Goal: Task Accomplishment & Management: Manage account settings

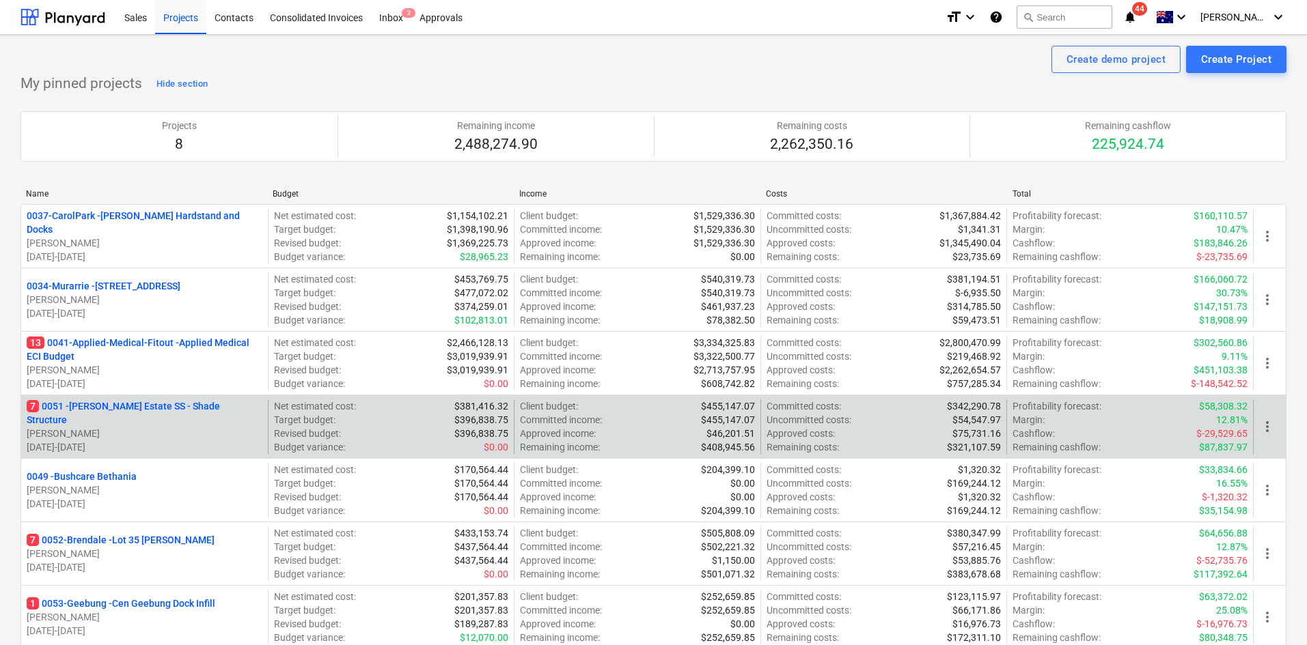
scroll to position [137, 0]
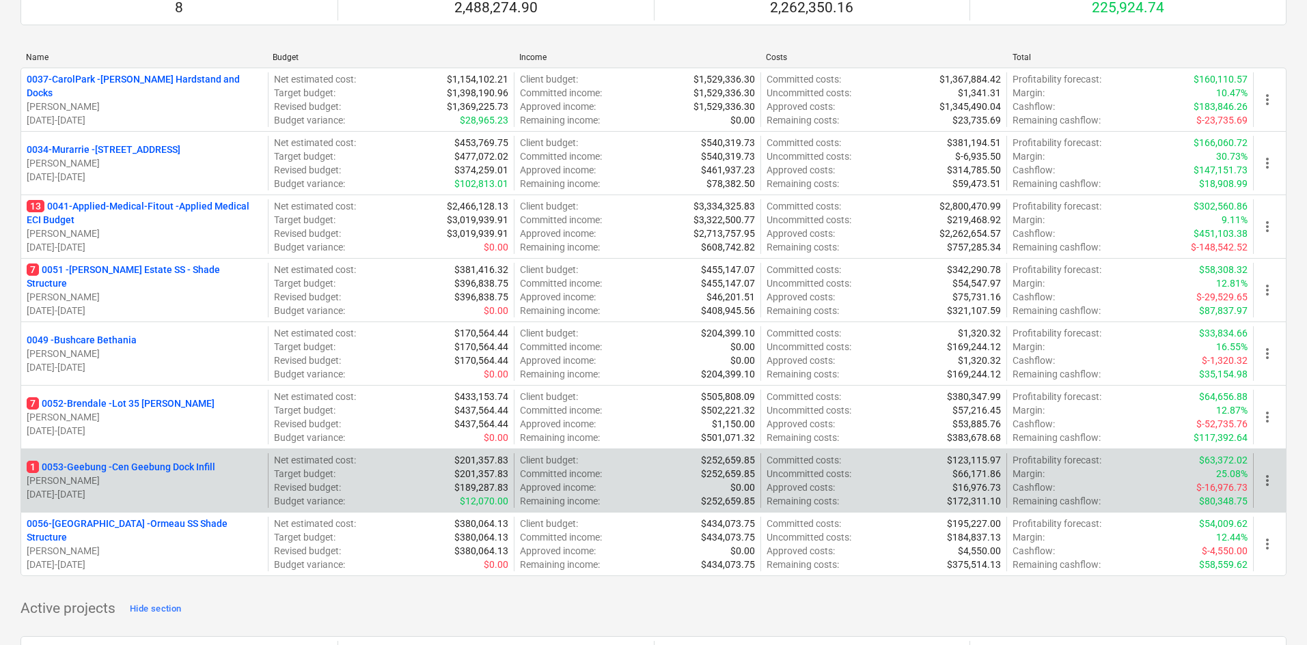
click at [178, 473] on p "1 0053-Geebung - Cen Geebung Dock Infill" at bounding box center [121, 467] width 189 height 14
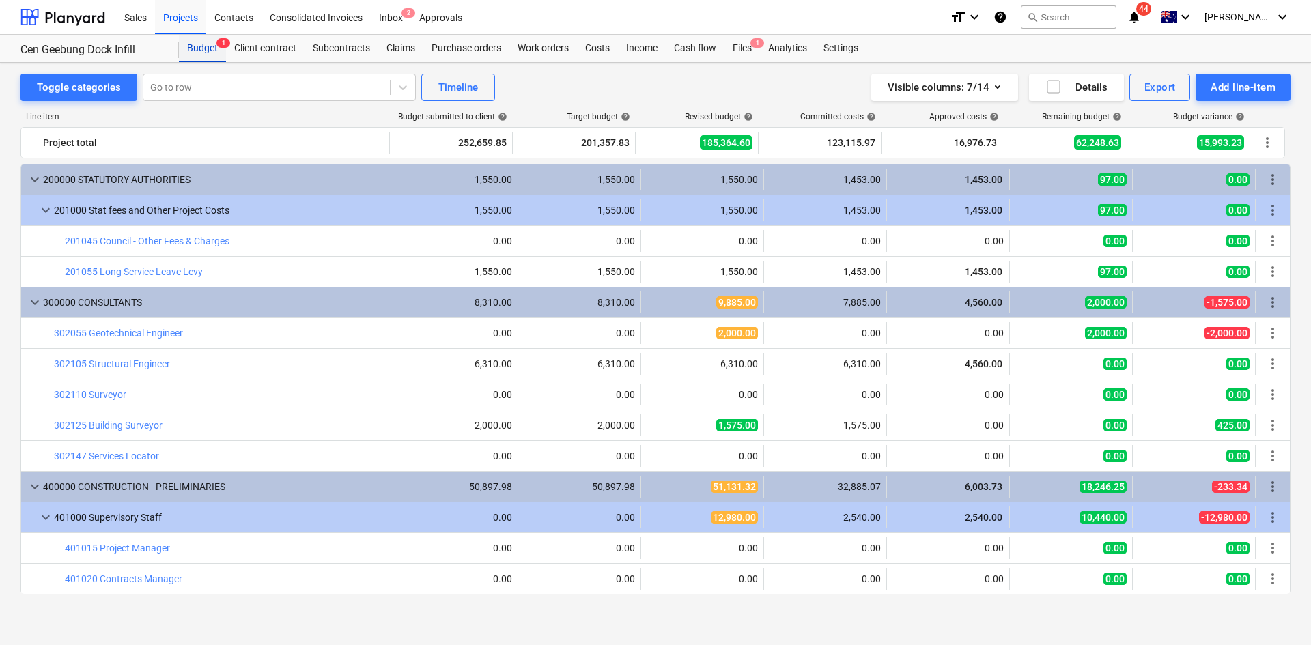
click at [212, 54] on div "Budget 1" at bounding box center [202, 48] width 47 height 27
click at [762, 58] on div "Analytics" at bounding box center [787, 48] width 55 height 27
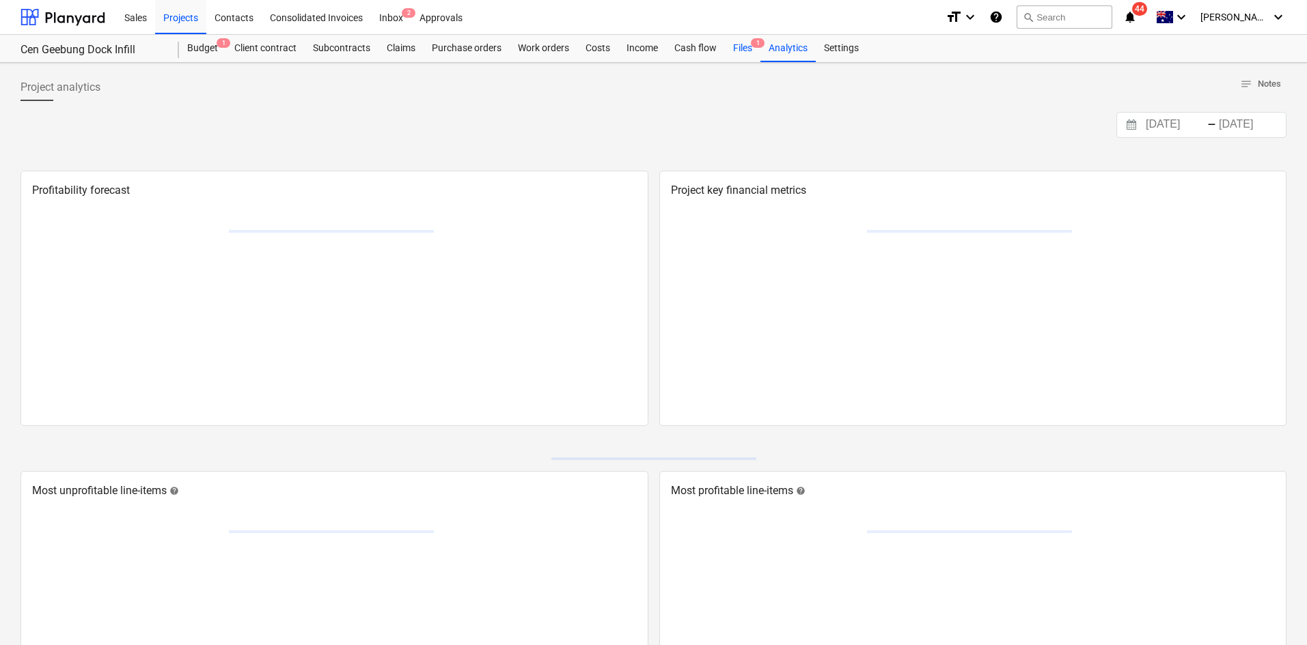
click at [747, 52] on div "Files 1" at bounding box center [743, 48] width 36 height 27
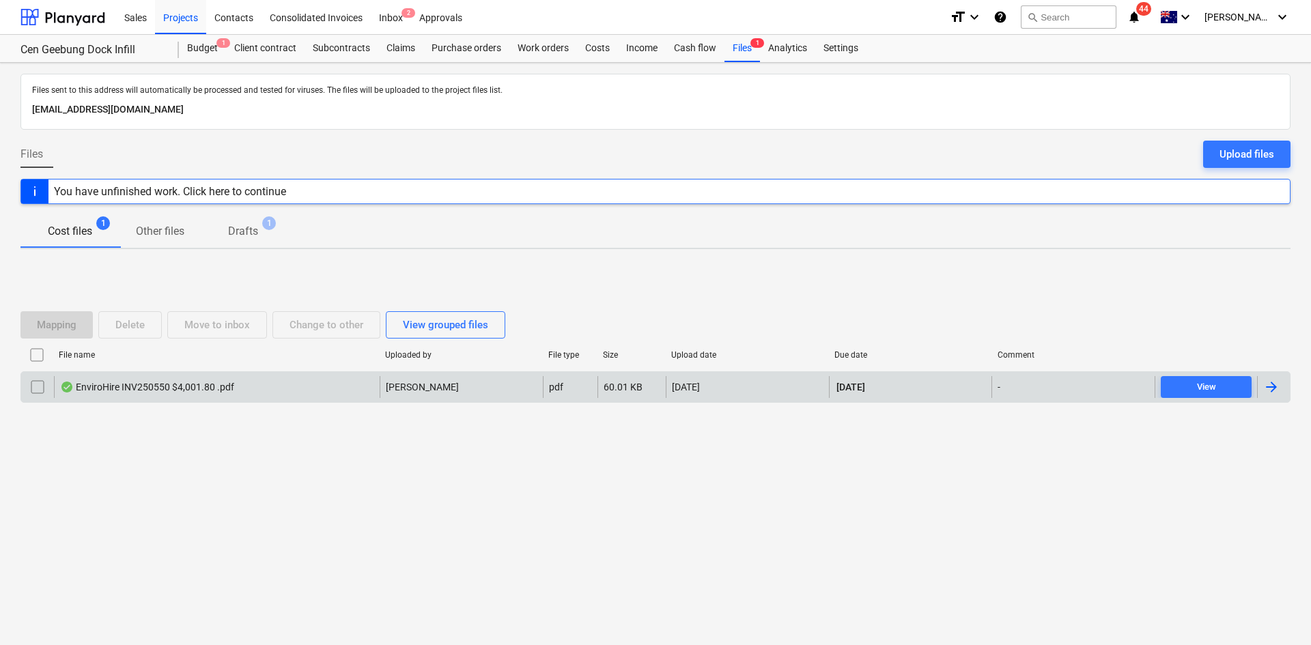
click at [367, 392] on div "EnviroHire INV250550 $4,001.80 .pdf" at bounding box center [217, 387] width 326 height 22
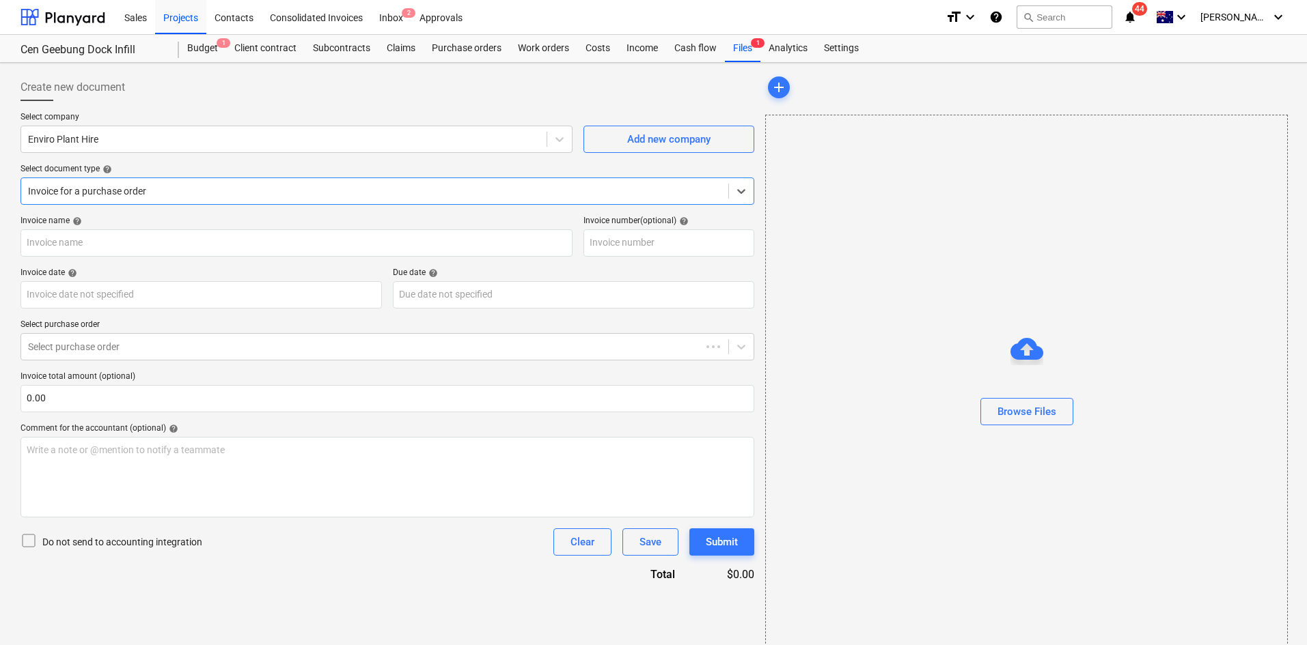
click at [190, 193] on div at bounding box center [374, 191] width 693 height 14
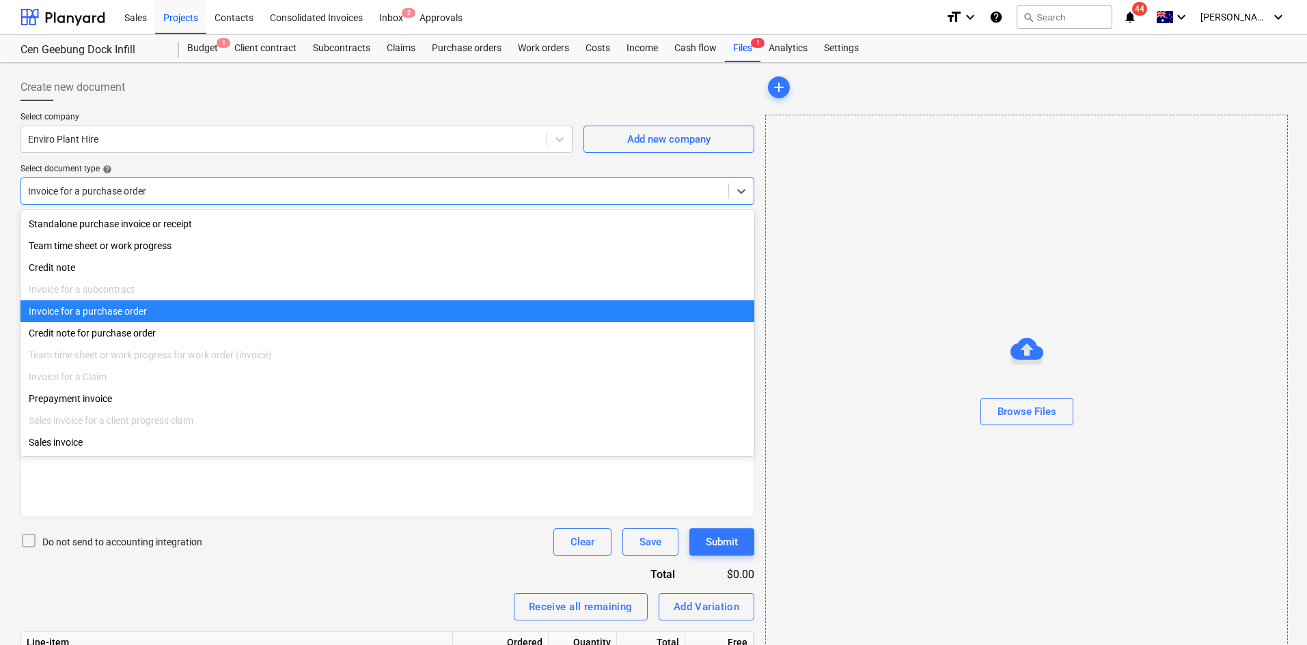
type input "INV250550"
type input "30 Sep 2025"
type input "30 Oct 2025"
click at [148, 316] on div "Invoice for a purchase order" at bounding box center [387, 312] width 734 height 22
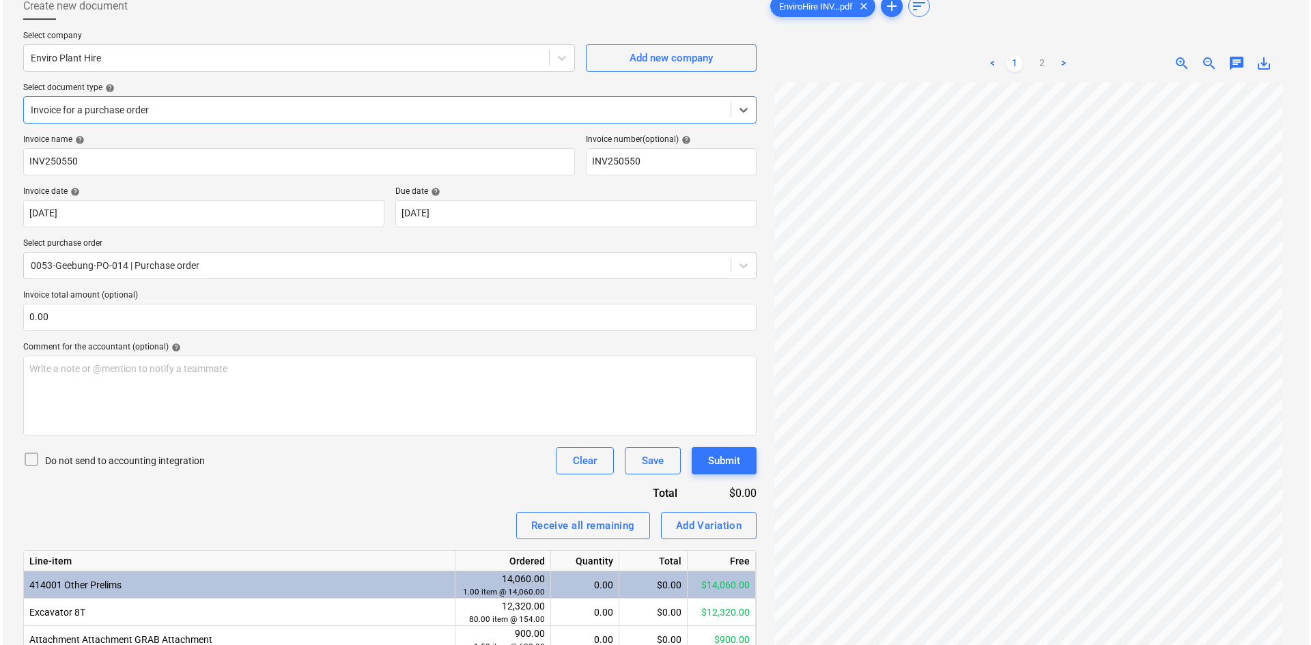
scroll to position [172, 0]
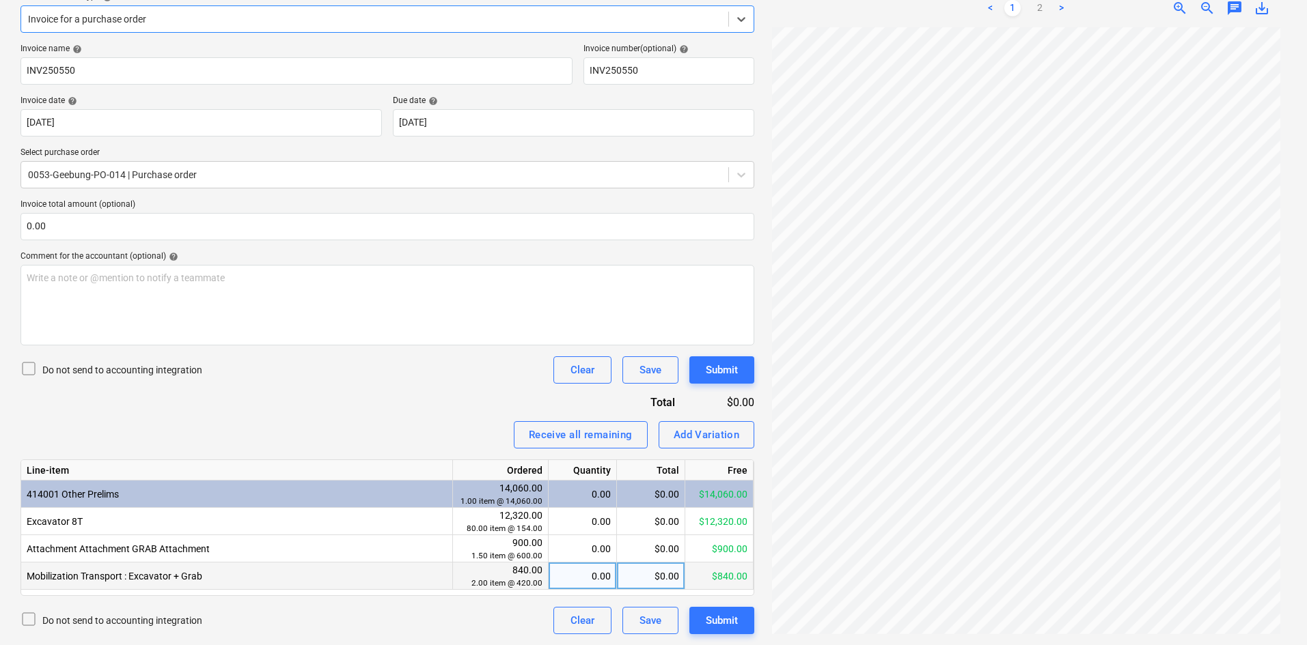
click at [631, 578] on div "$0.00" at bounding box center [651, 576] width 68 height 27
type input "420"
click at [430, 380] on div "Do not send to accounting integration Clear Save Submit" at bounding box center [387, 370] width 734 height 27
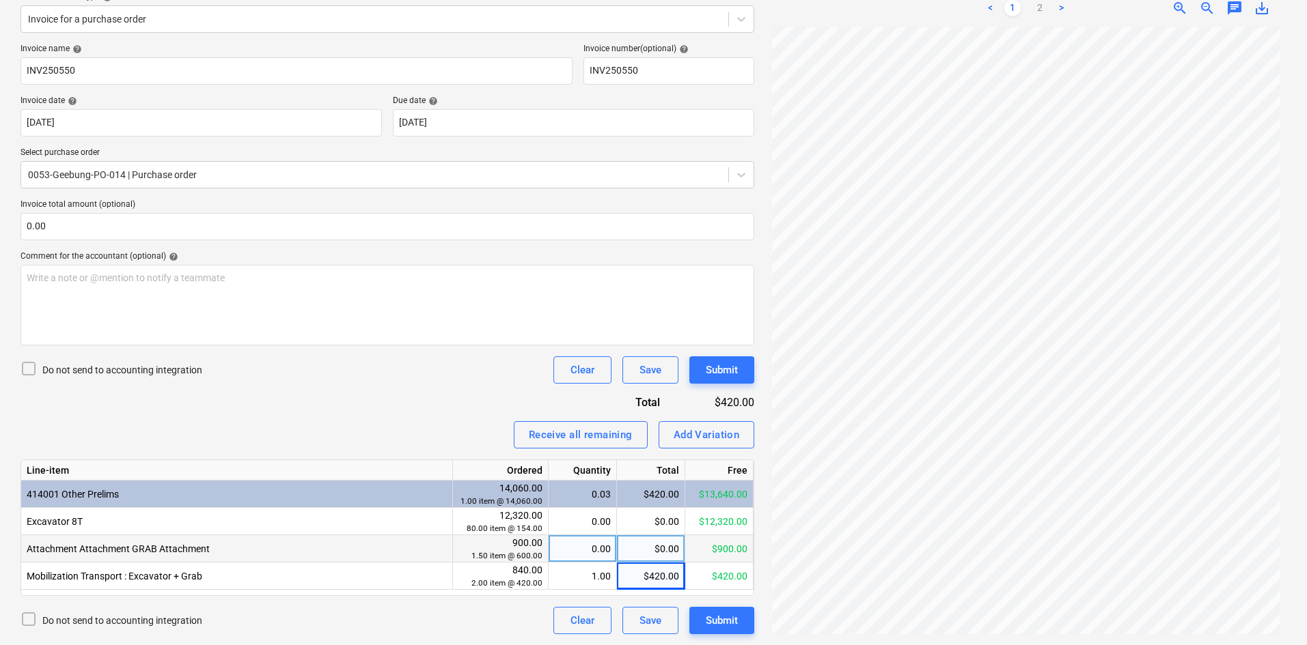
click at [661, 552] on div "$0.00" at bounding box center [651, 548] width 68 height 27
type input "600"
click at [420, 433] on div "Receive all remaining Add Variation" at bounding box center [387, 434] width 734 height 27
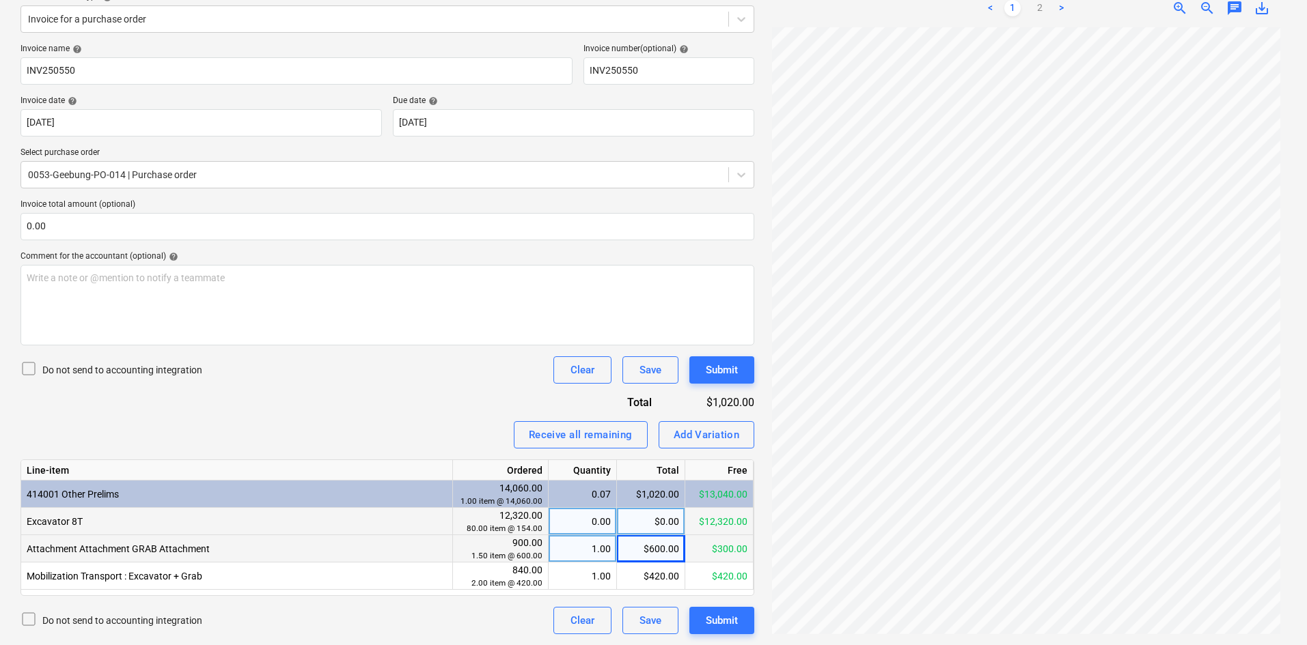
click at [591, 518] on div "0.00" at bounding box center [582, 521] width 57 height 27
type input "17"
click at [454, 434] on div "Receive all remaining Add Variation" at bounding box center [387, 434] width 734 height 27
click at [395, 412] on div "Invoice name help INV250550 Invoice number (optional) help INV250550 Invoice da…" at bounding box center [387, 339] width 734 height 591
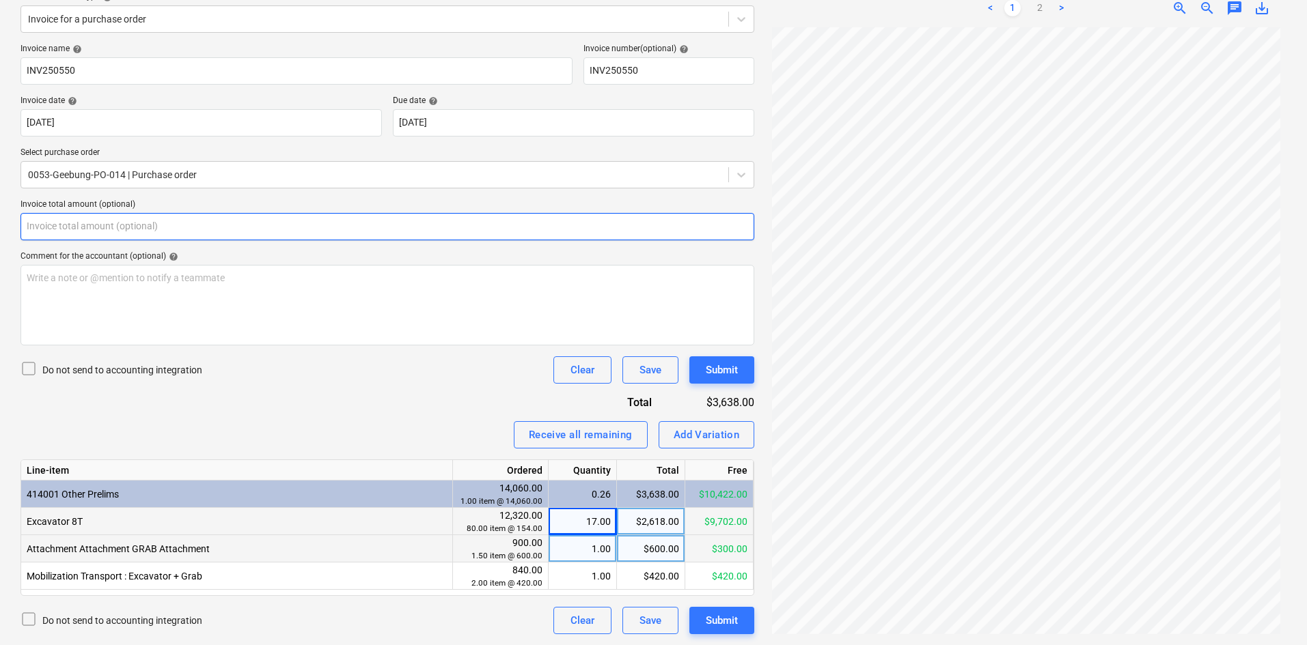
click at [170, 223] on input "text" at bounding box center [387, 226] width 734 height 27
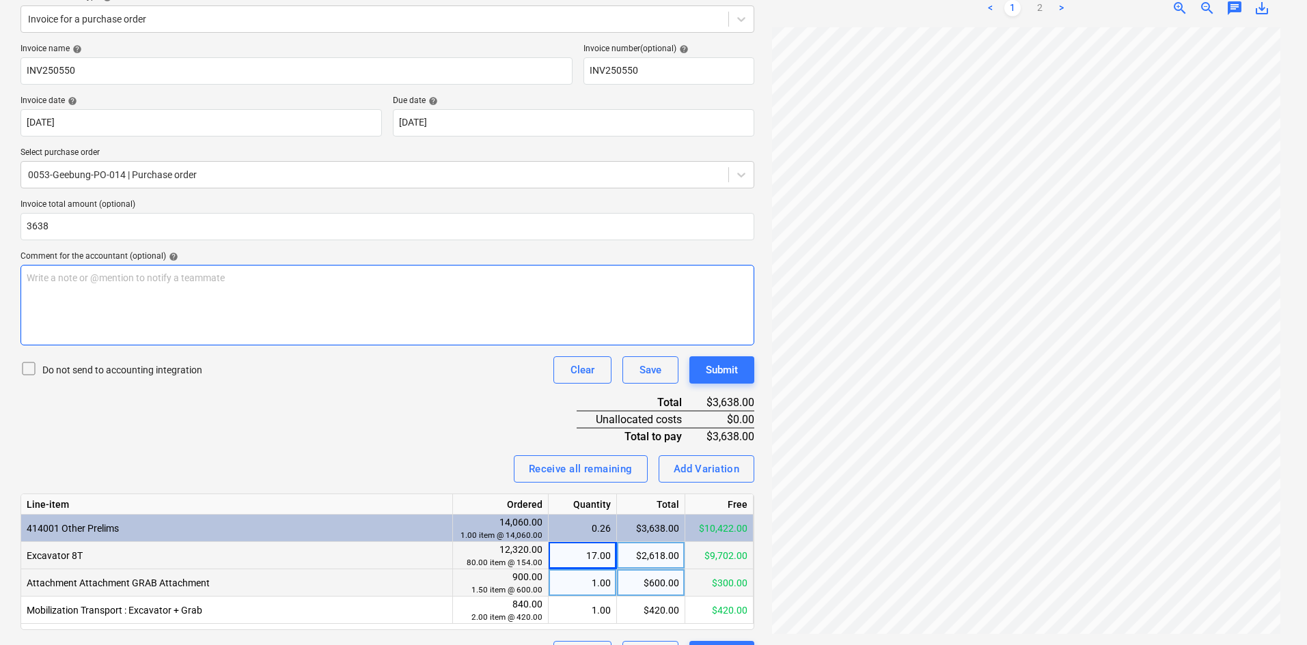
type input "3,638.00"
click at [303, 293] on div "Write a note or @mention to notify a teammate ﻿" at bounding box center [387, 305] width 734 height 81
click at [346, 395] on div "Invoice name help INV250550 Invoice number (optional) help INV250550 Invoice da…" at bounding box center [387, 356] width 734 height 625
click at [721, 378] on div "Submit" at bounding box center [722, 370] width 32 height 18
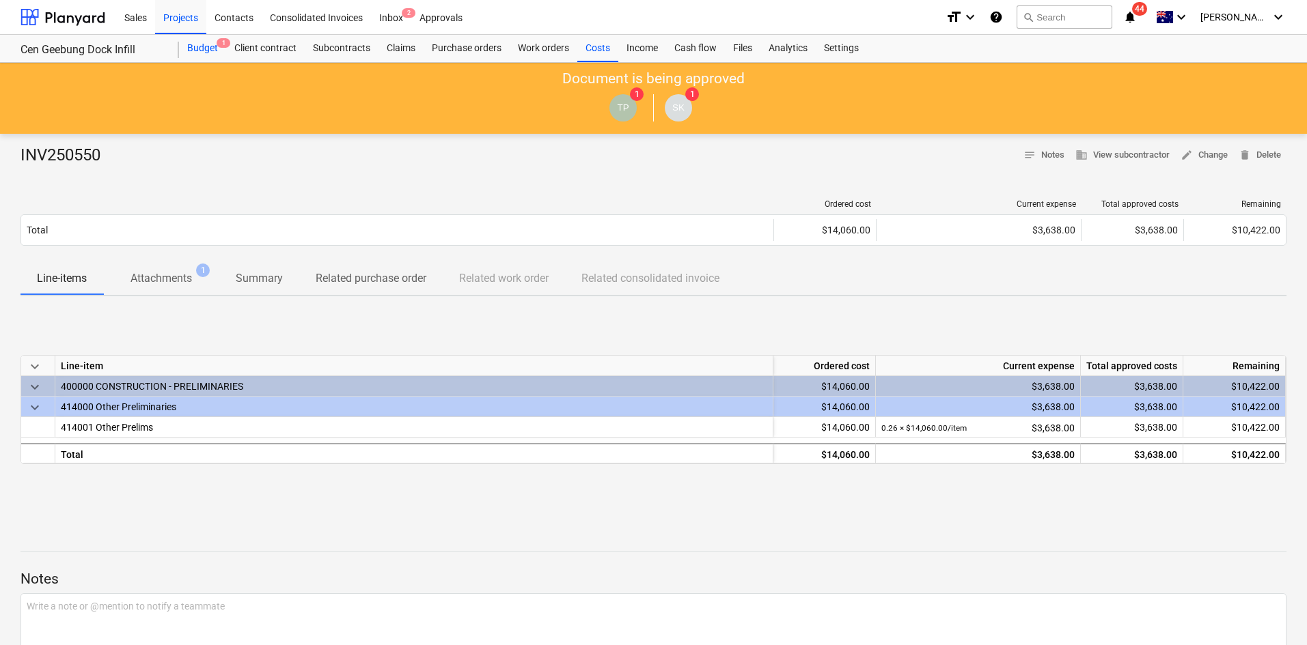
click at [196, 51] on div "Budget 1" at bounding box center [202, 48] width 47 height 27
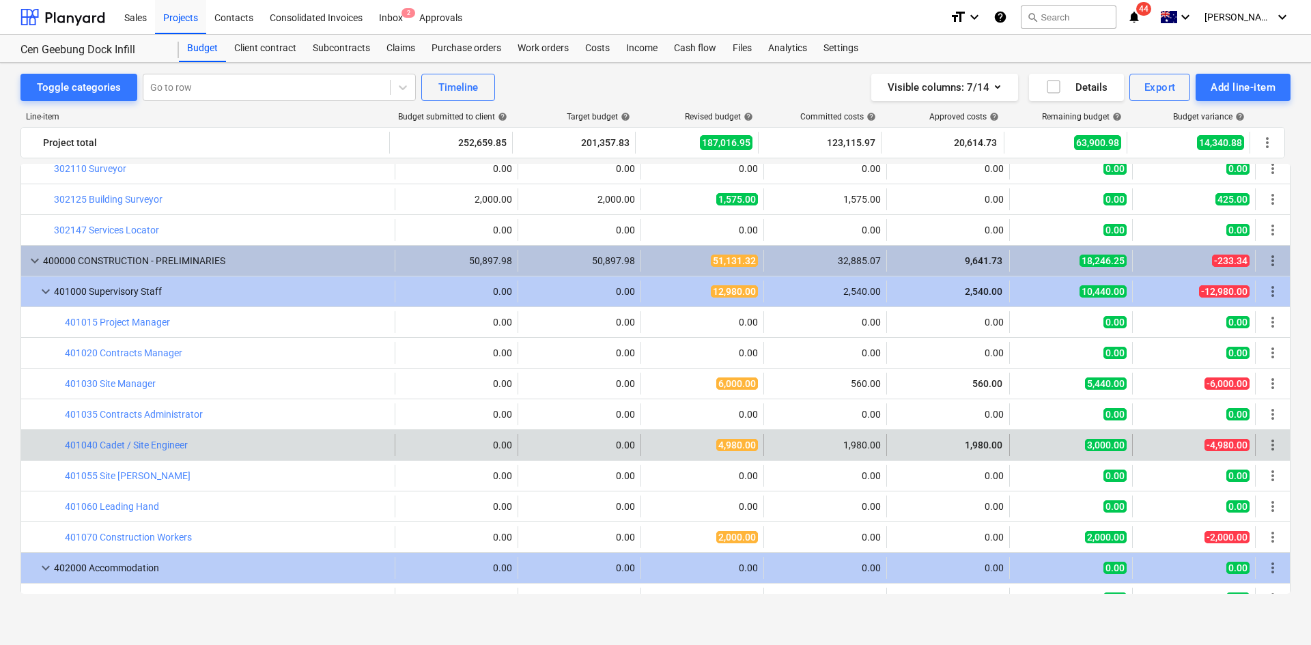
scroll to position [273, 0]
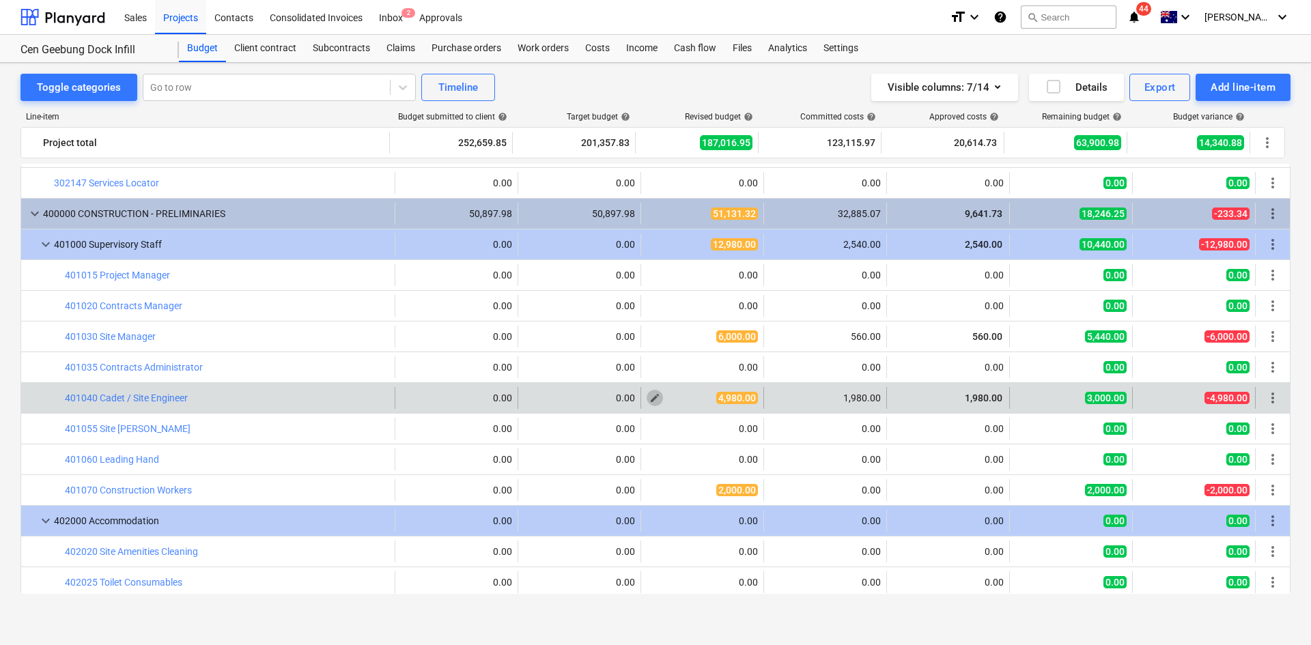
click at [657, 402] on button "edit" at bounding box center [655, 398] width 16 height 16
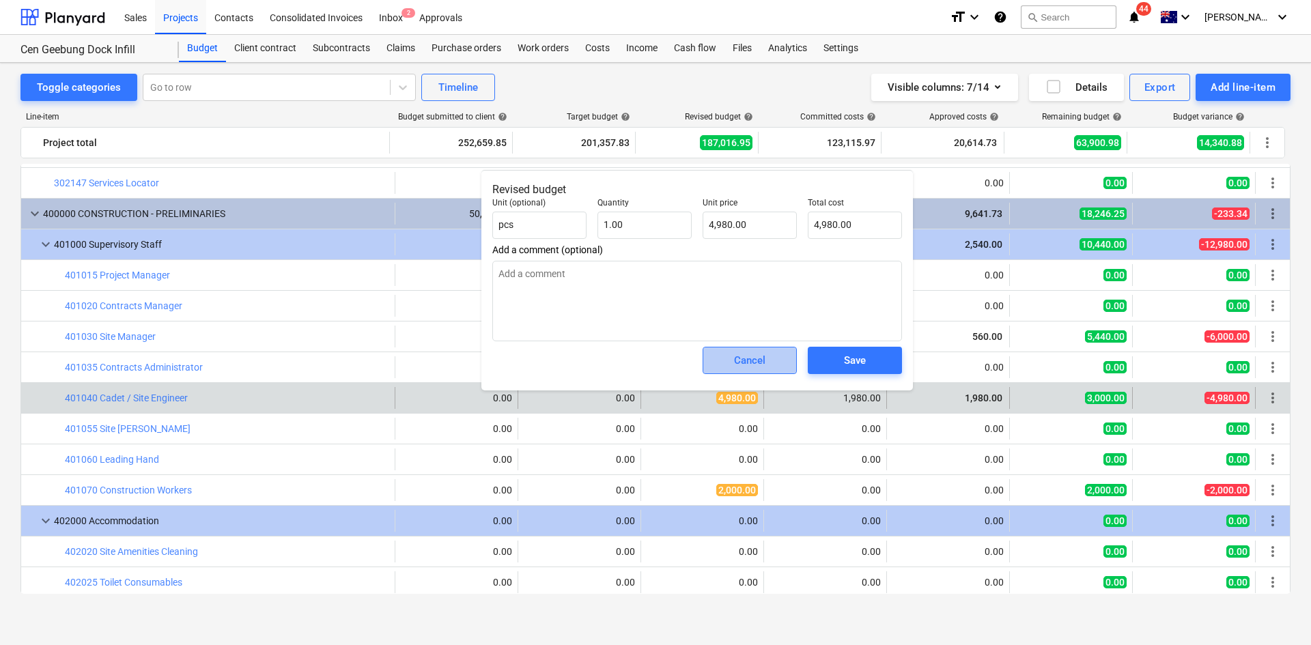
click at [728, 364] on span "Cancel" at bounding box center [750, 361] width 60 height 18
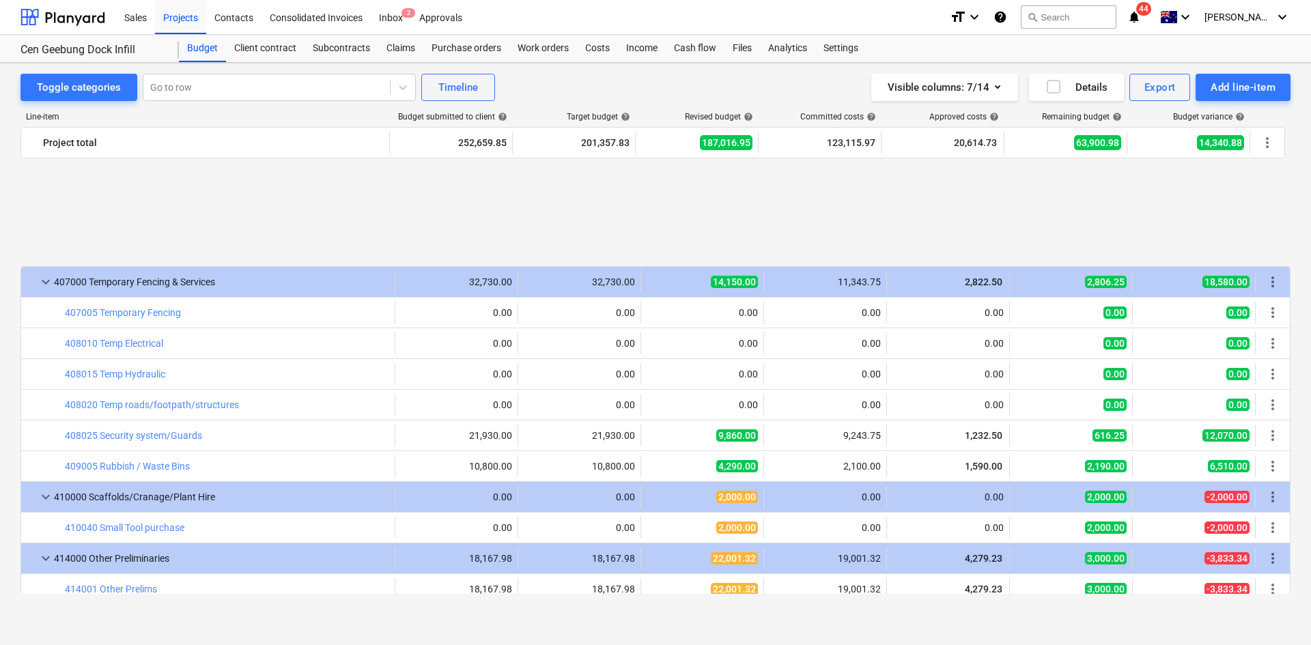
scroll to position [956, 0]
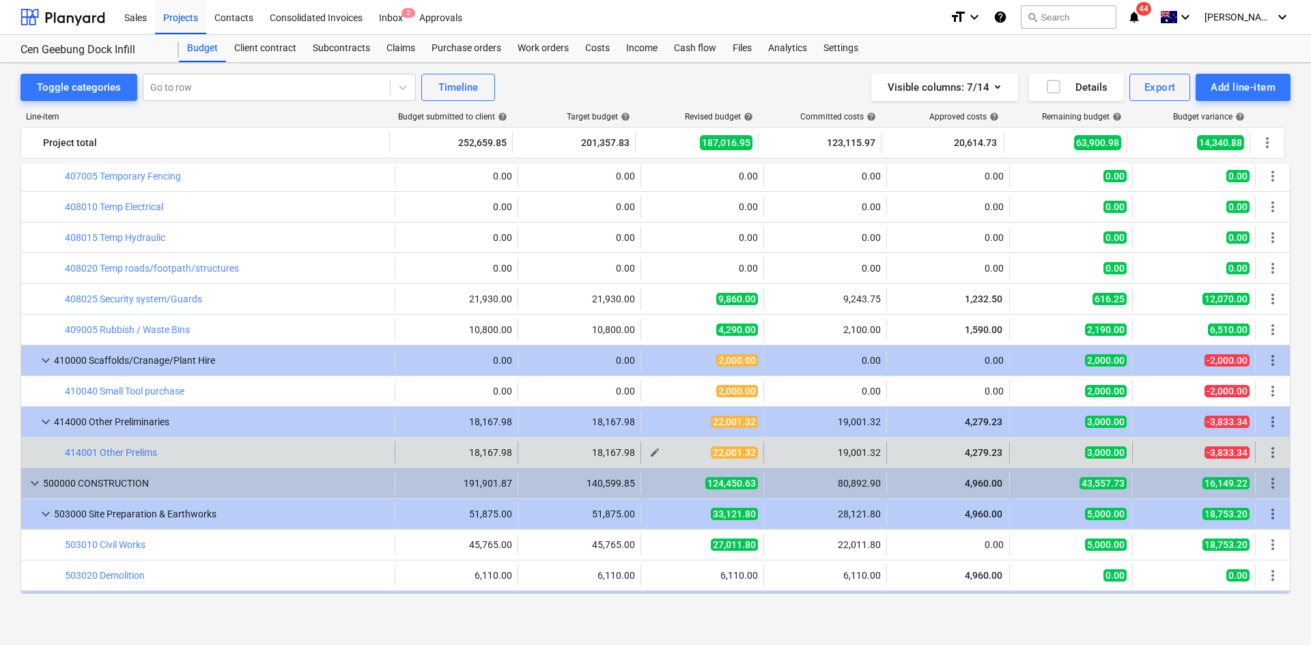
click at [655, 456] on span "edit" at bounding box center [655, 452] width 11 height 11
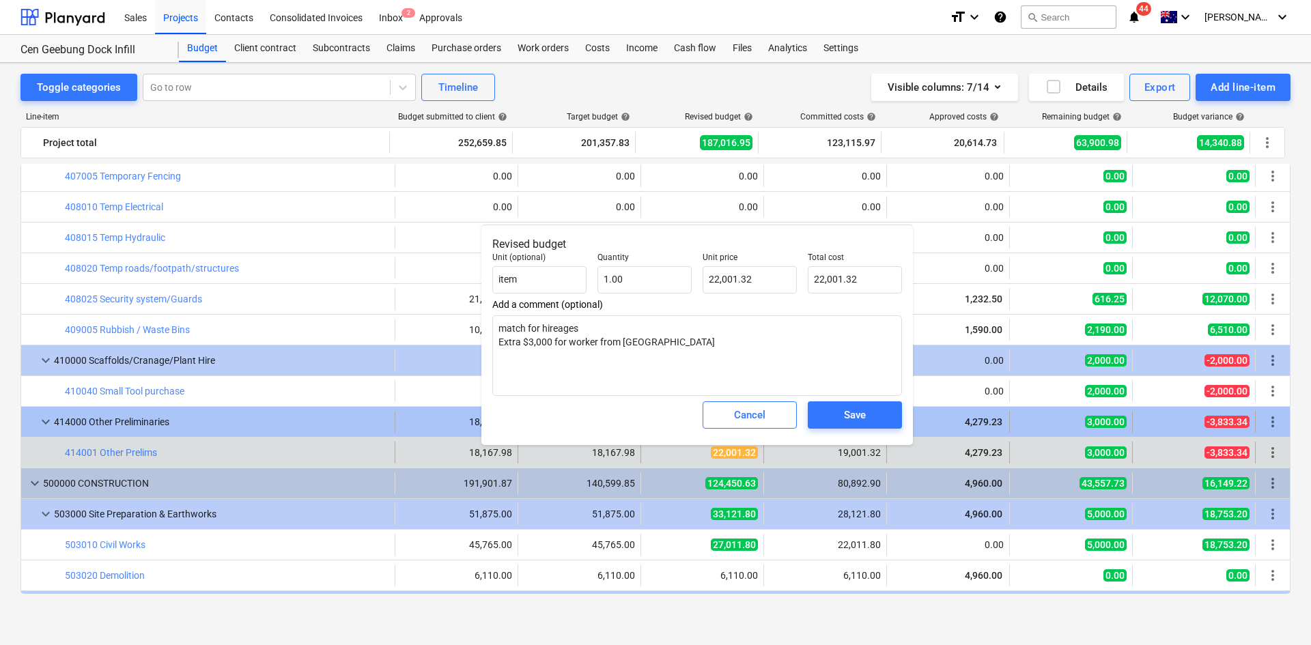
click at [722, 421] on span "Cancel" at bounding box center [750, 415] width 60 height 18
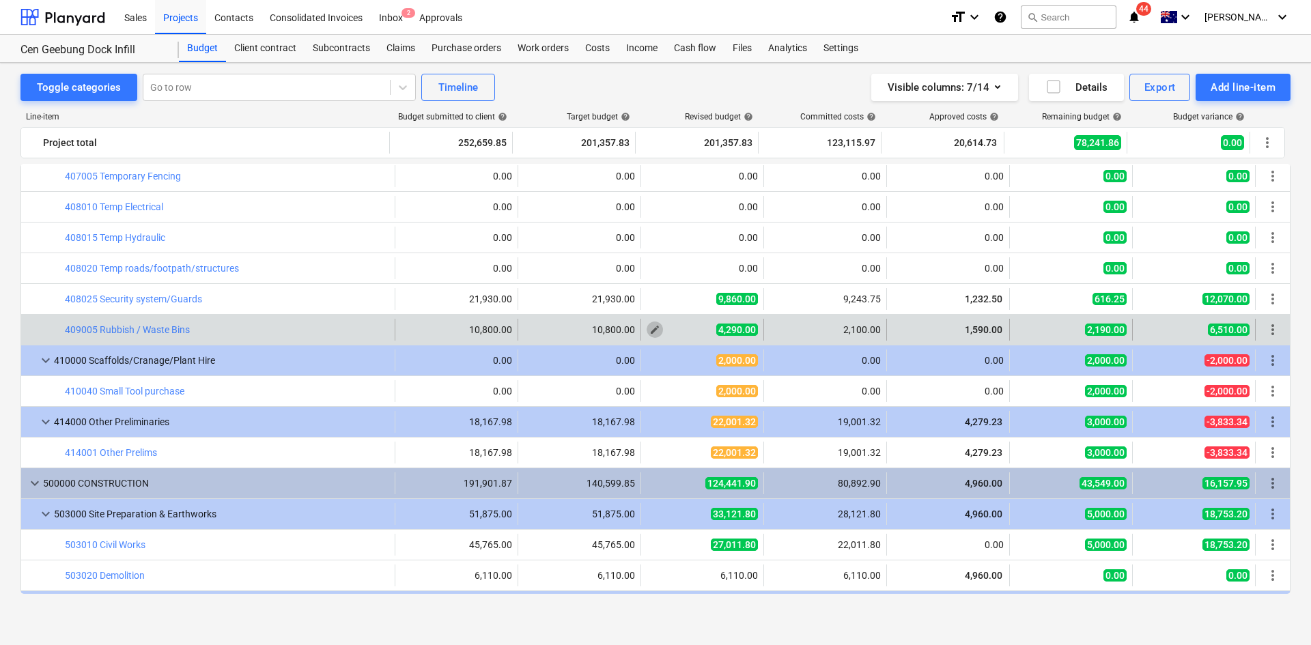
click at [652, 332] on span "edit" at bounding box center [655, 329] width 11 height 11
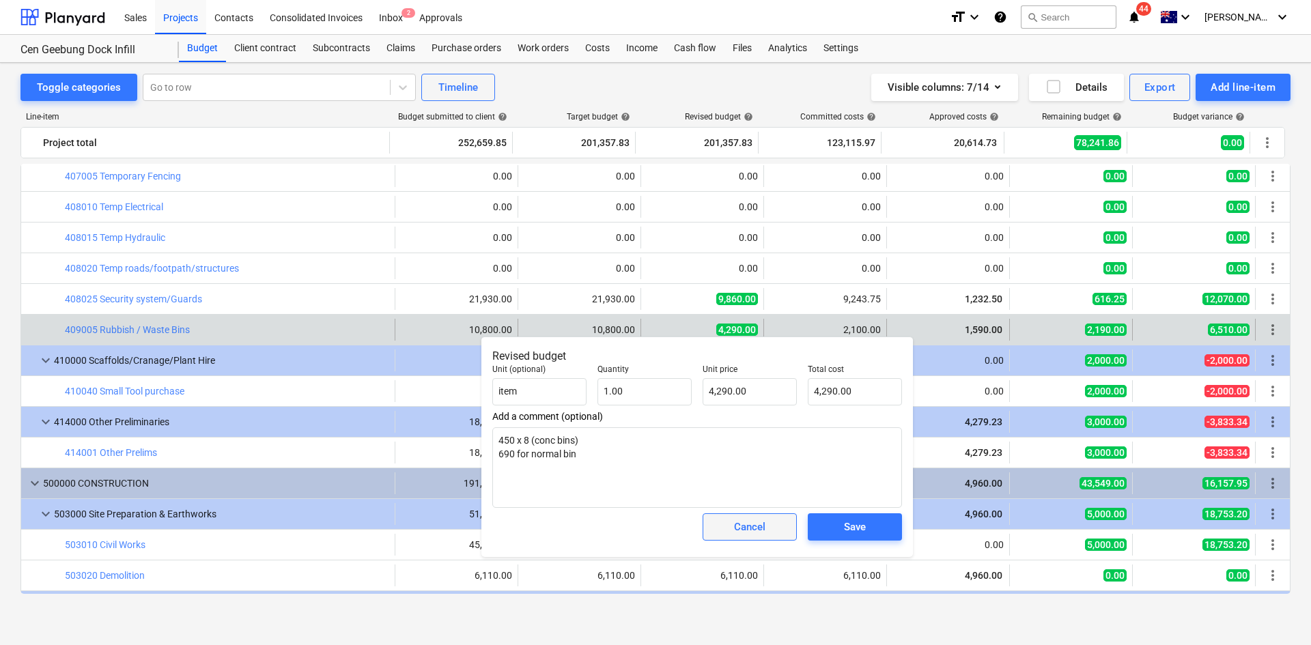
click at [747, 527] on div "Cancel" at bounding box center [749, 527] width 31 height 18
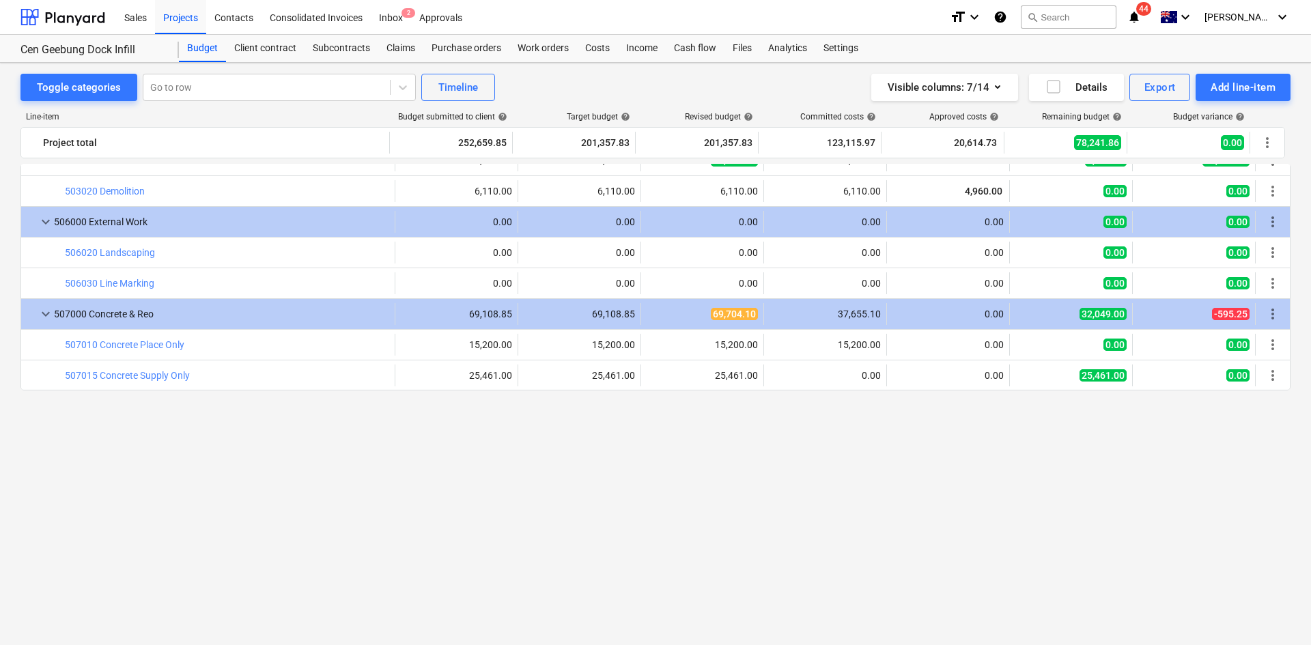
scroll to position [1093, 0]
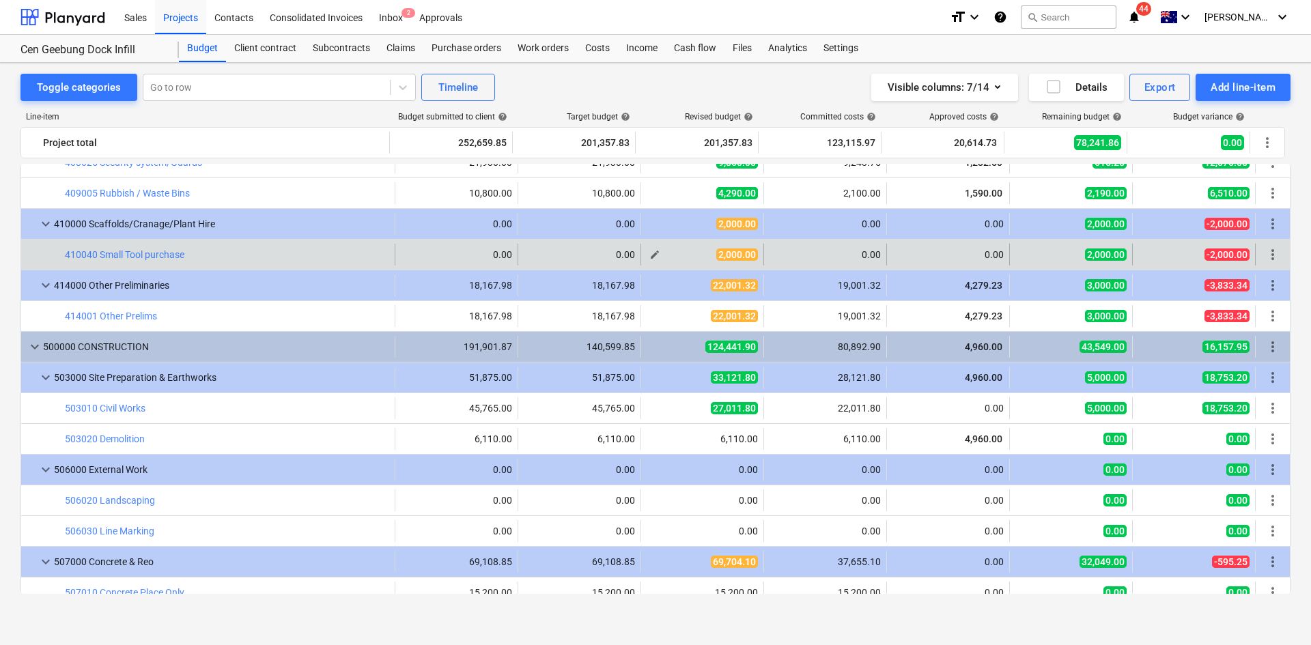
click at [647, 260] on div "edit" at bounding box center [655, 255] width 16 height 16
click at [652, 253] on span "edit" at bounding box center [655, 254] width 11 height 11
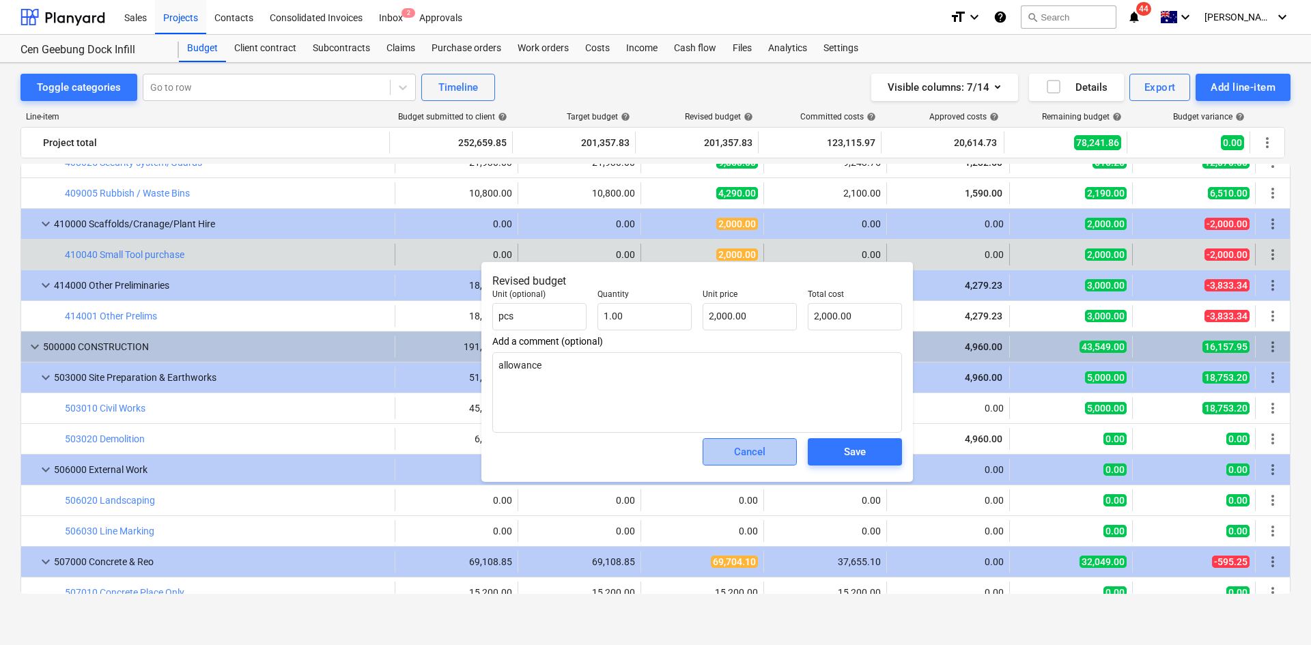
click at [723, 445] on span "Cancel" at bounding box center [750, 452] width 60 height 18
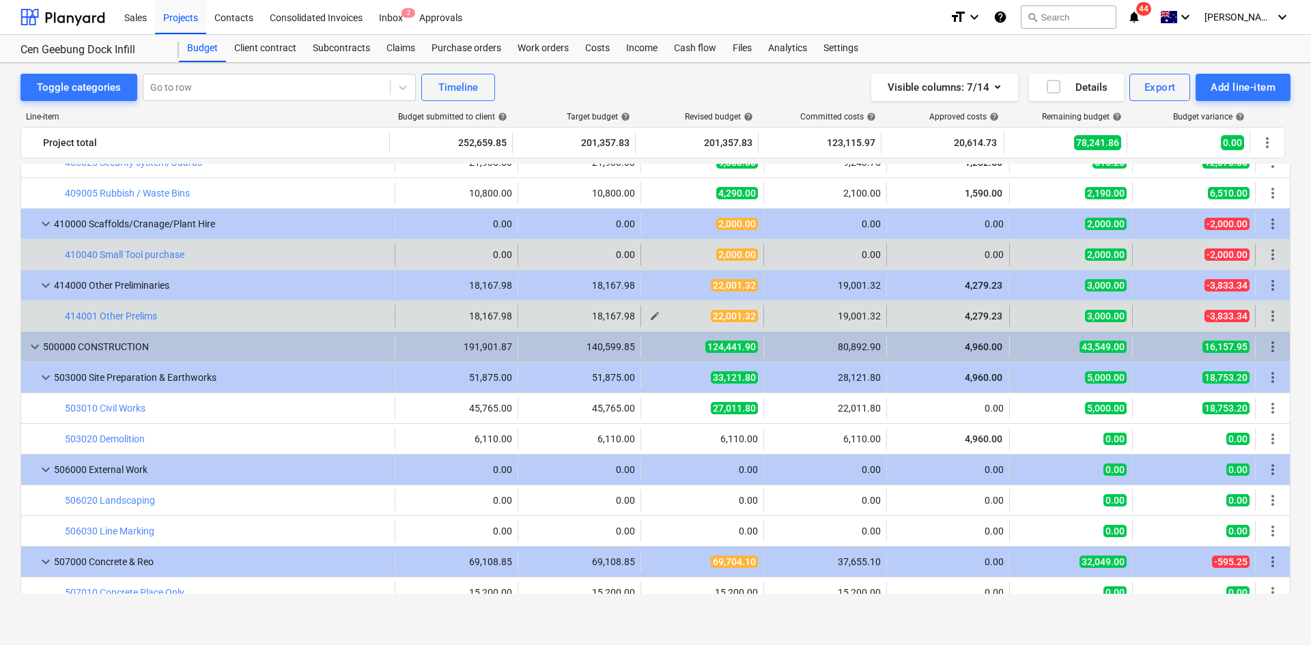
click at [652, 318] on span "edit" at bounding box center [655, 316] width 11 height 11
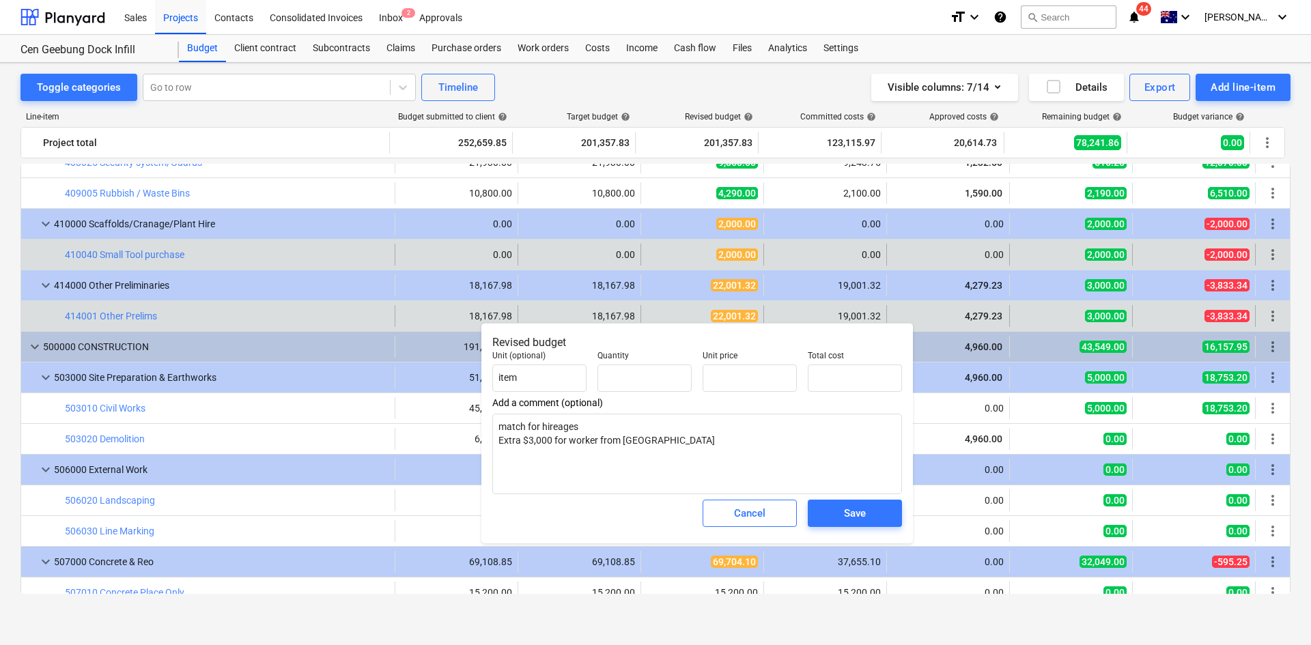
type textarea "x"
type input "1.00"
type input "22,001.32"
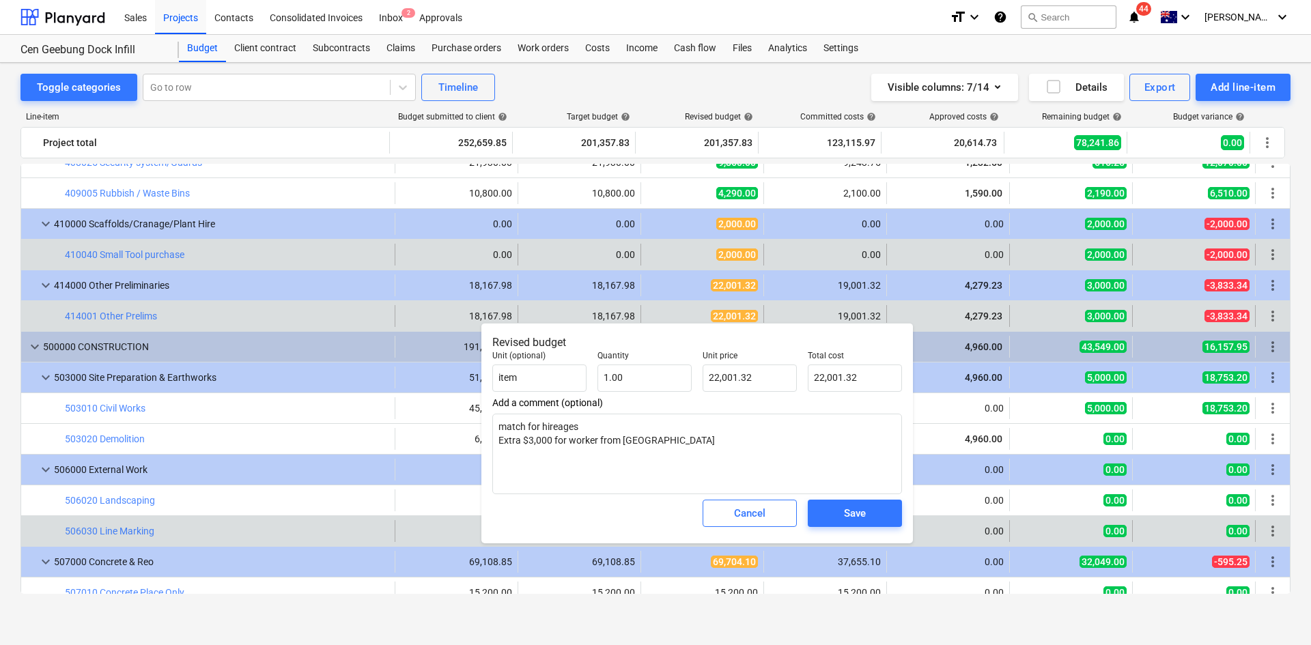
click at [734, 517] on span "Cancel" at bounding box center [750, 514] width 60 height 18
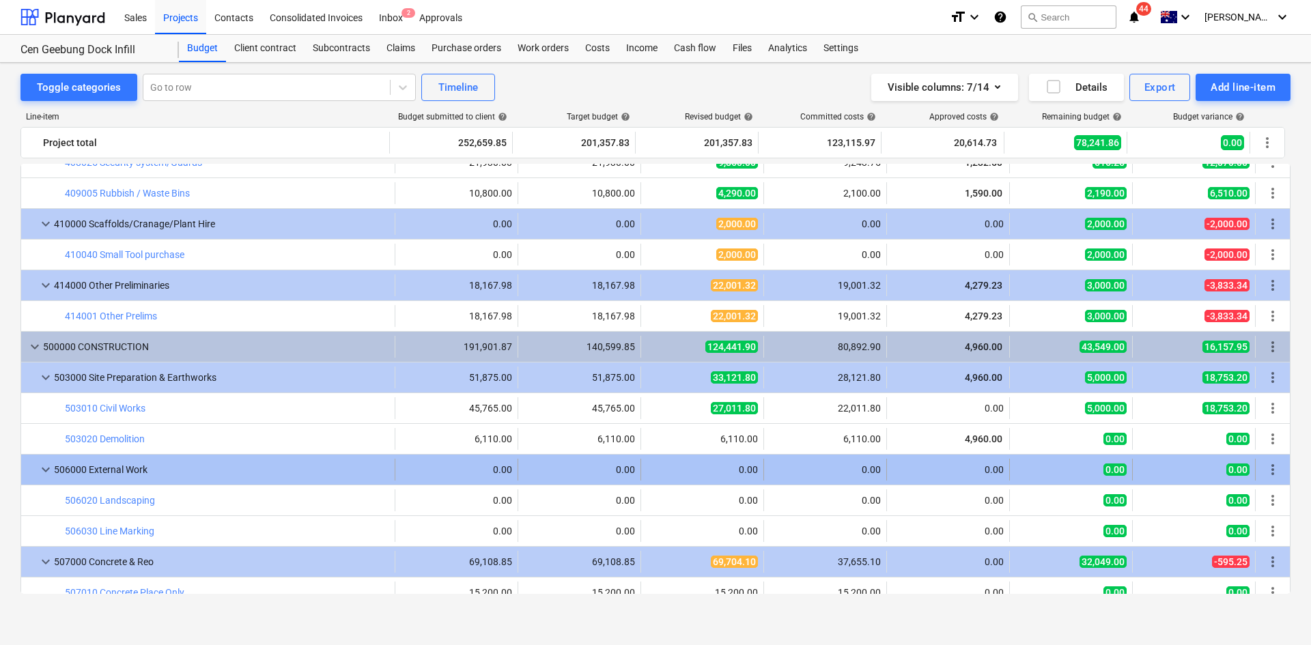
scroll to position [1229, 0]
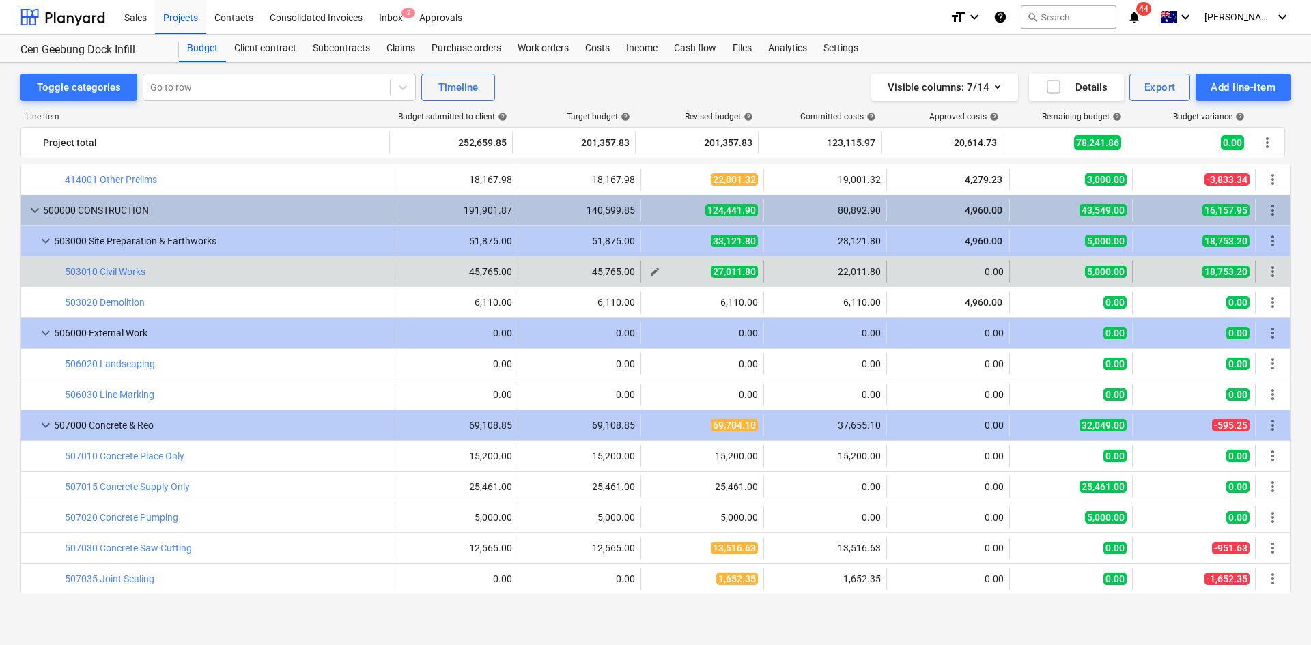
click at [652, 275] on span "edit" at bounding box center [655, 271] width 11 height 11
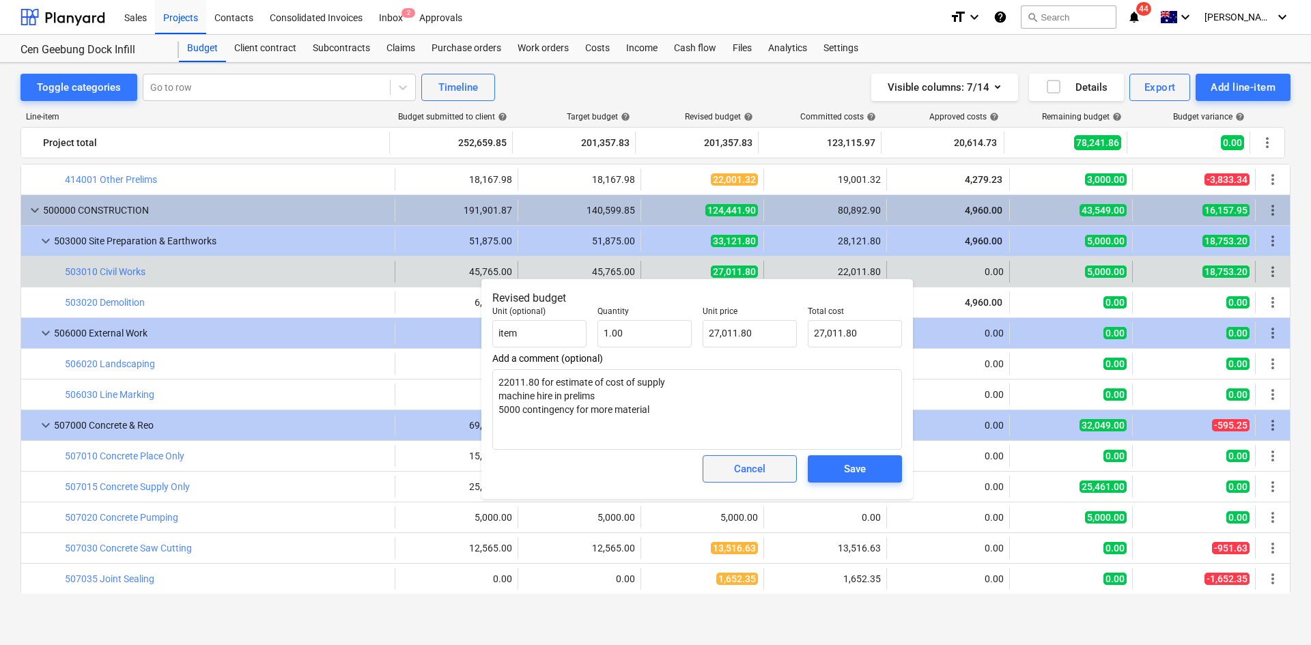
click at [754, 470] on div "Cancel" at bounding box center [749, 469] width 31 height 18
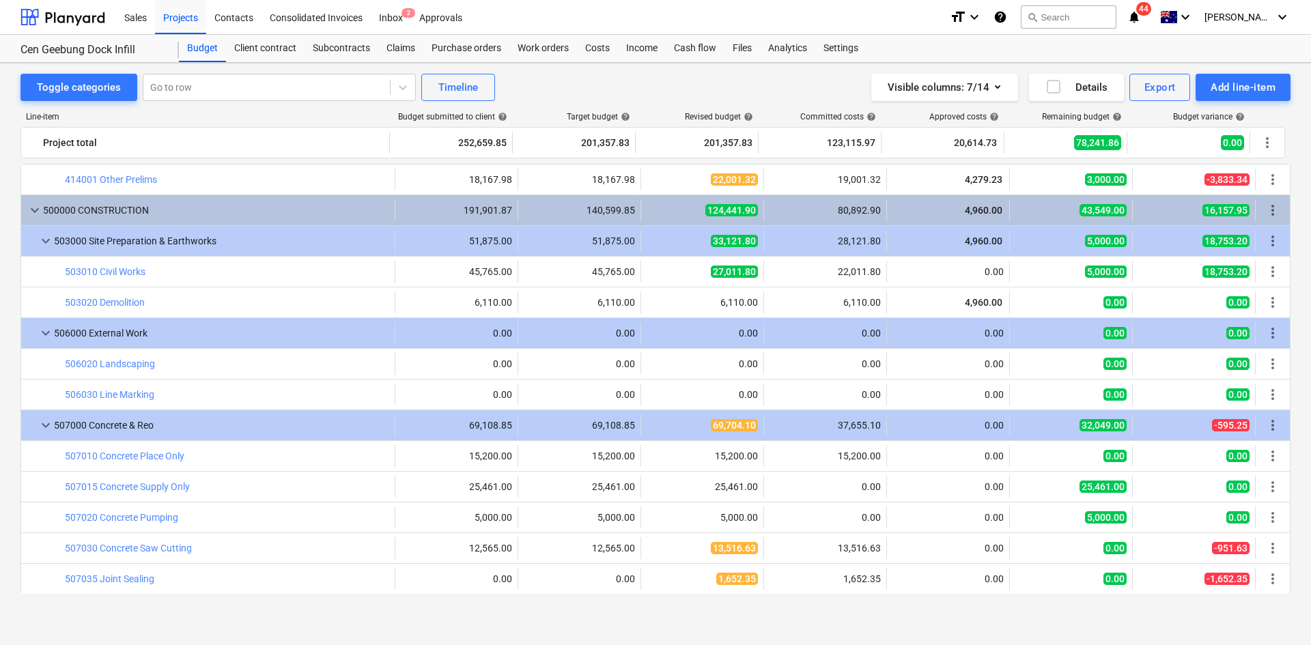
scroll to position [1298, 0]
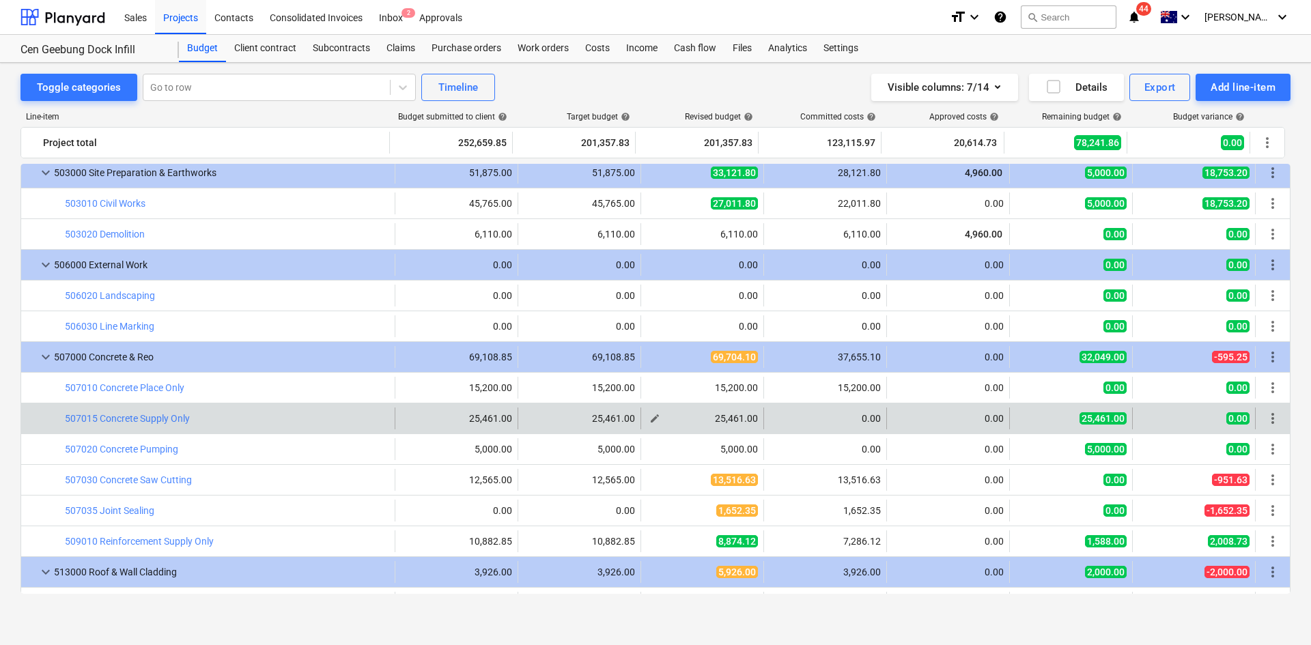
click at [658, 421] on div "edit 25,461.00" at bounding box center [702, 418] width 111 height 11
click at [653, 419] on span "edit" at bounding box center [655, 418] width 11 height 11
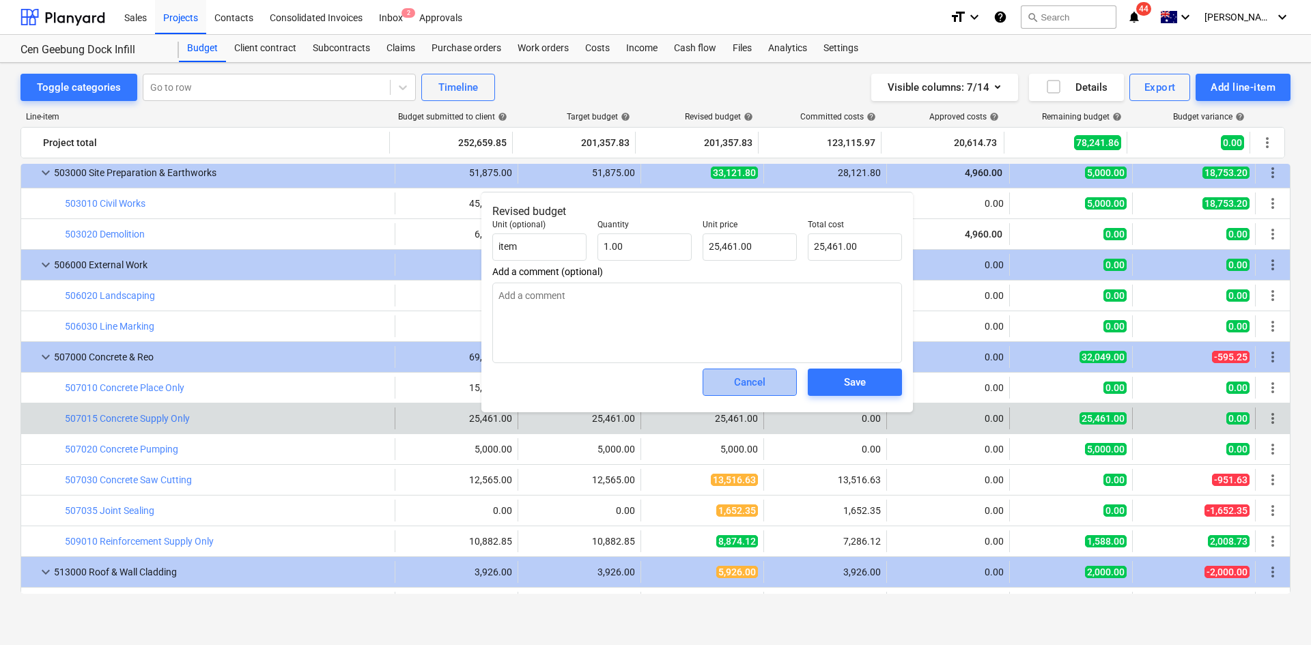
click at [735, 377] on div "Cancel" at bounding box center [749, 383] width 31 height 18
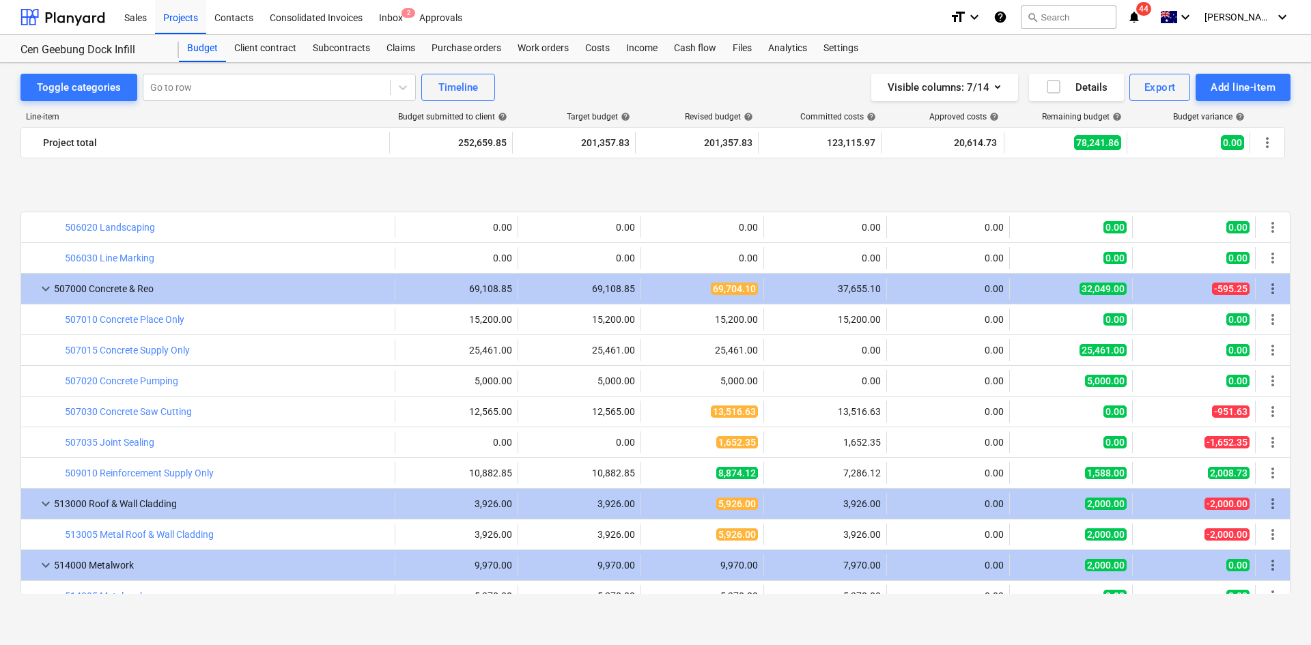
scroll to position [1503, 0]
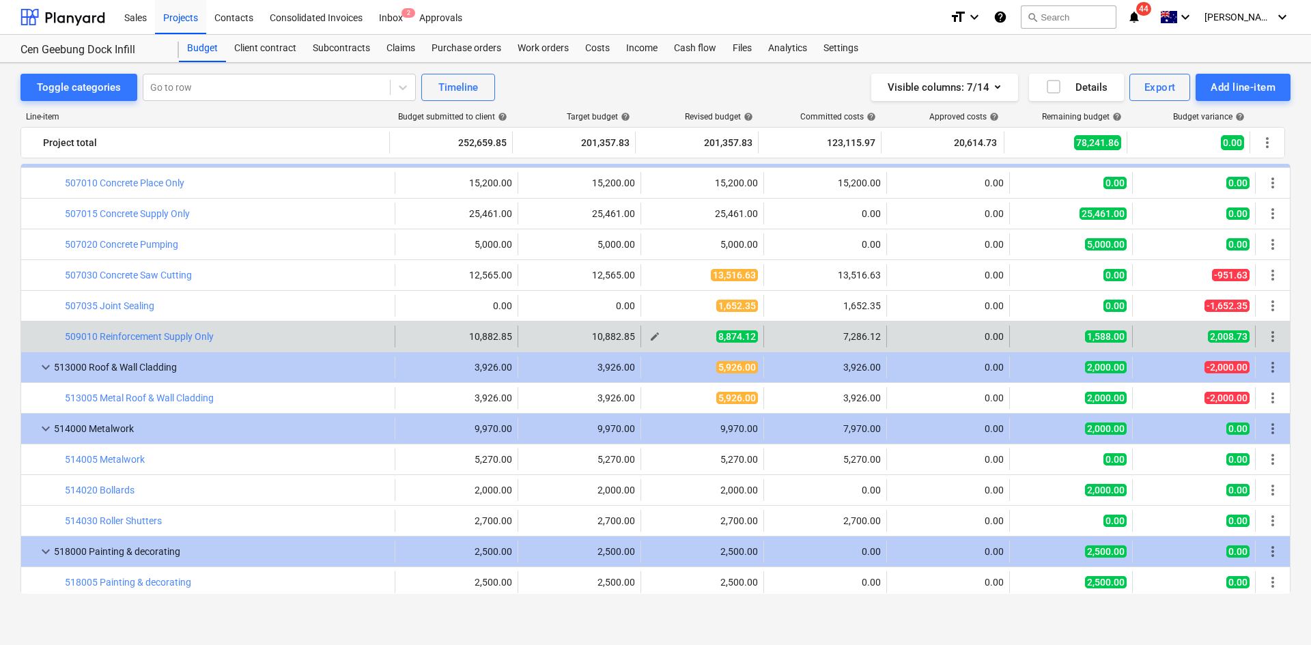
click at [650, 337] on span "edit" at bounding box center [655, 336] width 11 height 11
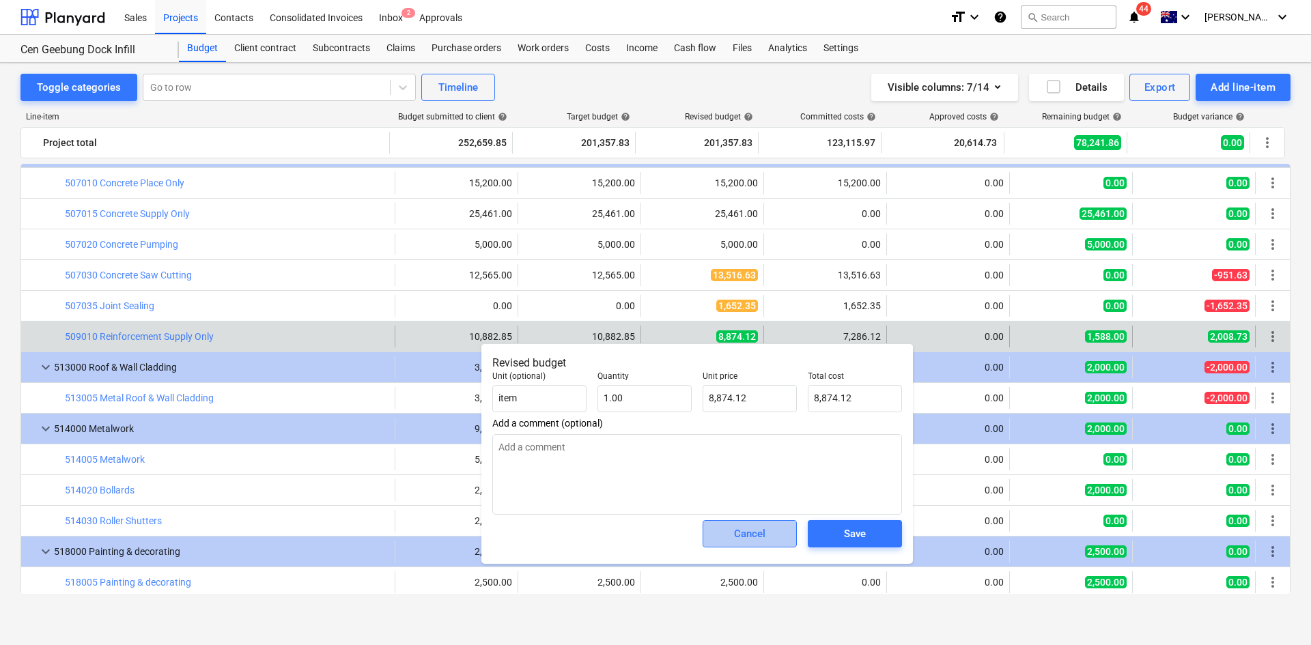
click at [718, 522] on button "Cancel" at bounding box center [750, 533] width 94 height 27
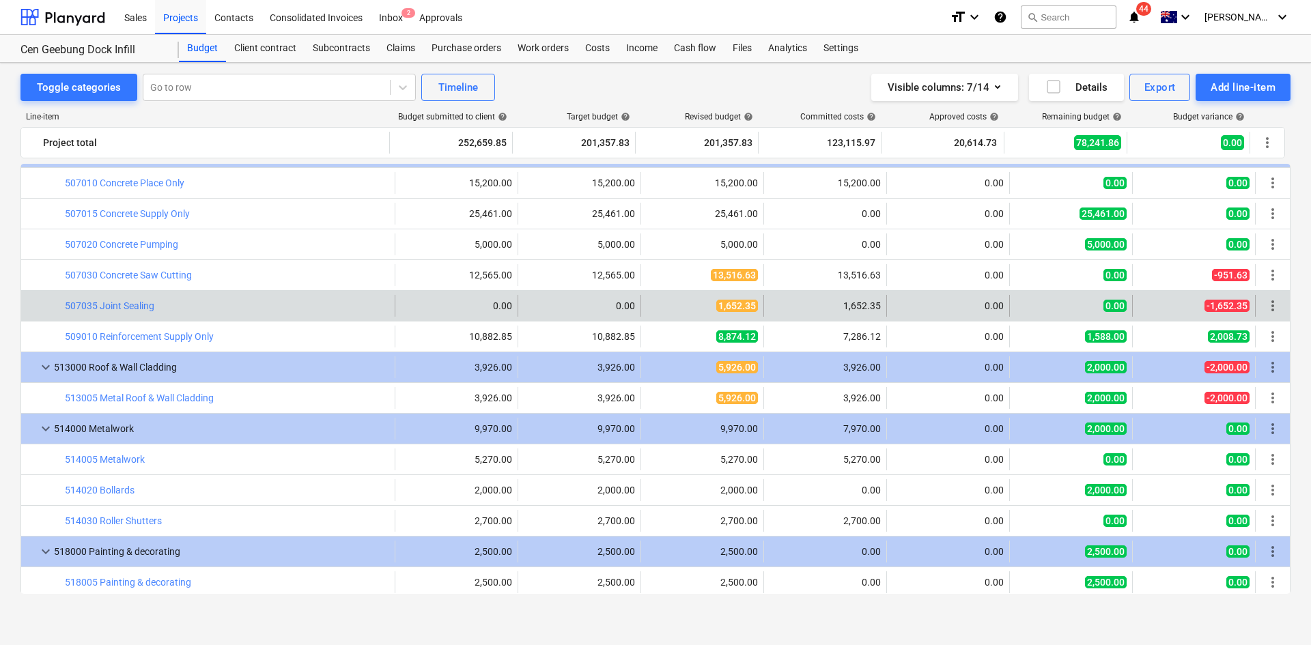
drag, startPoint x: 185, startPoint y: 335, endPoint x: 202, endPoint y: 320, distance: 22.7
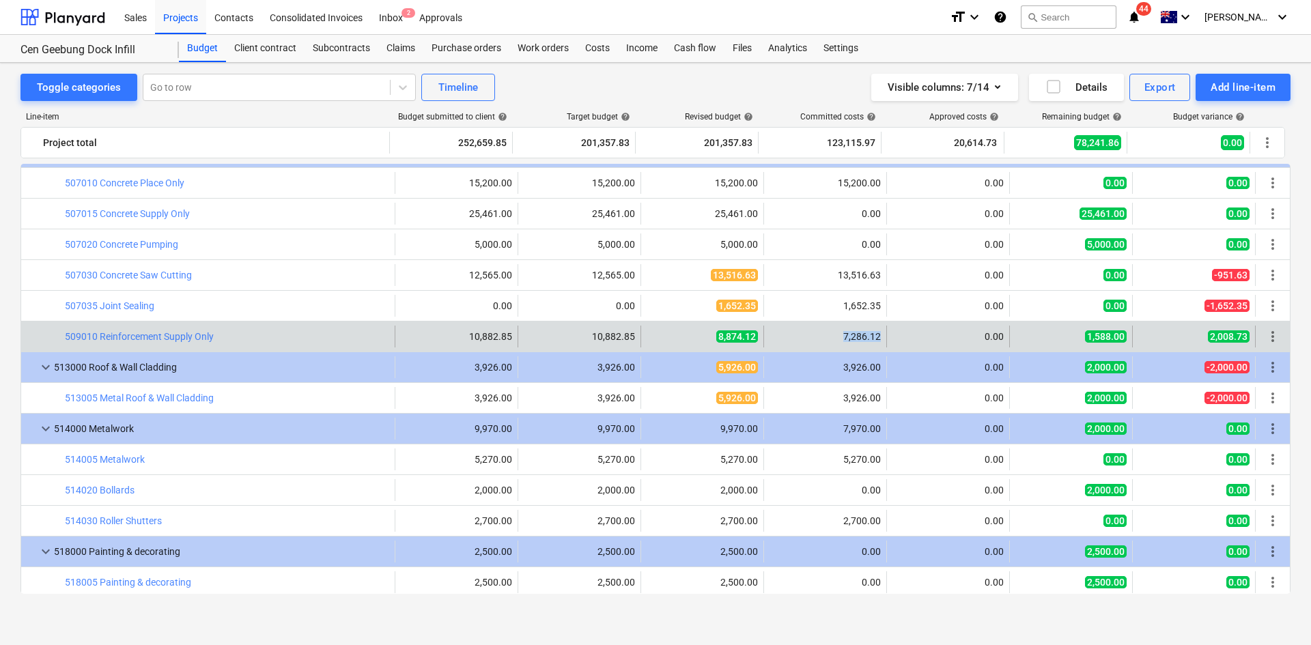
drag, startPoint x: 833, startPoint y: 337, endPoint x: 874, endPoint y: 337, distance: 41.7
click at [874, 337] on div "7,286.12" at bounding box center [825, 336] width 111 height 11
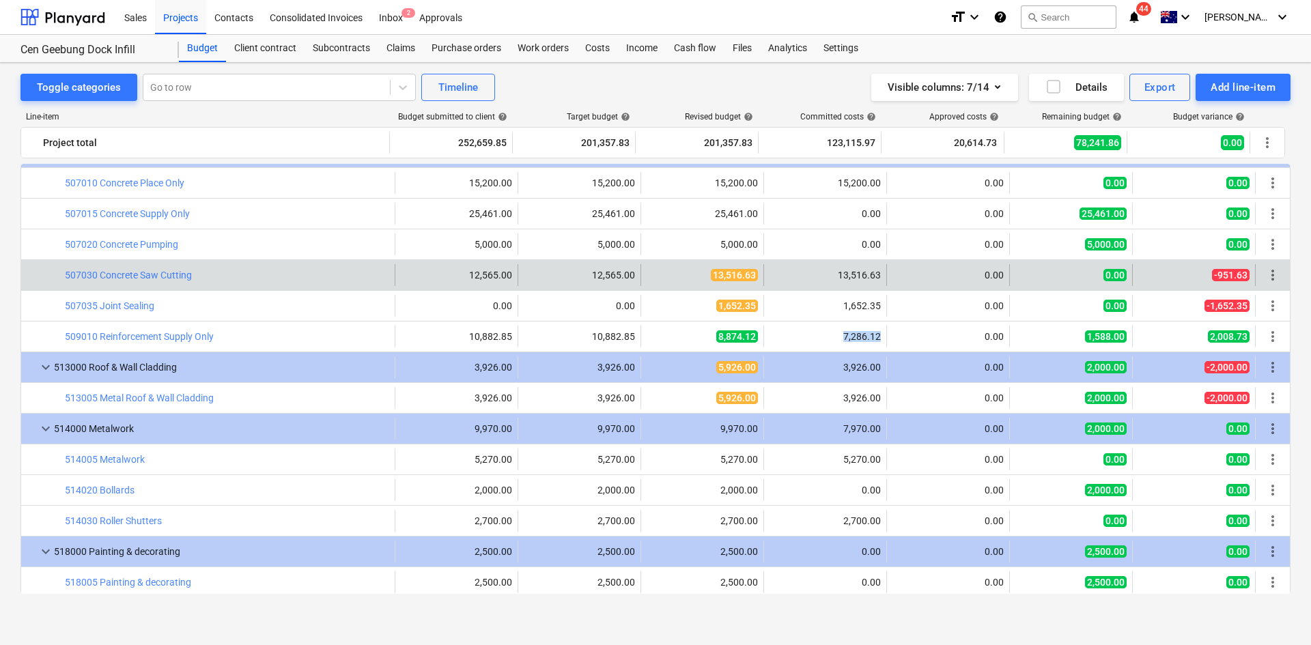
copy div "7,286.12"
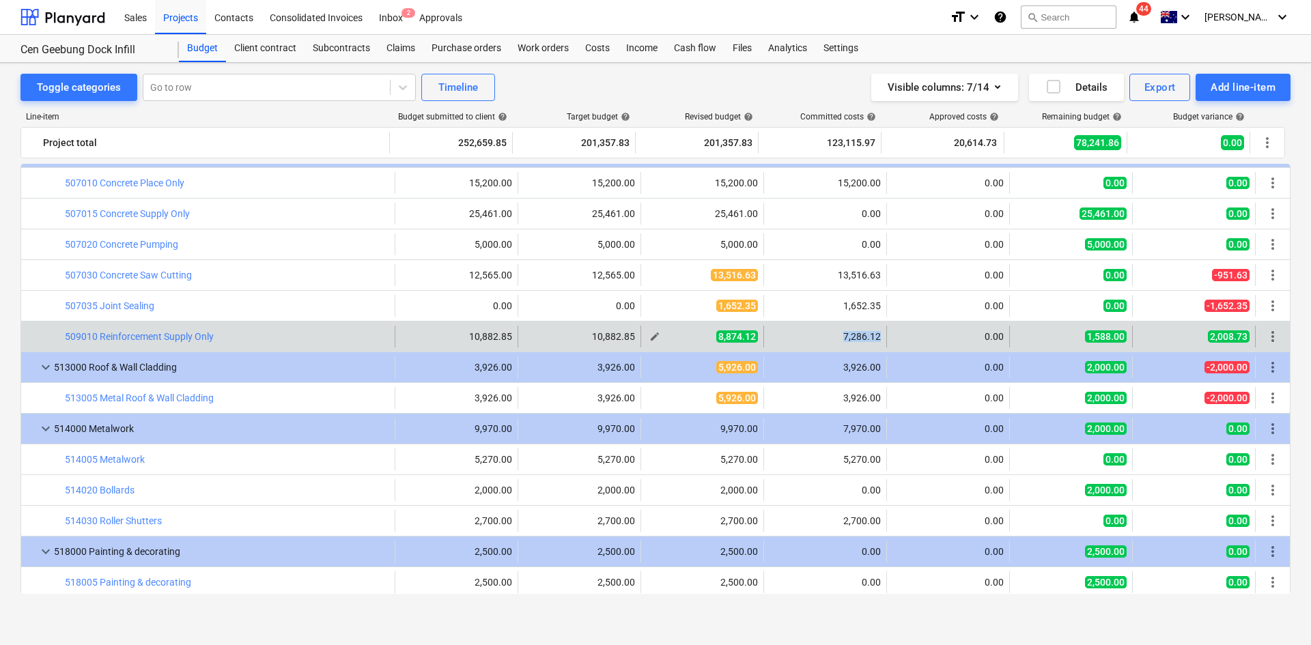
click at [647, 335] on button "edit" at bounding box center [655, 337] width 16 height 16
type textarea "x"
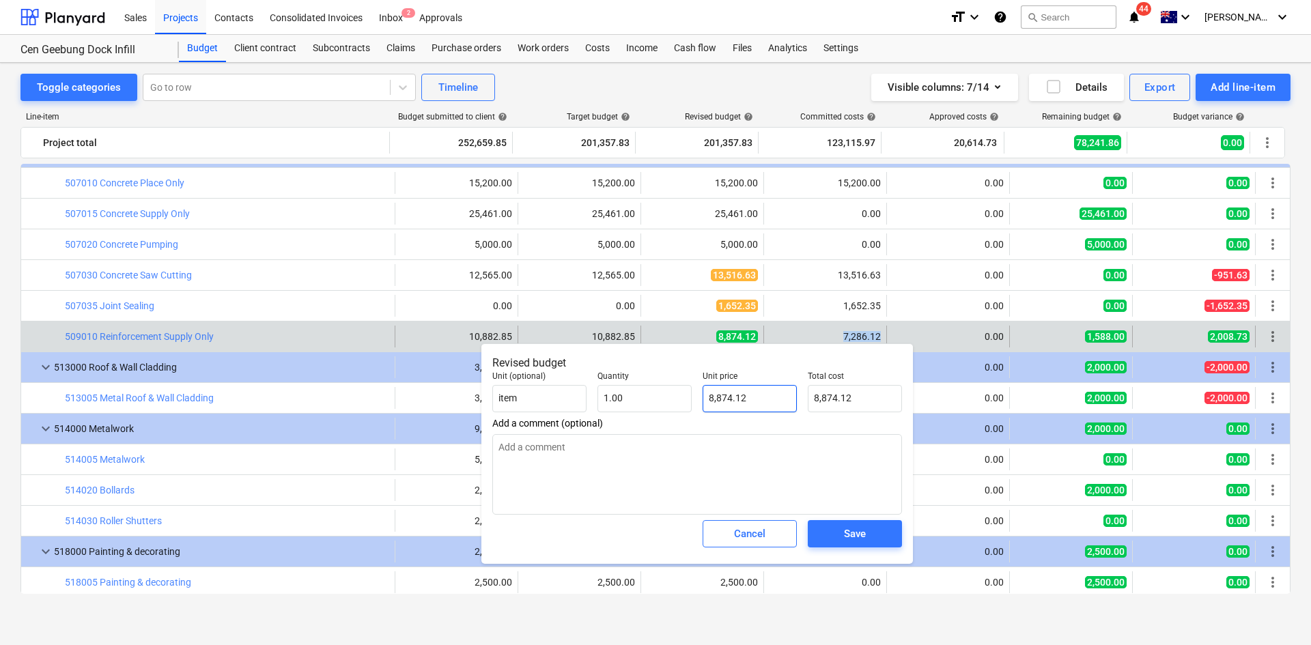
type input "8874.12"
drag, startPoint x: 769, startPoint y: 393, endPoint x: 674, endPoint y: 397, distance: 95.0
click at [674, 397] on div "Unit (optional) item Quantity 1.00 Unit price 8874.12 Total cost 8,874.12" at bounding box center [697, 392] width 421 height 52
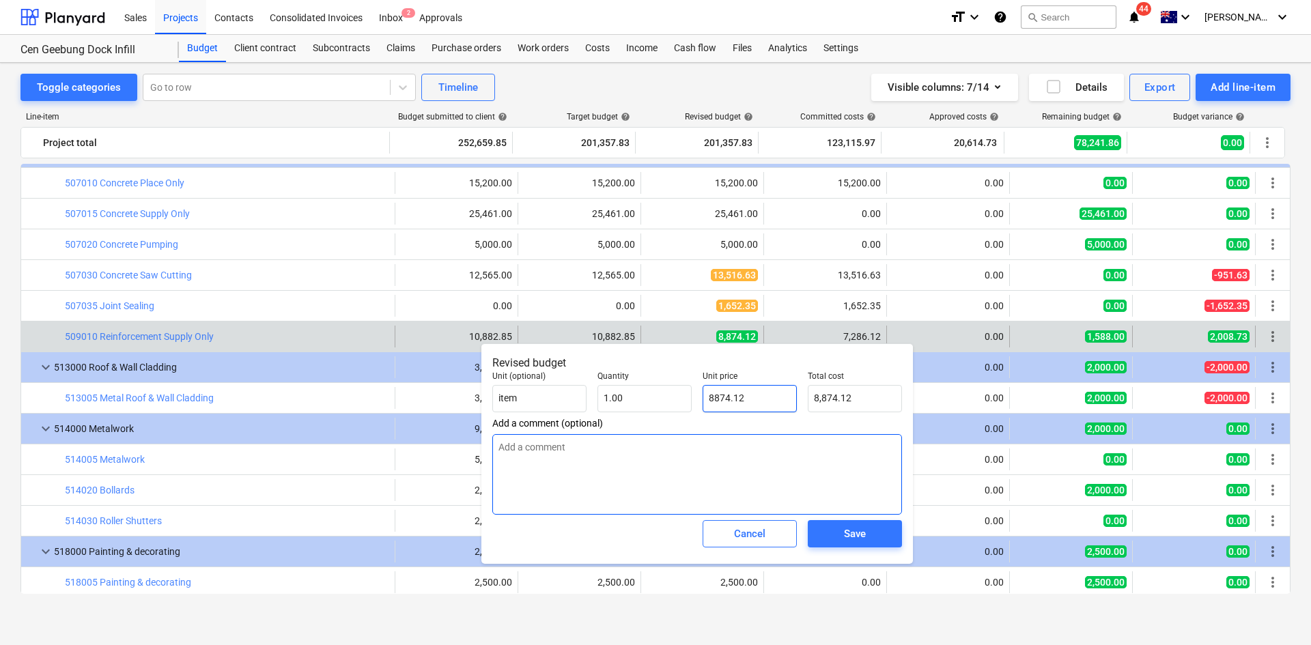
paste input "7,286"
type textarea "x"
type input "7,286.12"
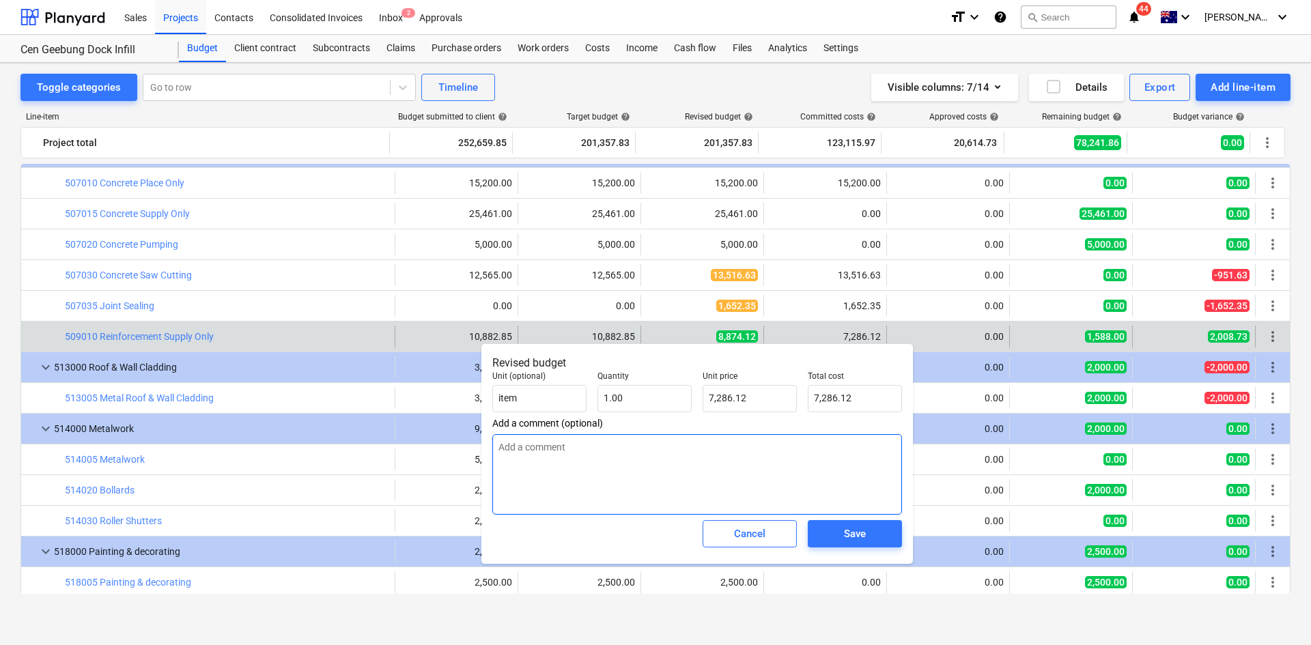
click at [538, 452] on textarea at bounding box center [697, 474] width 410 height 81
type textarea "x"
type textarea "m"
type textarea "x"
type textarea "ma"
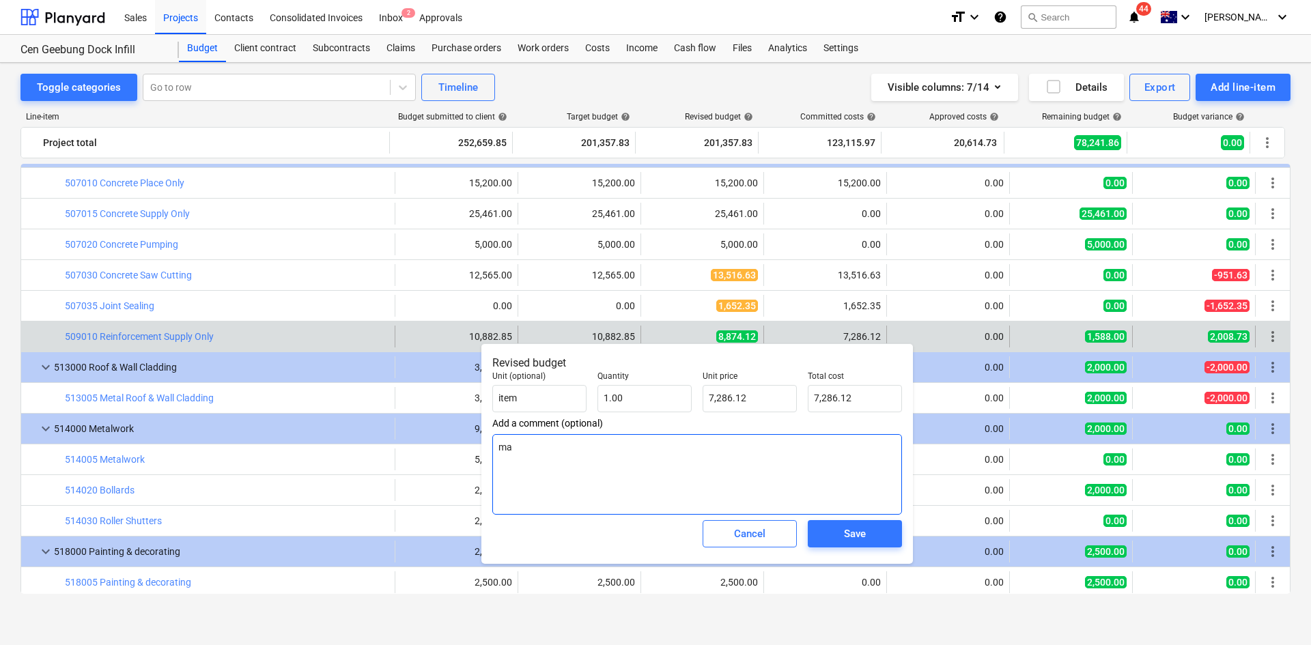
type textarea "x"
type textarea "mat"
type textarea "x"
type textarea "match"
type textarea "x"
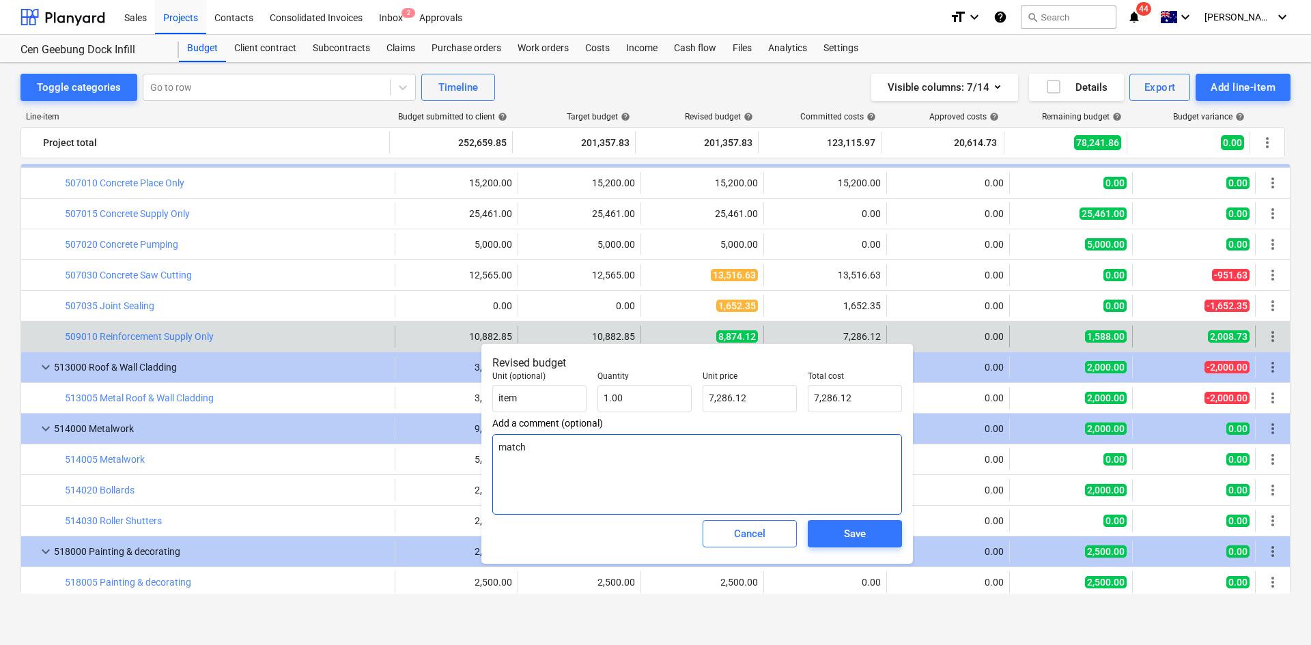
type textarea "match"
type textarea "x"
type textarea "match PO"
type textarea "x"
type textarea "match PO"
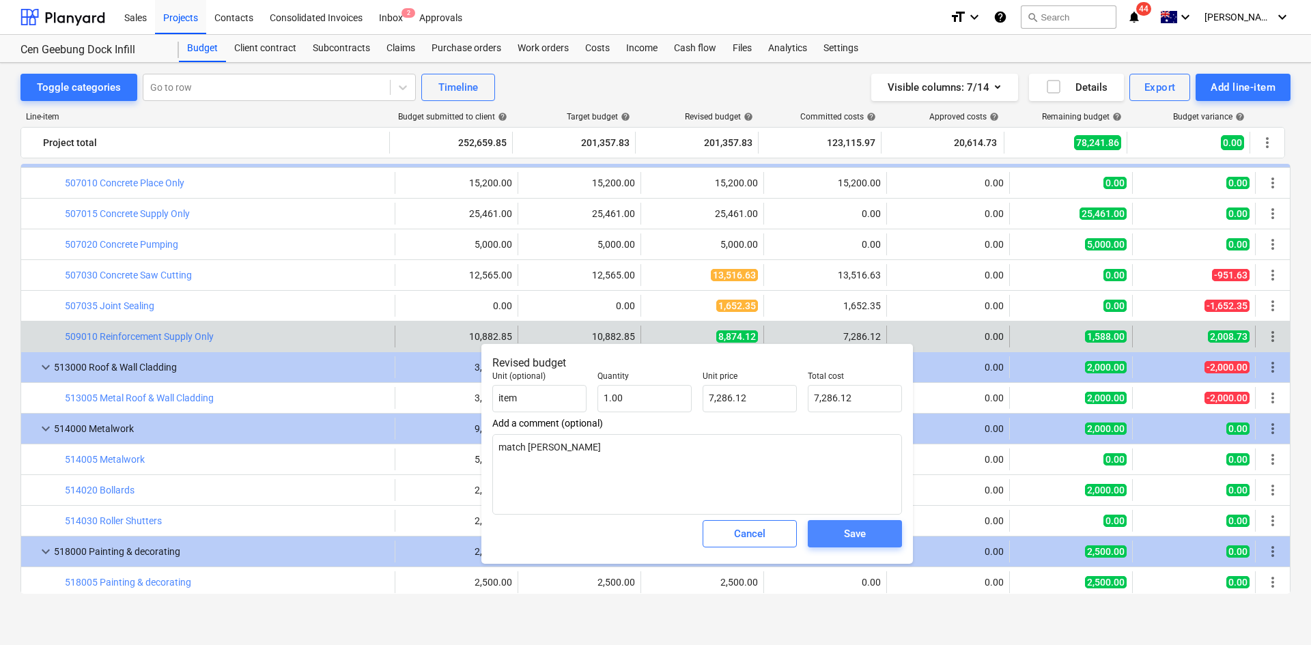
click at [872, 542] on span "Save" at bounding box center [854, 534] width 61 height 18
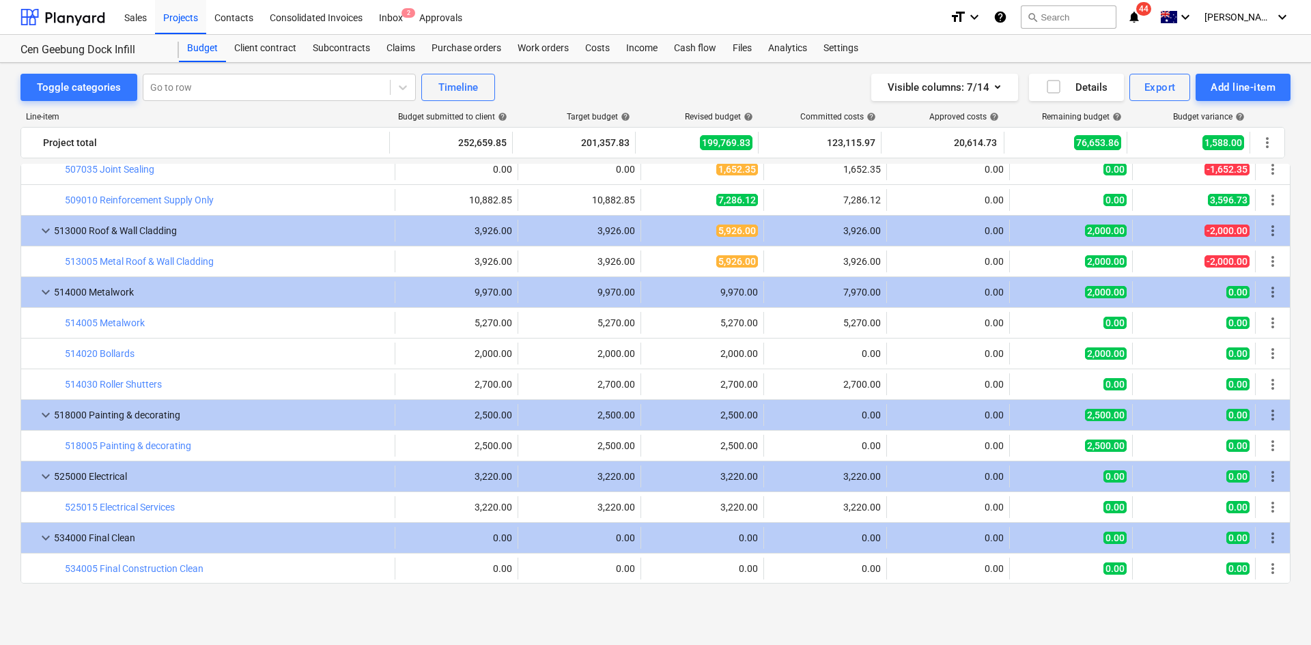
scroll to position [1571, 0]
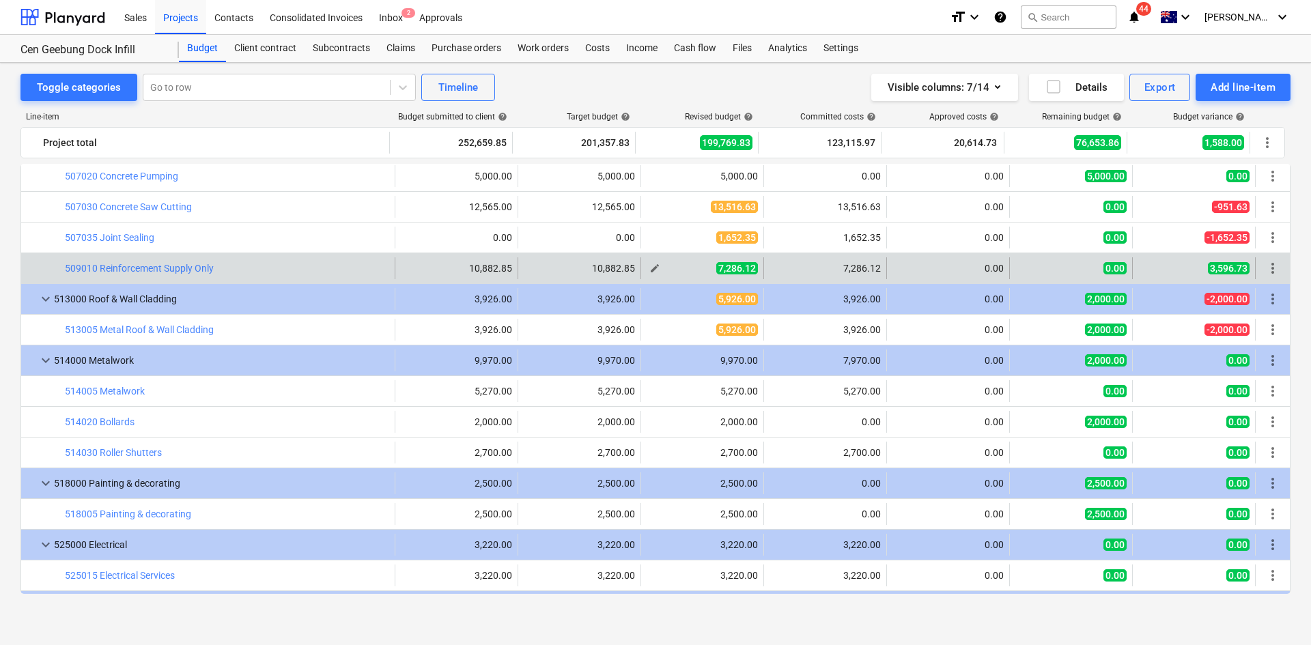
click at [656, 268] on button "edit" at bounding box center [655, 268] width 16 height 16
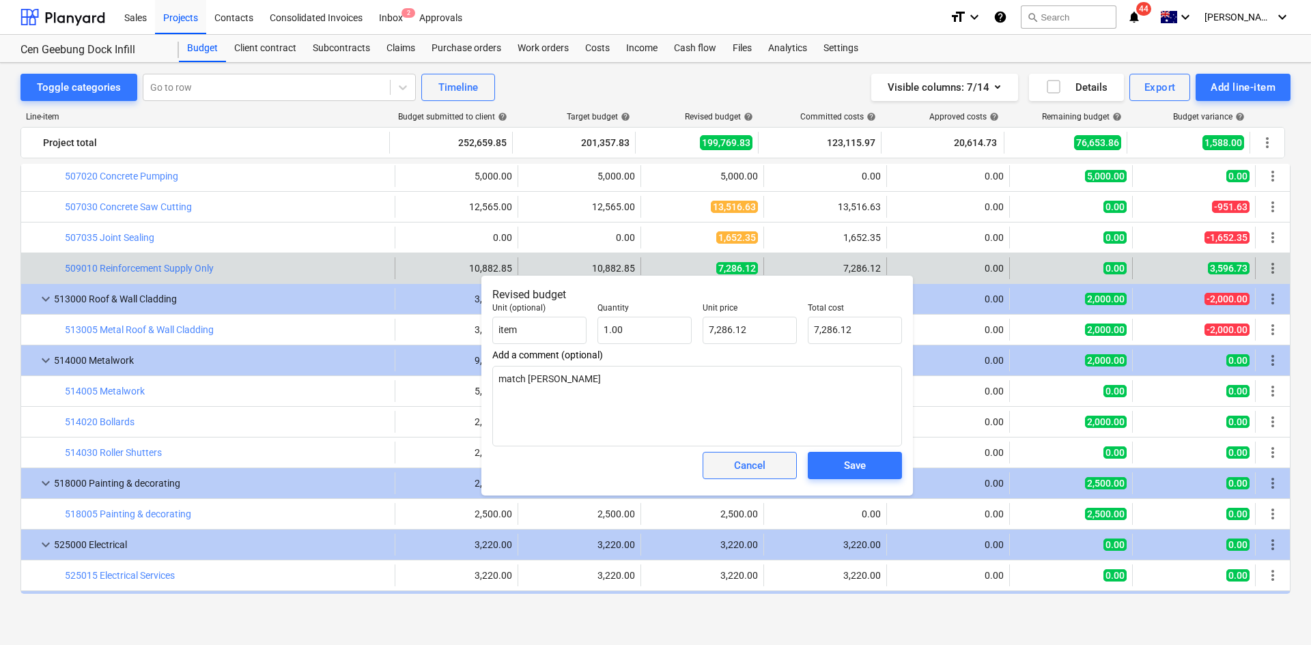
click at [758, 474] on div "Cancel" at bounding box center [749, 466] width 31 height 18
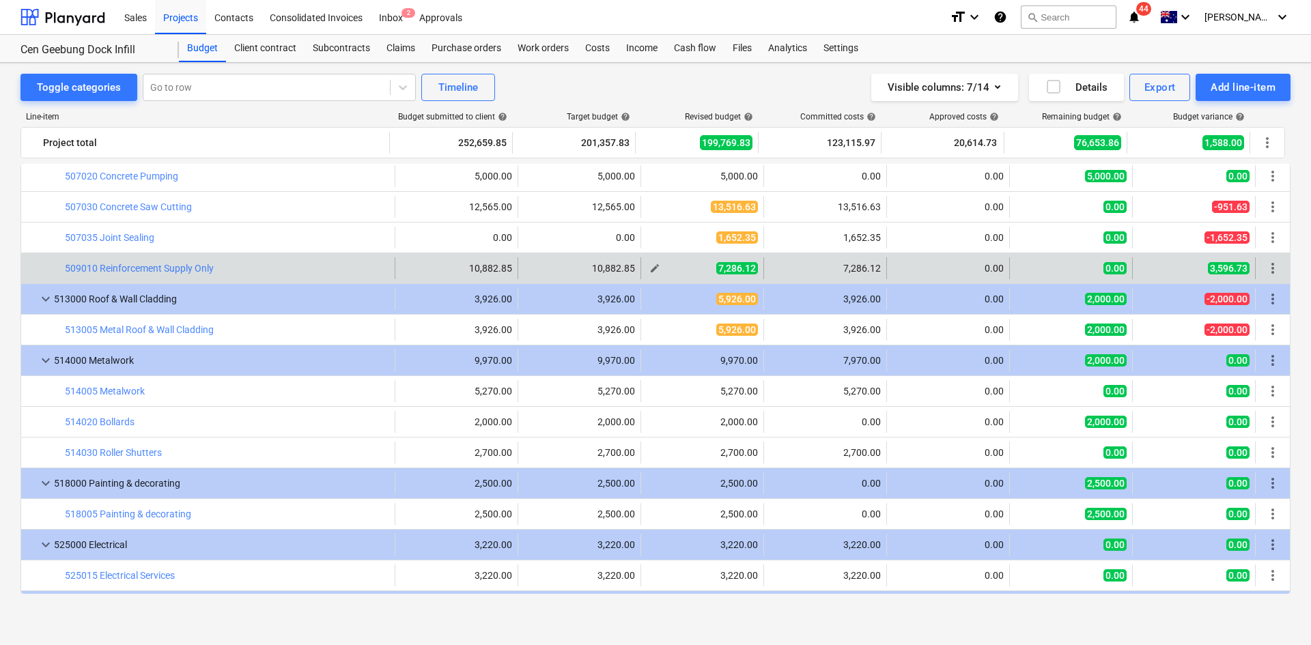
click at [650, 268] on span "edit" at bounding box center [655, 268] width 11 height 11
type textarea "x"
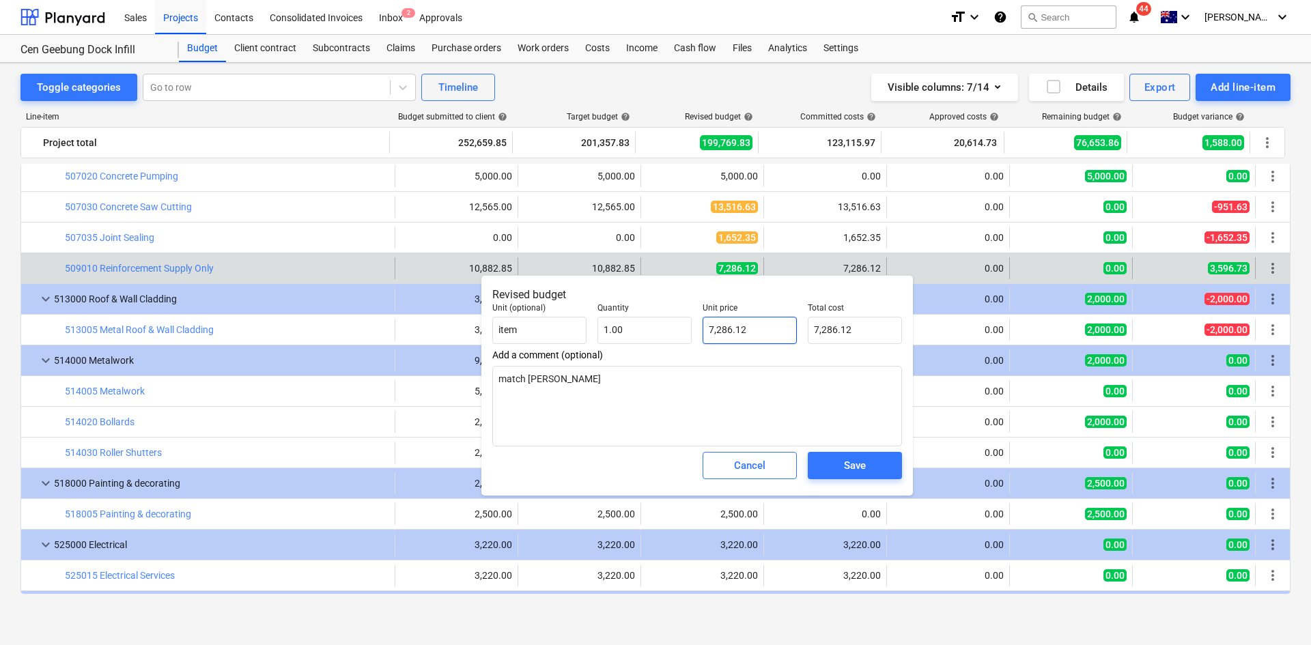
type input "7286.12"
drag, startPoint x: 762, startPoint y: 327, endPoint x: 654, endPoint y: 332, distance: 108.0
click at [654, 332] on div "Unit (optional) item Quantity 1.00 Unit price 7286.12 Total cost 7,286.12" at bounding box center [697, 324] width 421 height 52
type textarea "x"
type input "7,286.12"
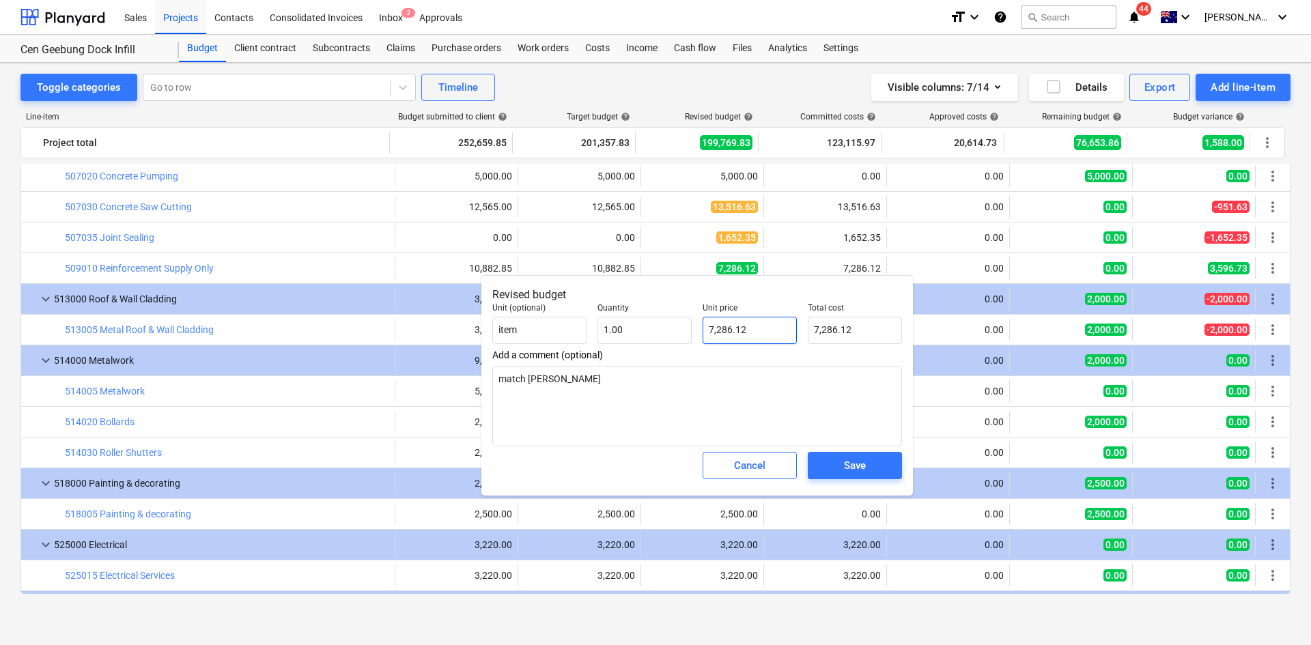
type textarea "x"
type input "7286.12"
type textarea "x"
type input "7286.12"
click at [768, 330] on input "7286.12" at bounding box center [750, 330] width 94 height 27
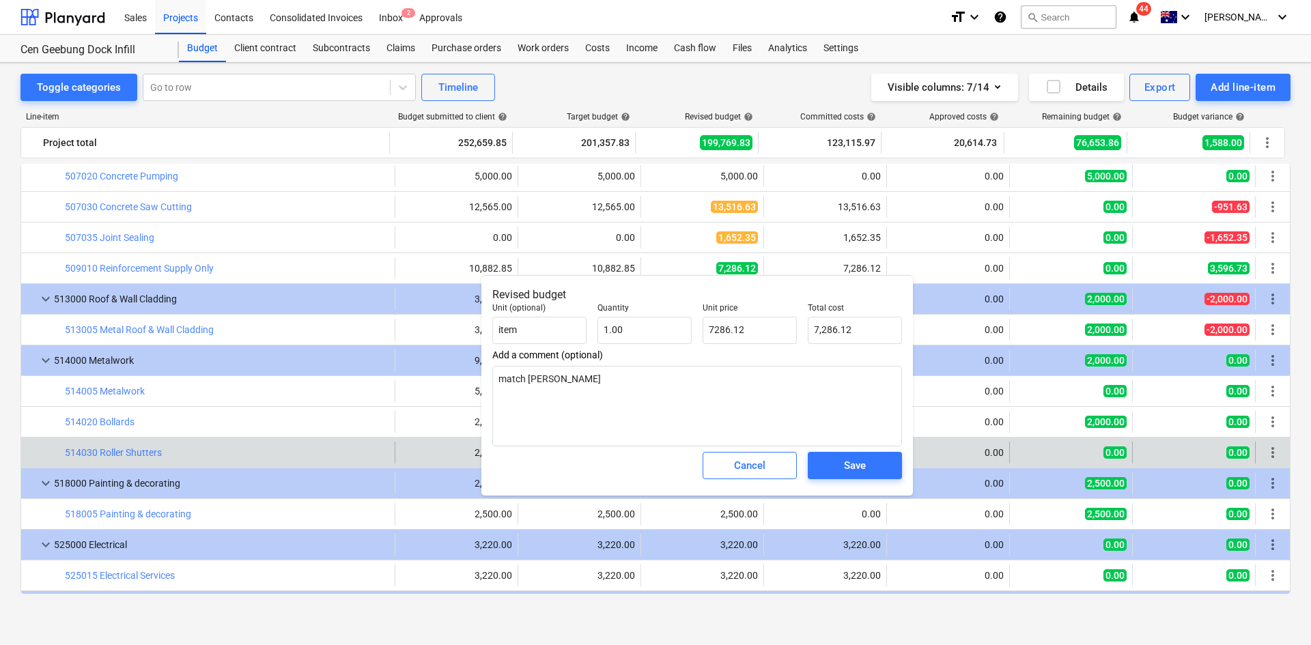
type textarea "x"
type input "7,286.12"
click at [762, 461] on div "Cancel" at bounding box center [749, 466] width 31 height 18
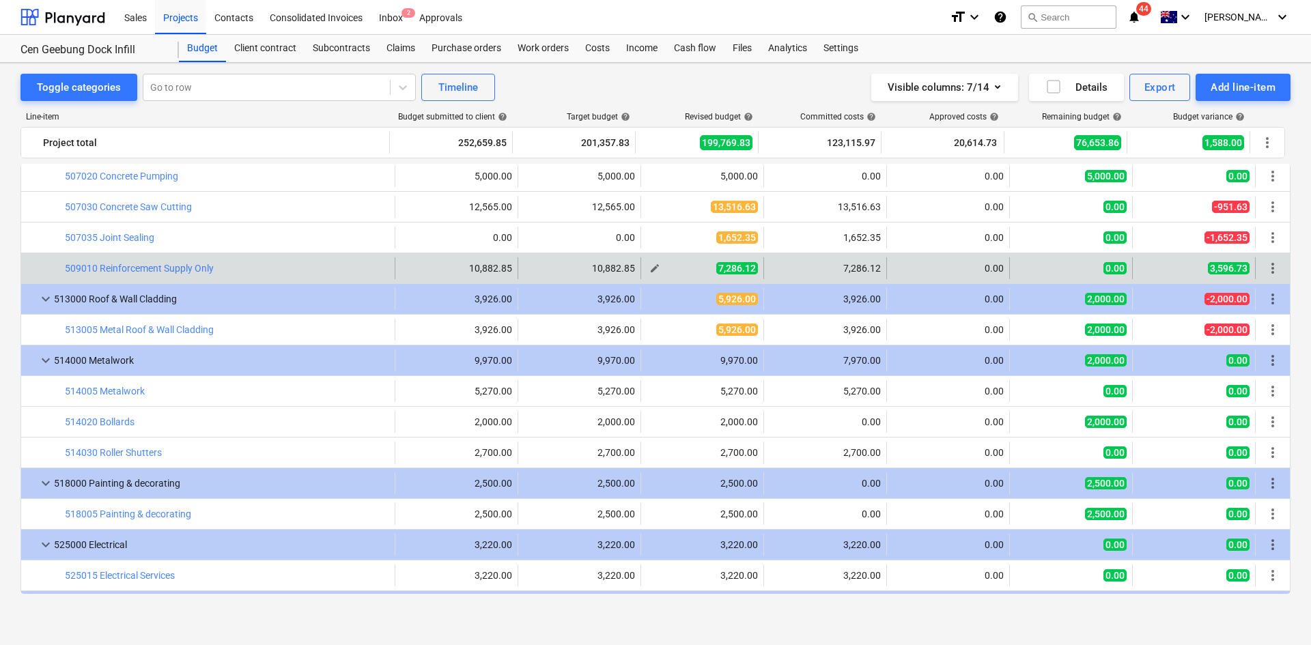
click at [658, 268] on div "7,286.12" at bounding box center [702, 269] width 111 height 14
click at [650, 271] on span "edit" at bounding box center [655, 268] width 11 height 11
type textarea "x"
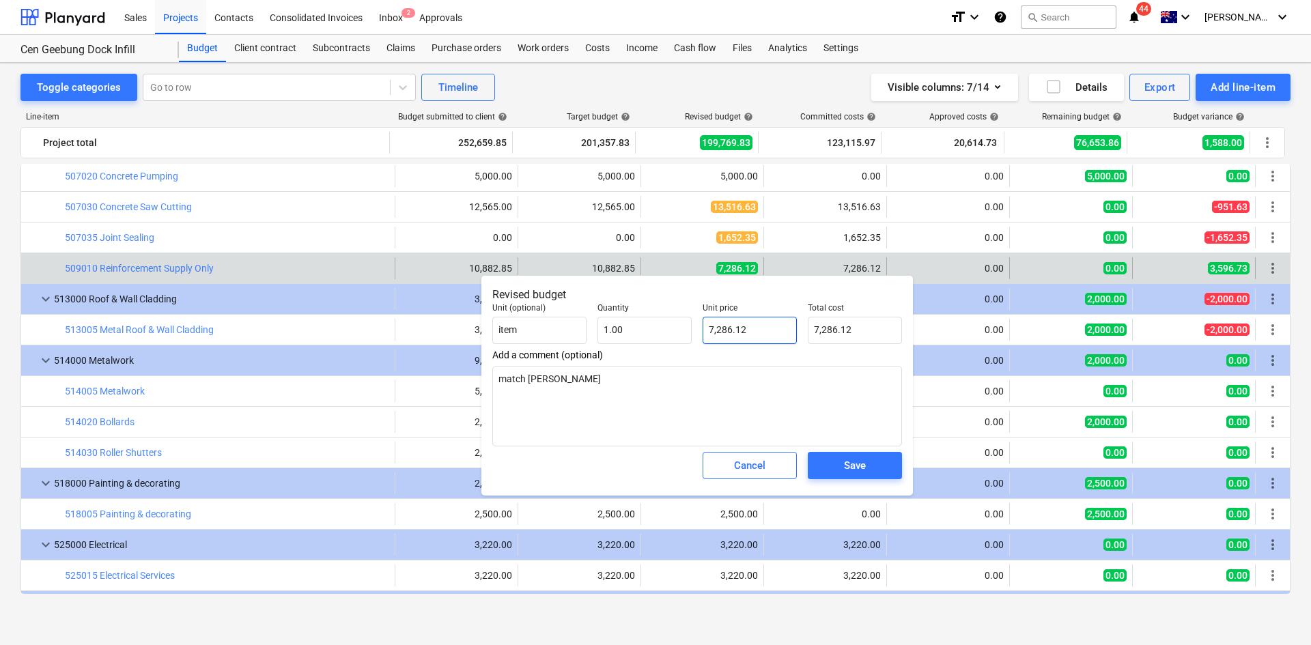
type input "7286.12"
drag, startPoint x: 770, startPoint y: 335, endPoint x: 695, endPoint y: 335, distance: 74.4
click at [695, 335] on div "Unit (optional) item Quantity 1.00 Unit price 7286.12 Total cost 7,286.12" at bounding box center [697, 324] width 421 height 52
paste input "8,874"
type textarea "x"
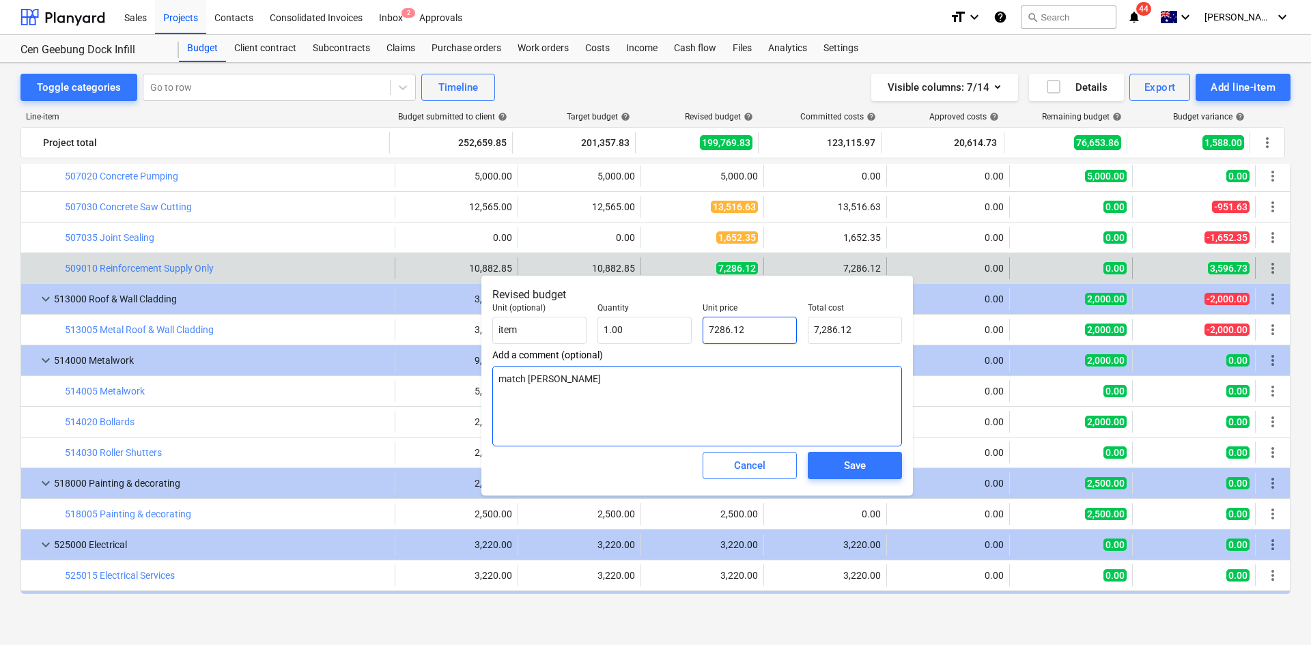
type input "8,874.12"
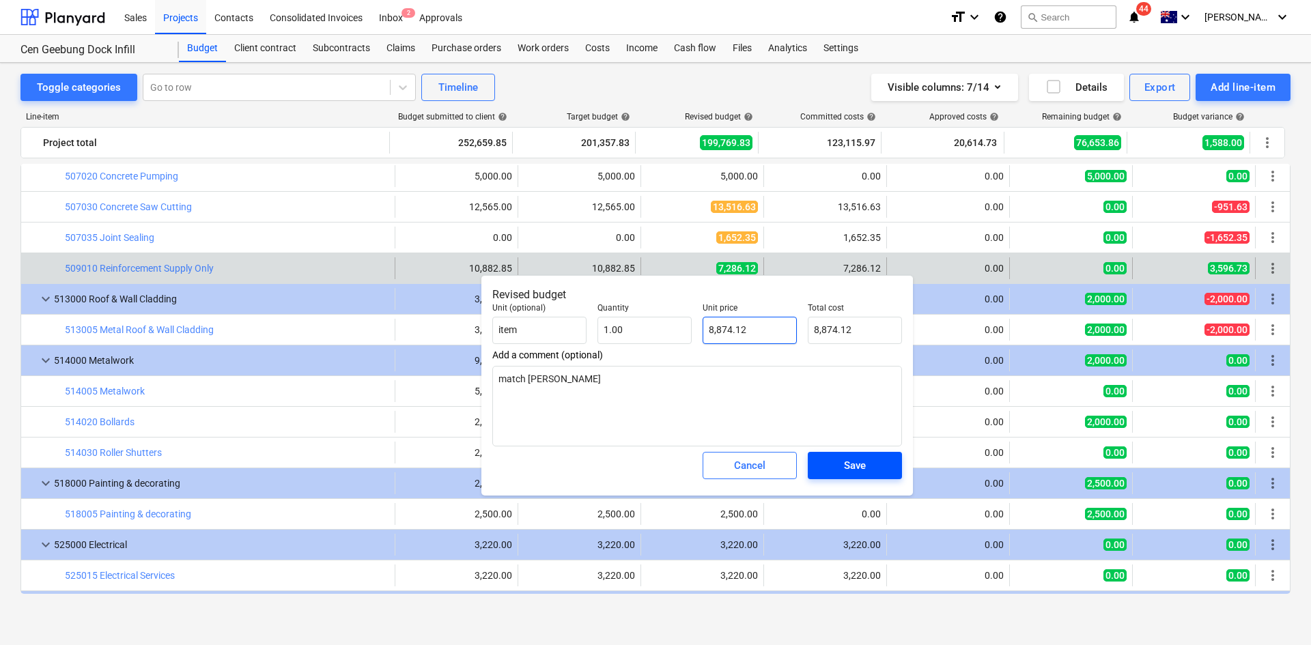
type input "8,874.12"
click at [856, 456] on button "Save" at bounding box center [855, 465] width 94 height 27
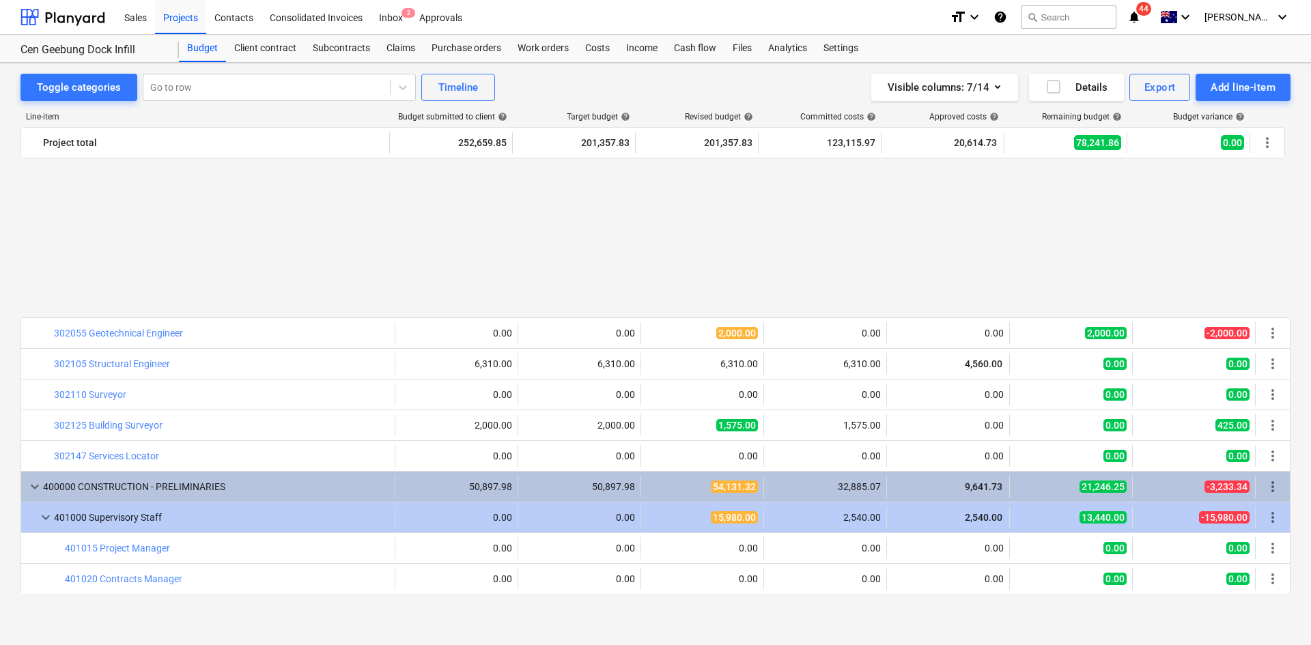
scroll to position [273, 0]
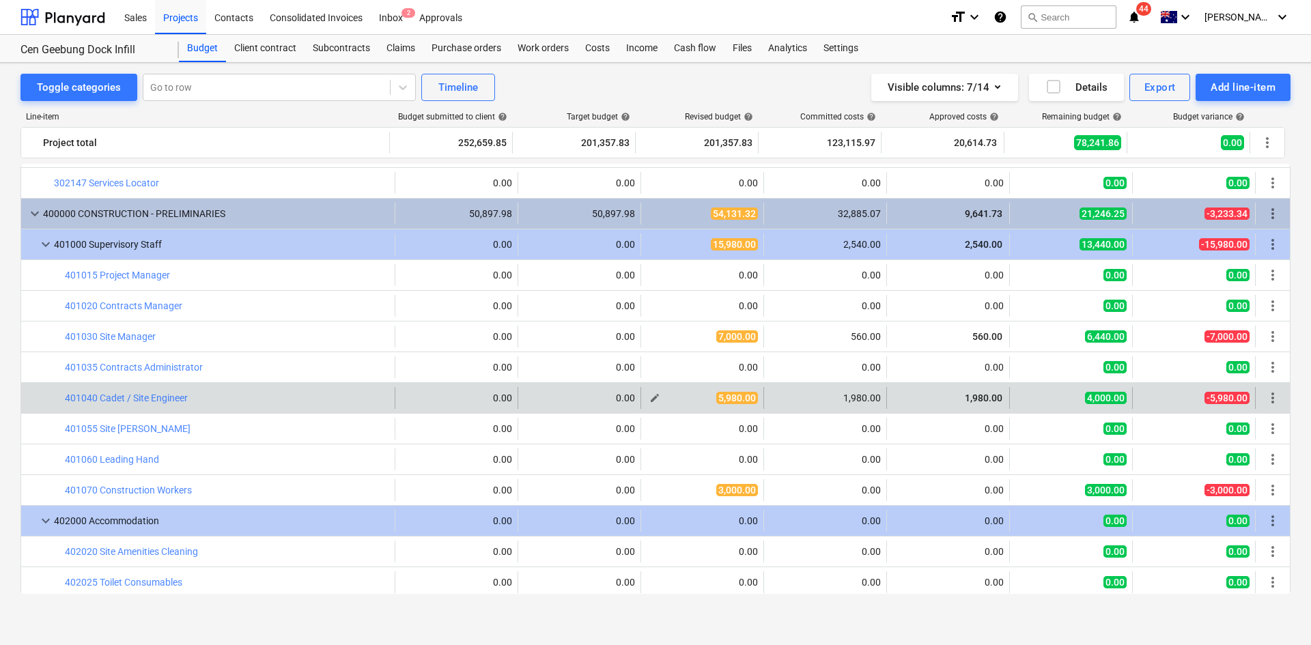
click at [654, 396] on span "edit" at bounding box center [655, 398] width 11 height 11
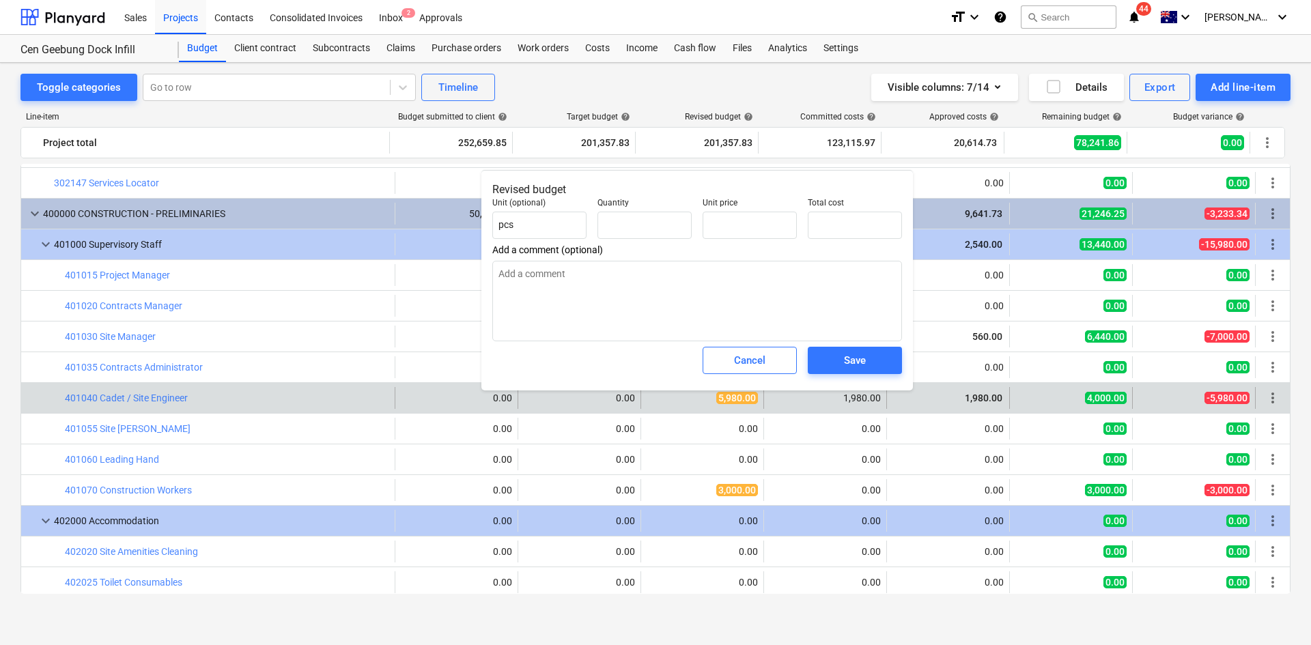
type textarea "x"
type input "1.00"
type input "5,980.00"
click at [740, 375] on div "Cancel" at bounding box center [749, 360] width 105 height 38
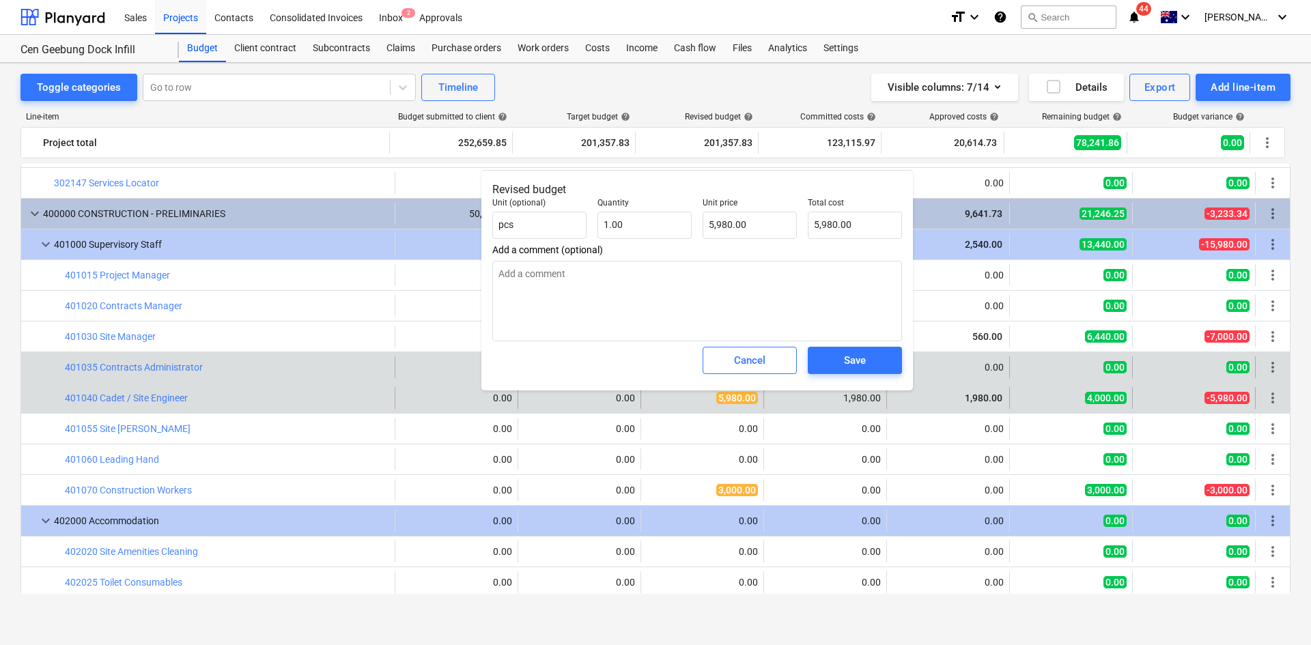
click at [740, 370] on div "Cancel" at bounding box center [749, 361] width 31 height 18
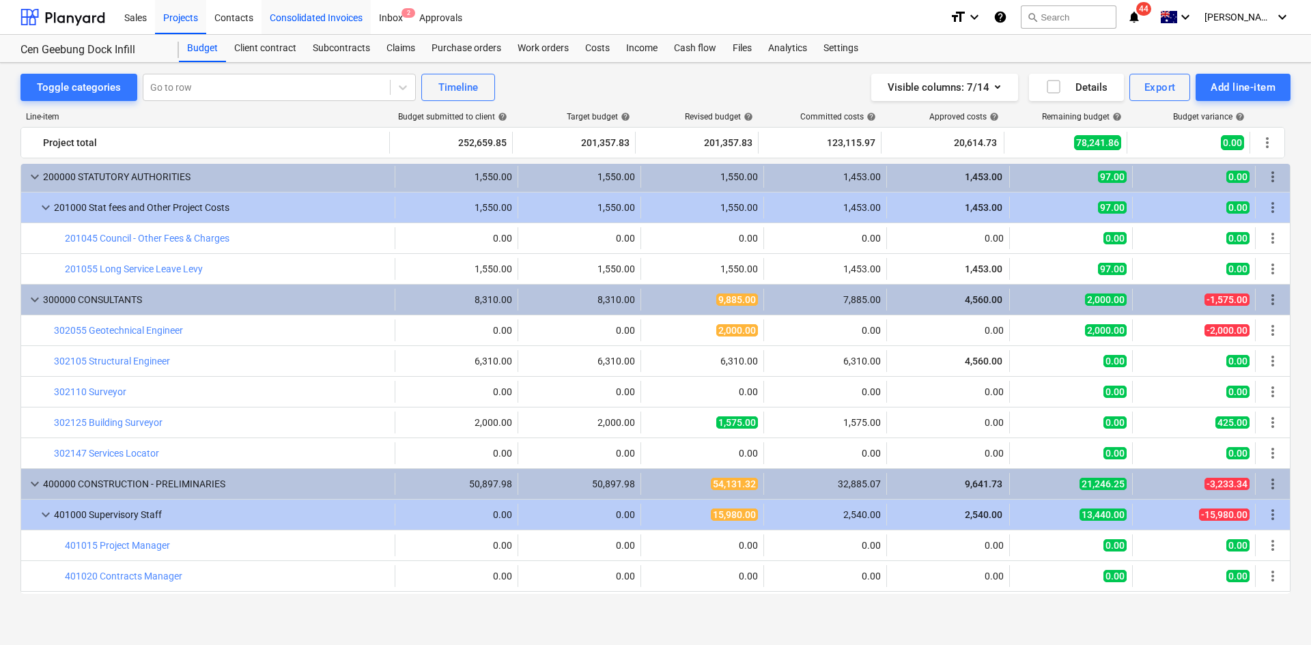
scroll to position [0, 0]
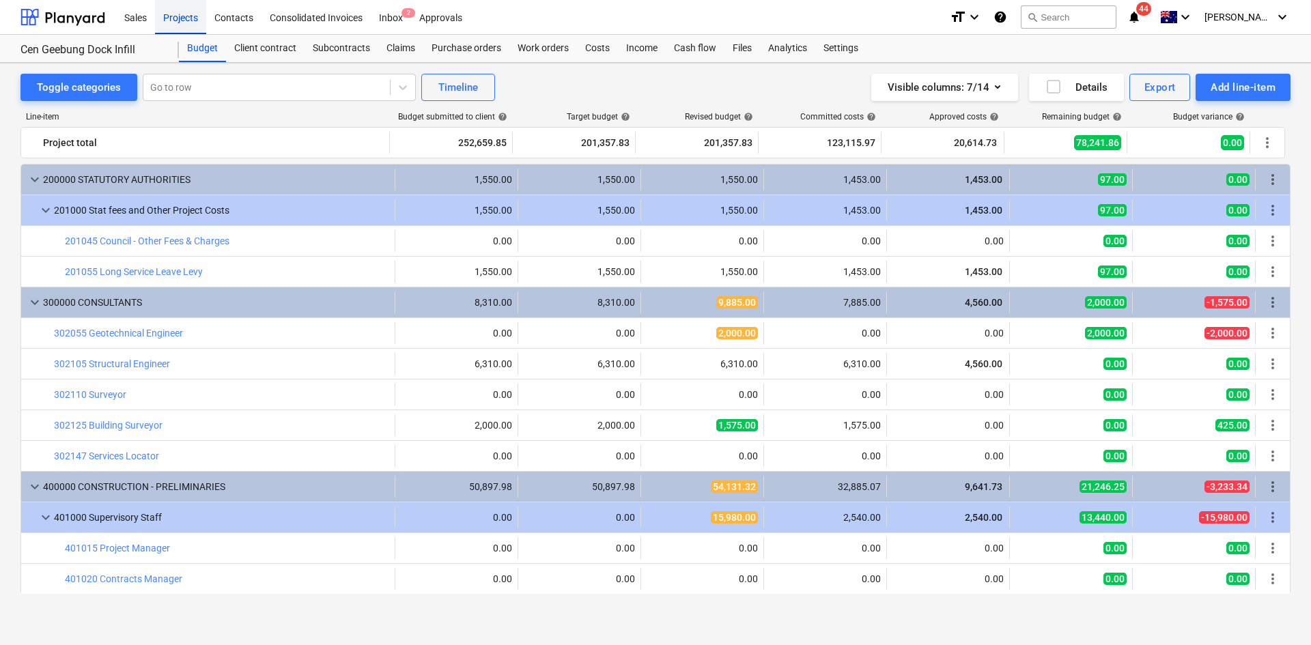
click at [198, 10] on div "Projects" at bounding box center [180, 16] width 51 height 35
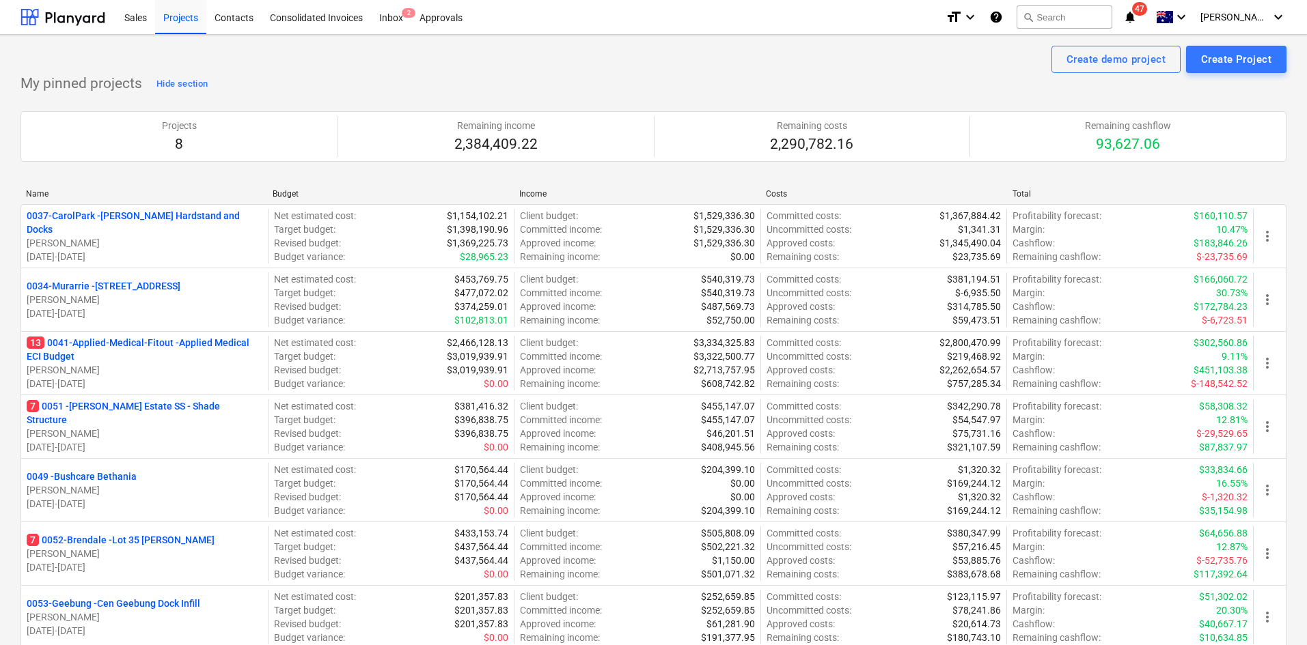
drag, startPoint x: 111, startPoint y: 347, endPoint x: 183, endPoint y: 343, distance: 72.5
click at [111, 347] on p "13 0041-Applied-Medical-Fitout - Applied Medical ECI Budget" at bounding box center [145, 349] width 236 height 27
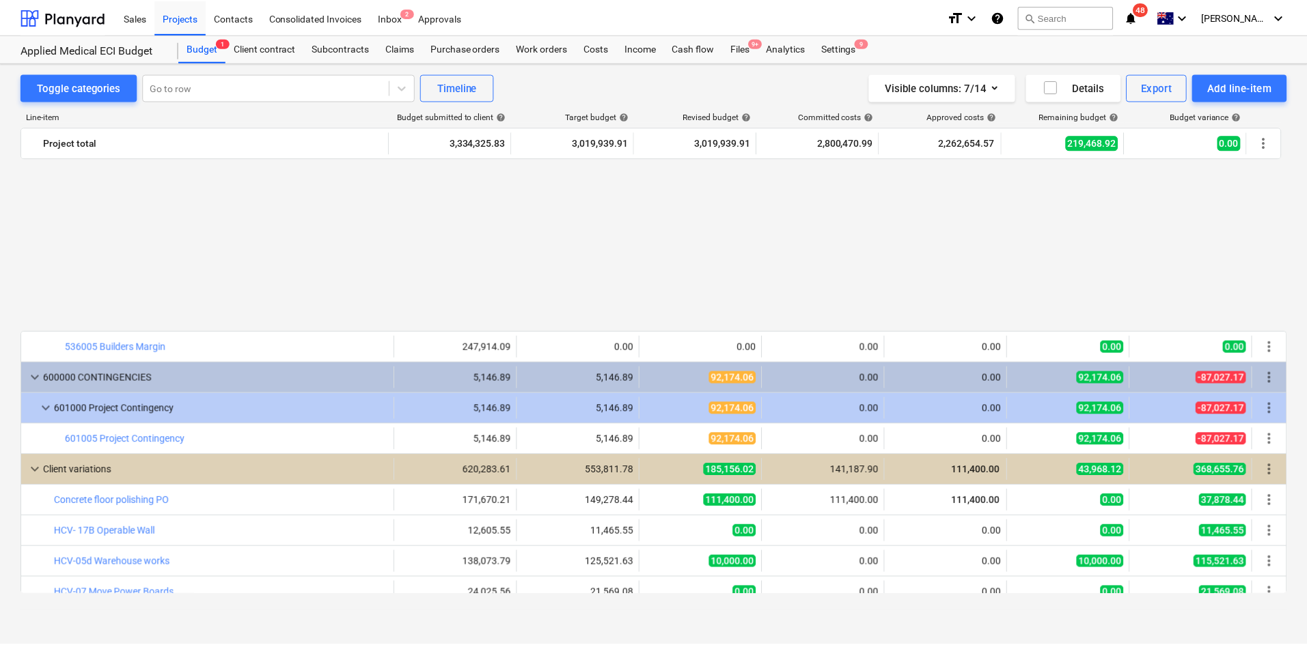
scroll to position [2896, 0]
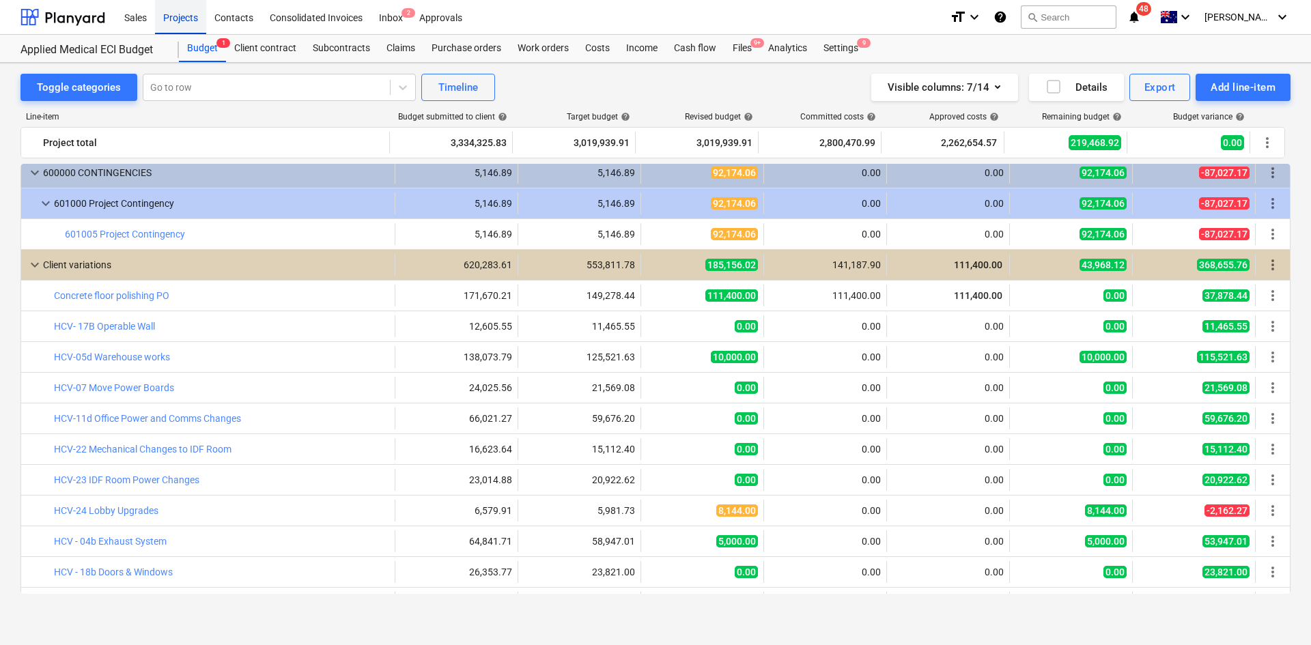
click at [189, 16] on div "Projects" at bounding box center [180, 16] width 51 height 35
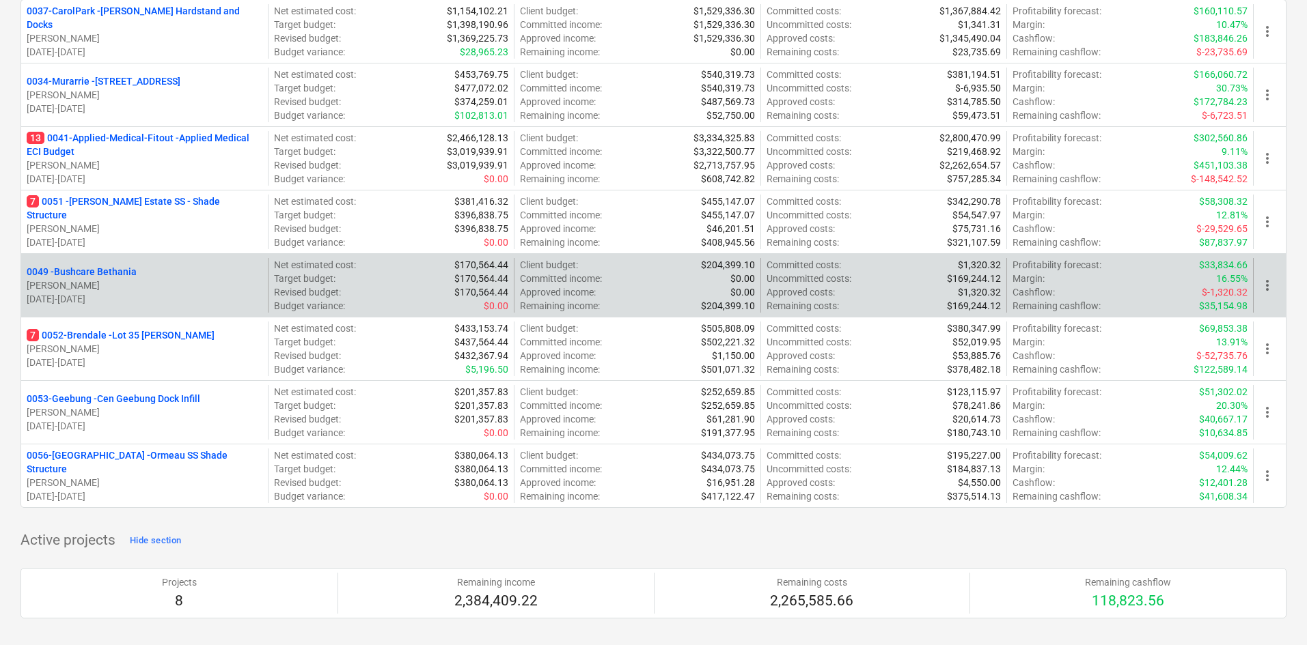
scroll to position [137, 0]
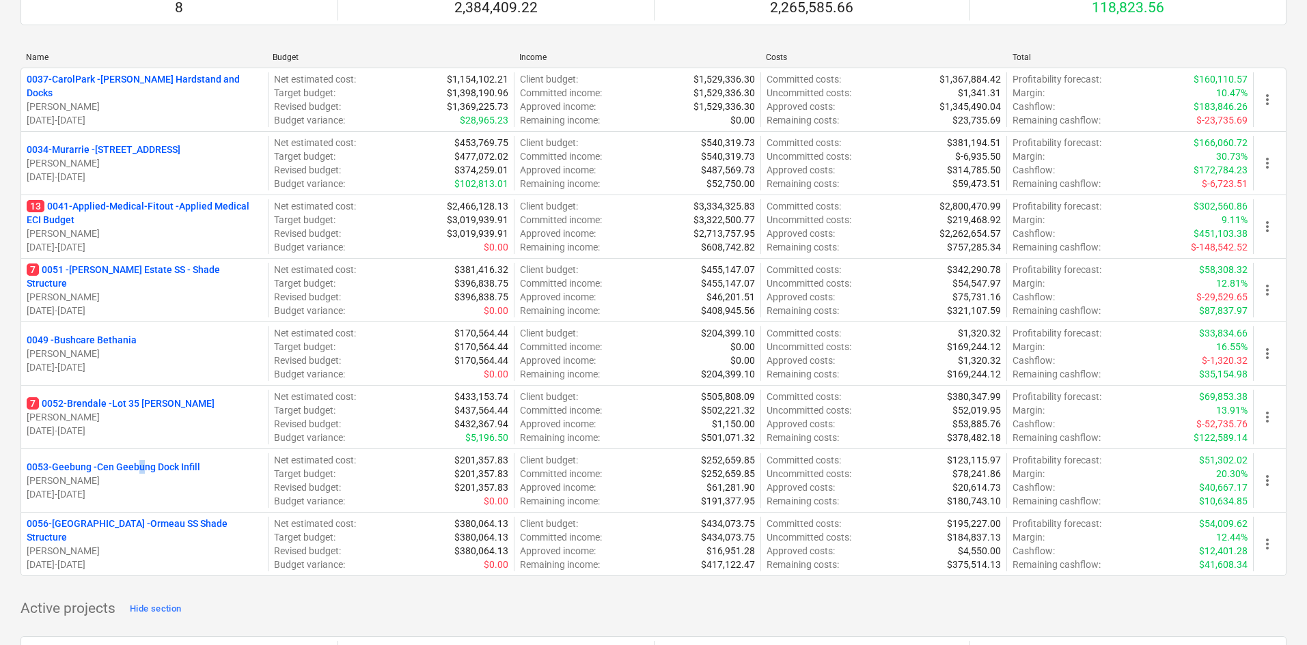
click at [142, 469] on p "0053-Geebung - Cen Geebung Dock Infill" at bounding box center [113, 467] width 173 height 14
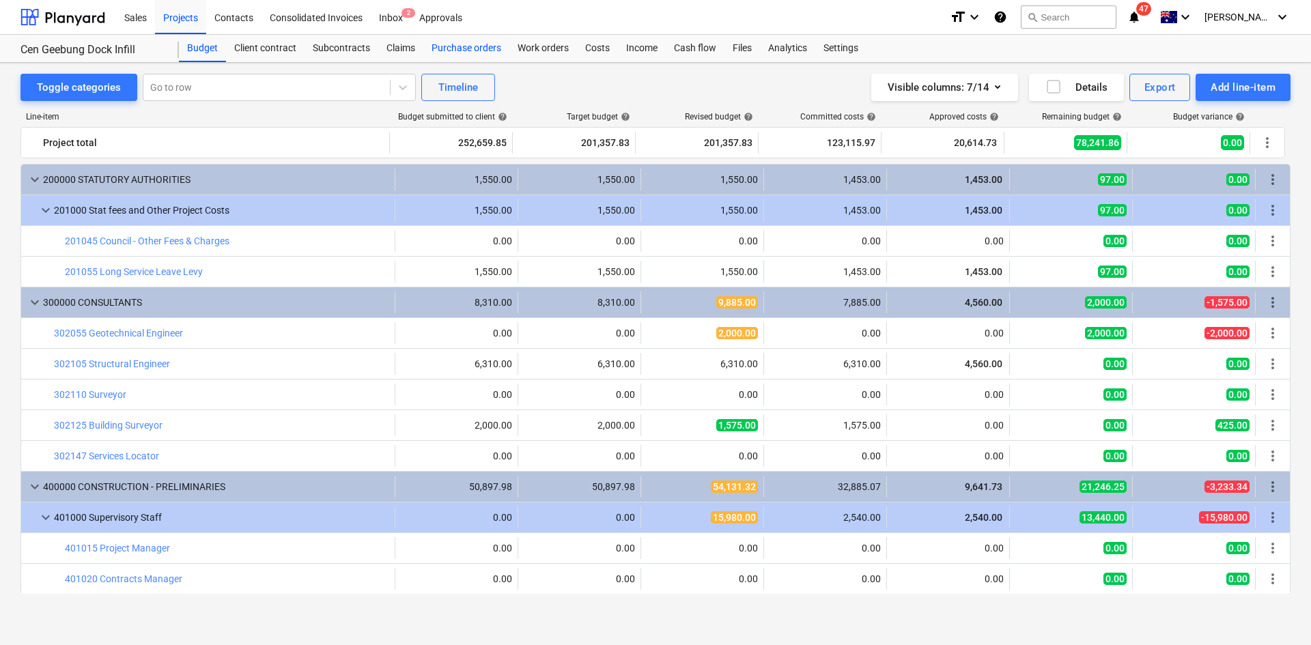
click at [491, 54] on div "Purchase orders" at bounding box center [466, 48] width 86 height 27
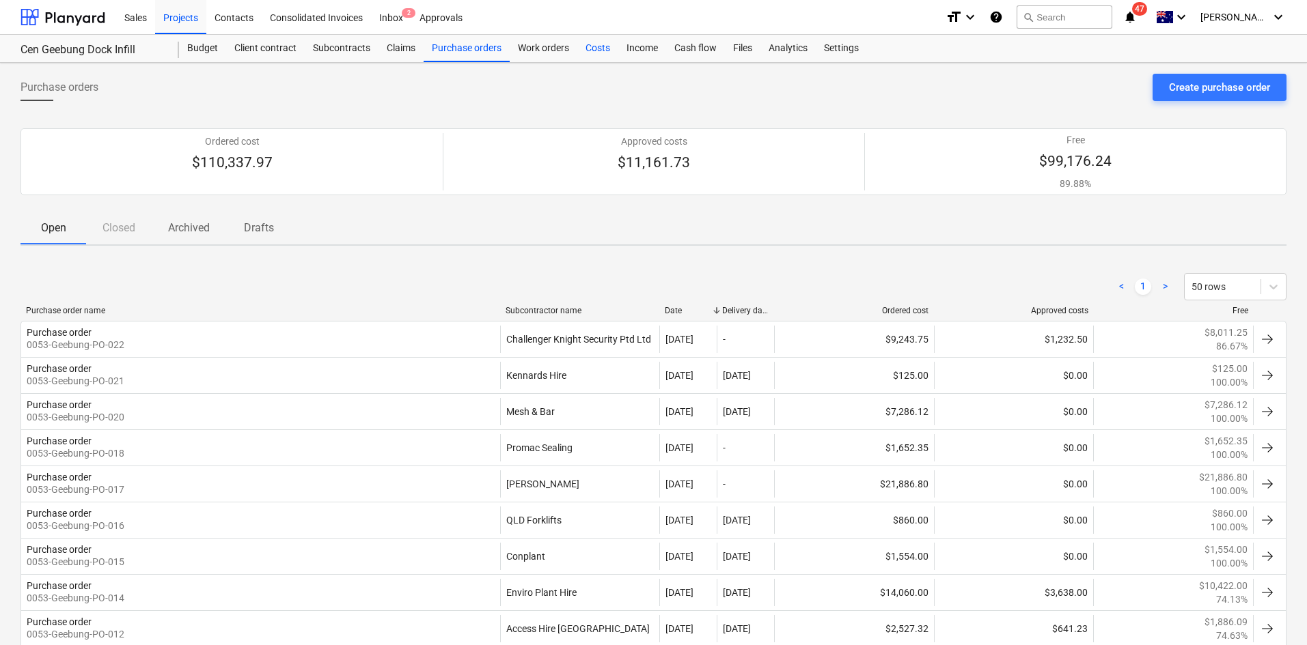
click at [596, 45] on div "Costs" at bounding box center [597, 48] width 41 height 27
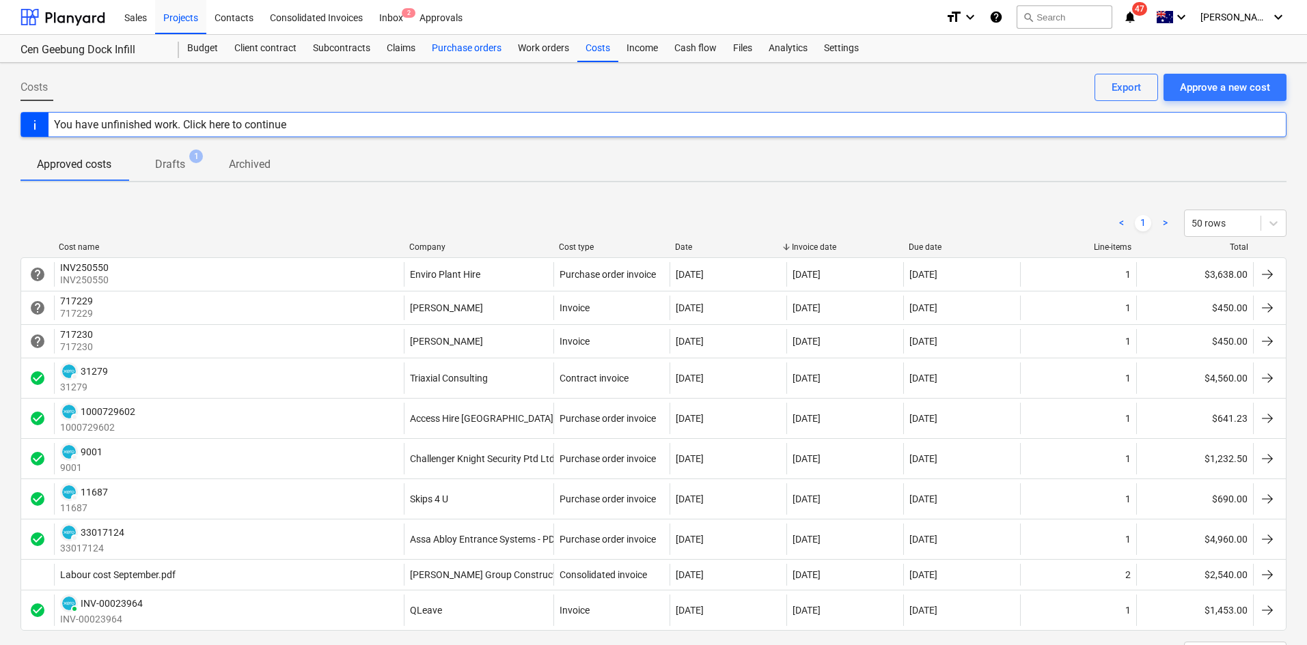
click at [447, 42] on div "Purchase orders" at bounding box center [466, 48] width 86 height 27
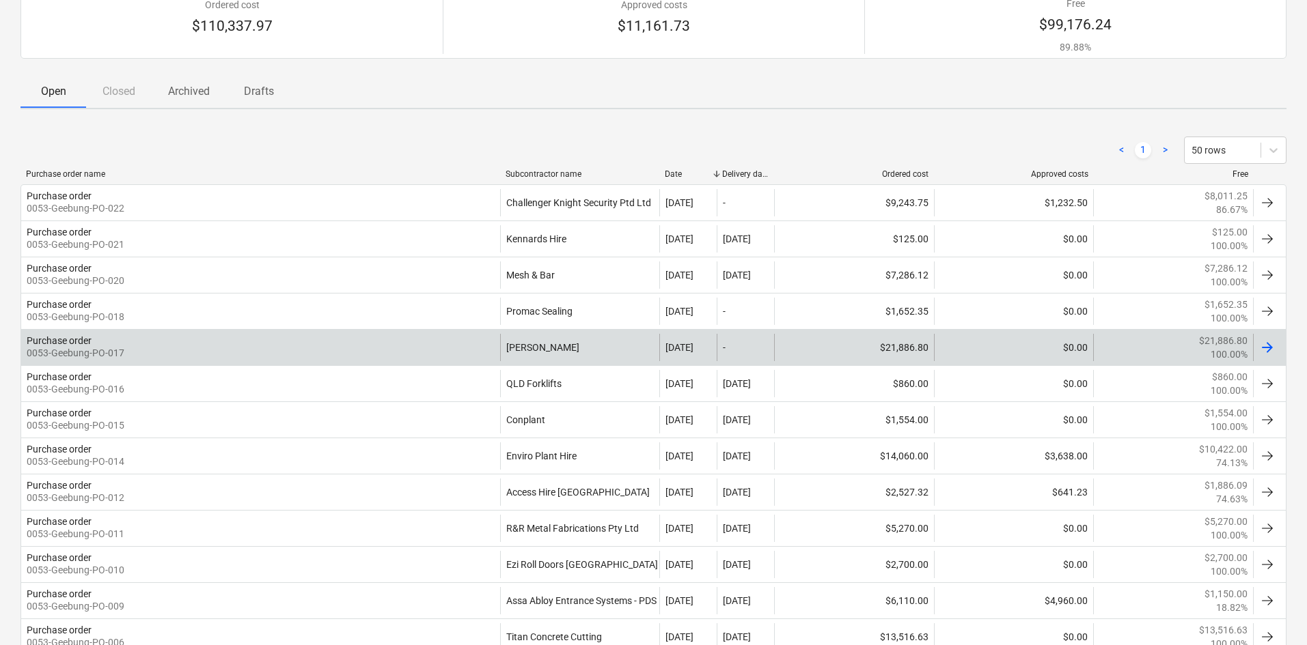
scroll to position [273, 0]
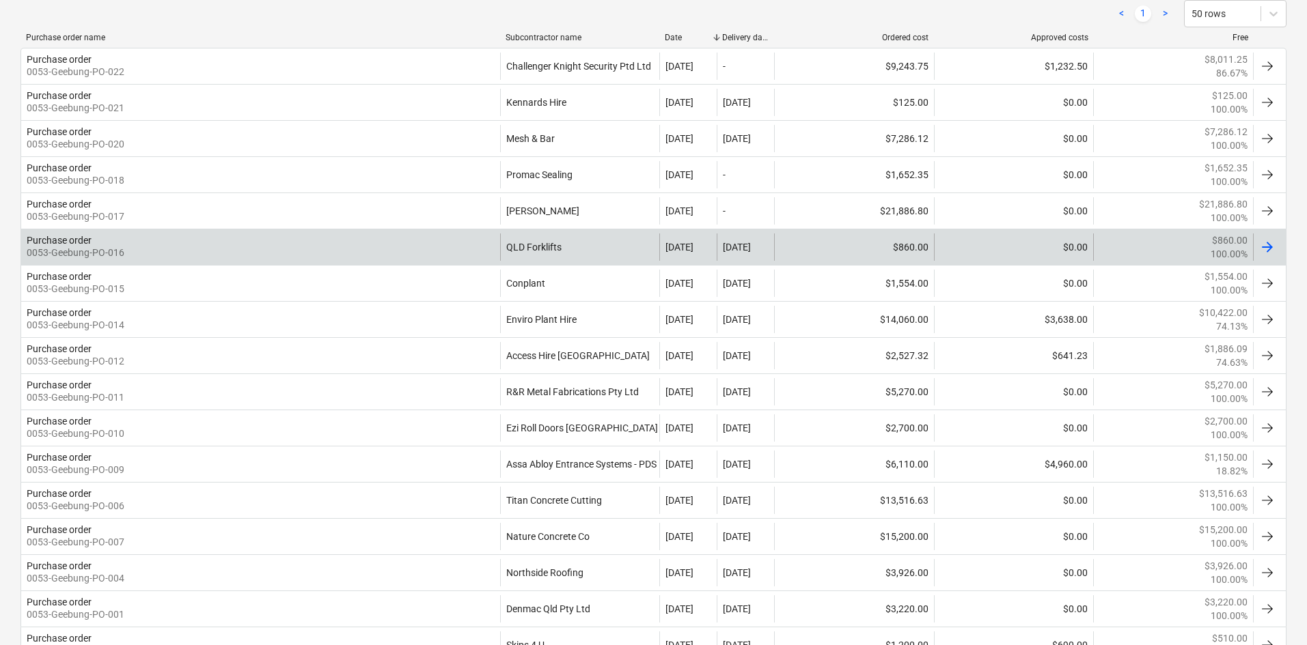
click at [468, 247] on div "Purchase order 0053-Geebung-PO-016" at bounding box center [260, 247] width 479 height 27
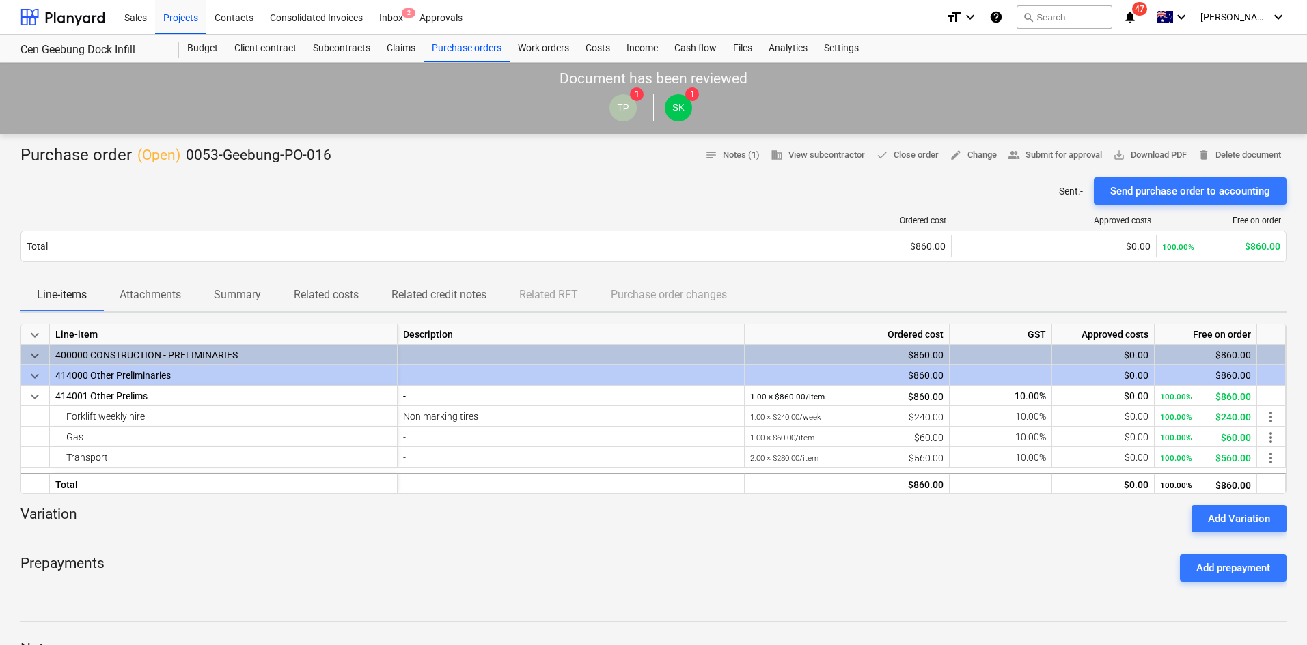
click at [146, 290] on p "Attachments" at bounding box center [150, 295] width 61 height 16
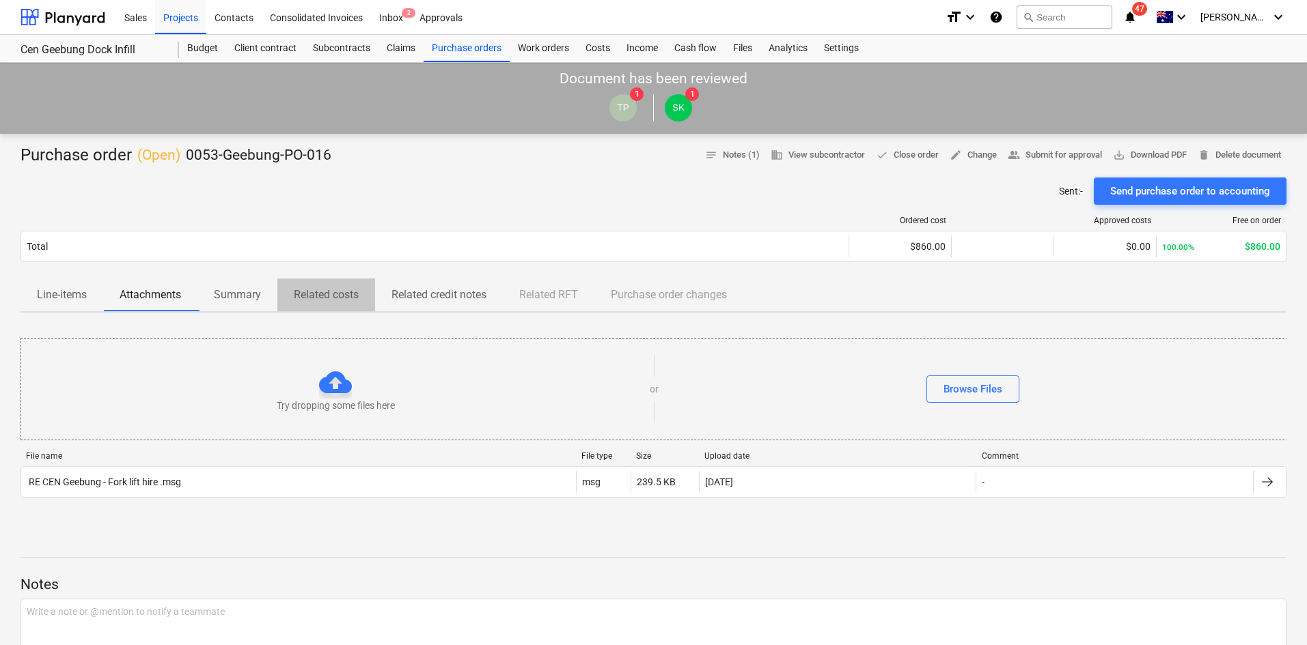
click at [316, 293] on p "Related costs" at bounding box center [326, 295] width 65 height 16
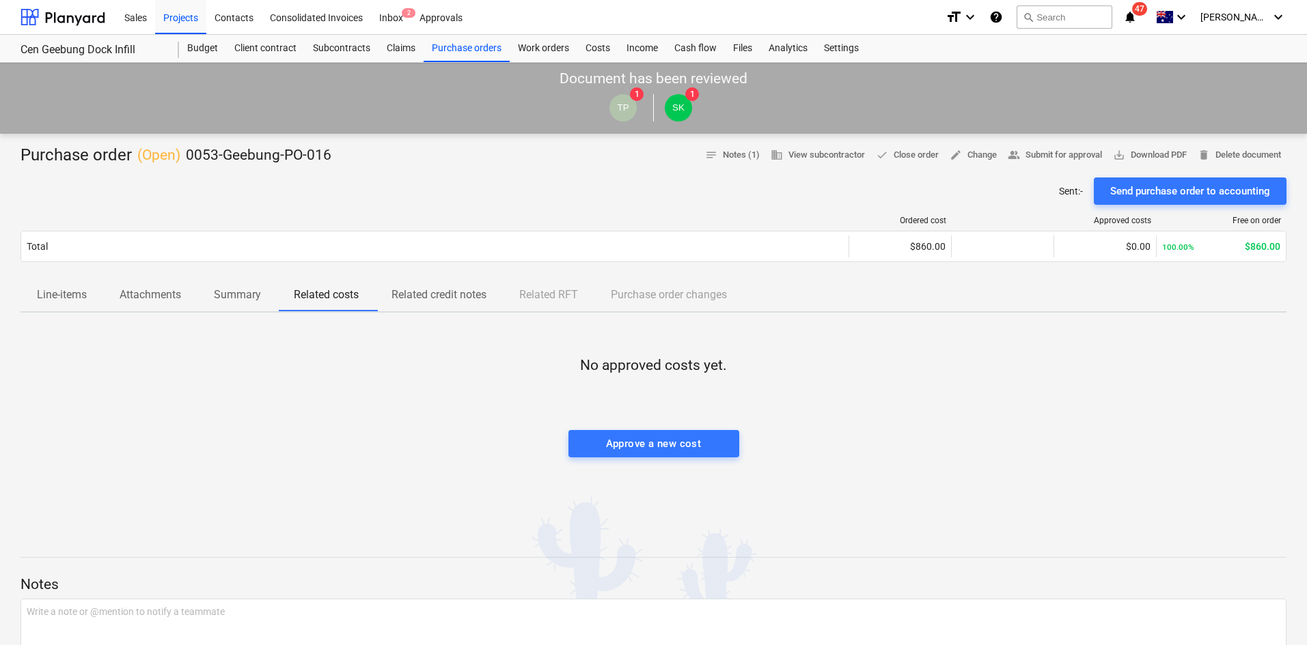
click at [434, 292] on p "Related credit notes" at bounding box center [438, 295] width 95 height 16
click at [158, 297] on p "Attachments" at bounding box center [150, 295] width 61 height 16
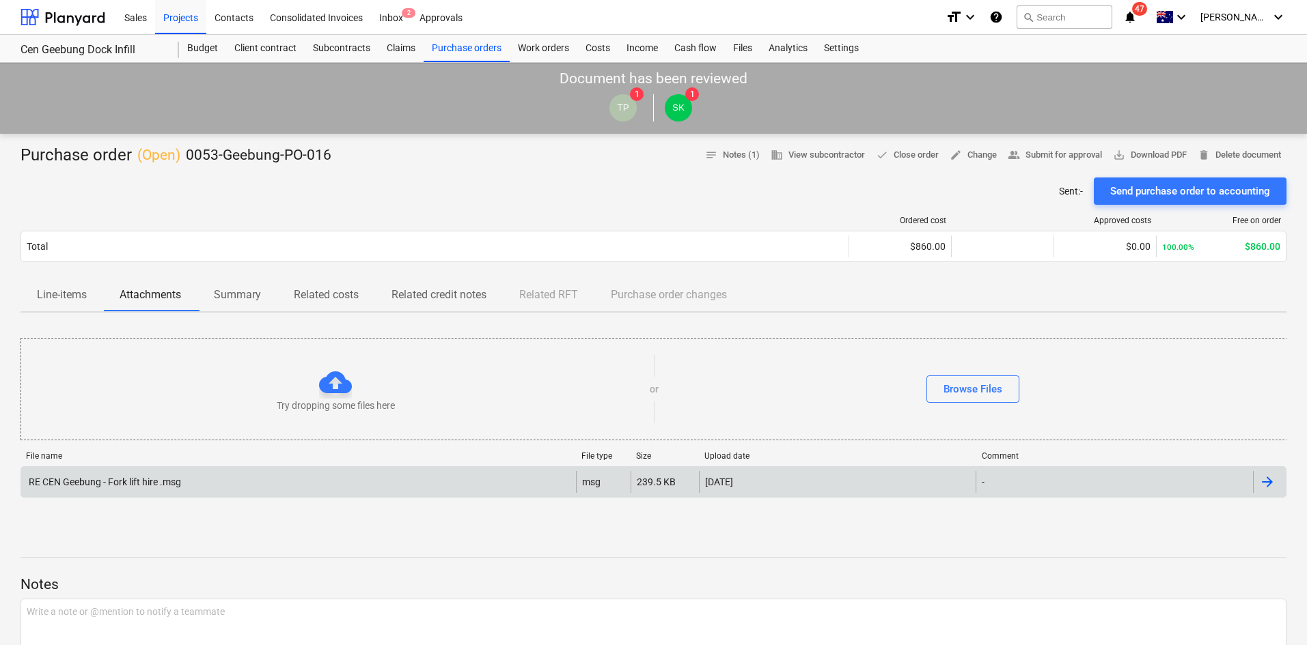
click at [180, 475] on div "RE CEN Geebung - Fork lift hire .msg" at bounding box center [298, 482] width 555 height 22
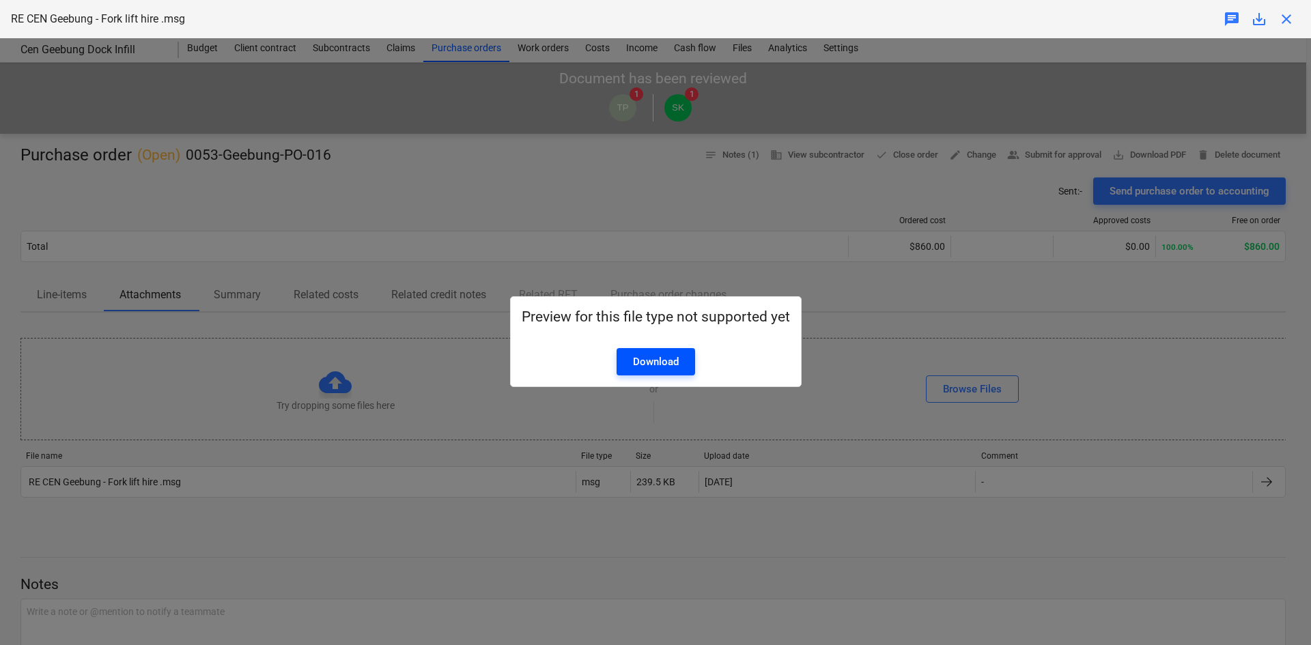
click at [641, 358] on div "Download" at bounding box center [656, 362] width 46 height 18
click at [80, 290] on div "Preview for this file type not supported yet Download" at bounding box center [655, 341] width 1311 height 607
click at [572, 277] on div "Preview for this file type not supported yet Download" at bounding box center [655, 341] width 1311 height 607
drag, startPoint x: 222, startPoint y: 266, endPoint x: 266, endPoint y: 266, distance: 44.4
click at [242, 266] on div "Preview for this file type not supported yet Download" at bounding box center [655, 341] width 1311 height 607
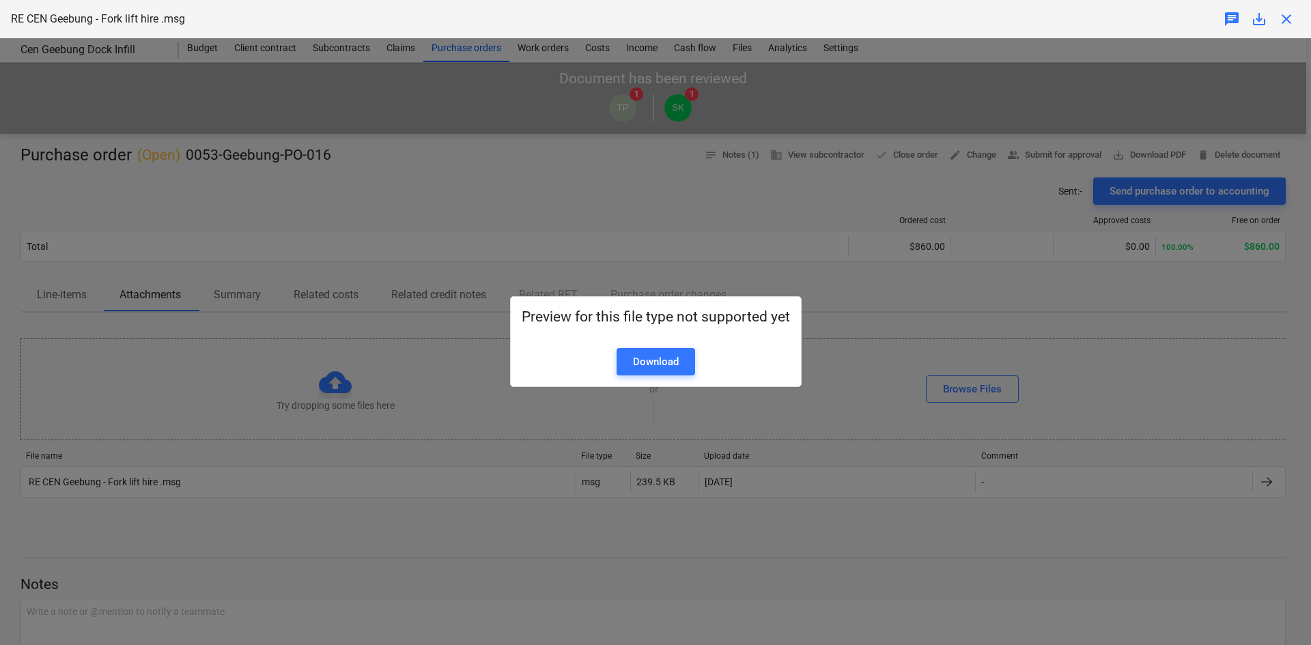
click at [865, 286] on div "Preview for this file type not supported yet Download" at bounding box center [655, 341] width 1311 height 607
click at [936, 173] on div "Preview for this file type not supported yet Download" at bounding box center [655, 341] width 1311 height 607
click at [409, 382] on div "Preview for this file type not supported yet Download" at bounding box center [655, 341] width 1311 height 607
click at [1281, 14] on span "close" at bounding box center [1287, 19] width 16 height 16
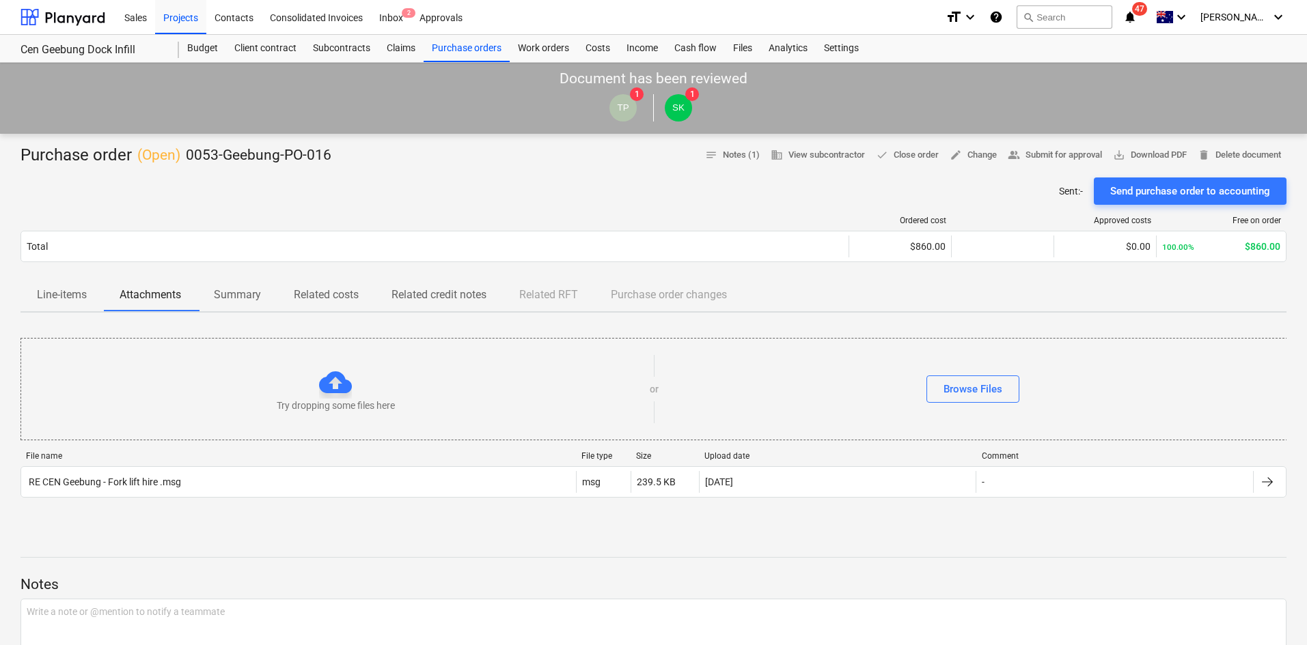
click at [79, 300] on p "Line-items" at bounding box center [62, 295] width 50 height 16
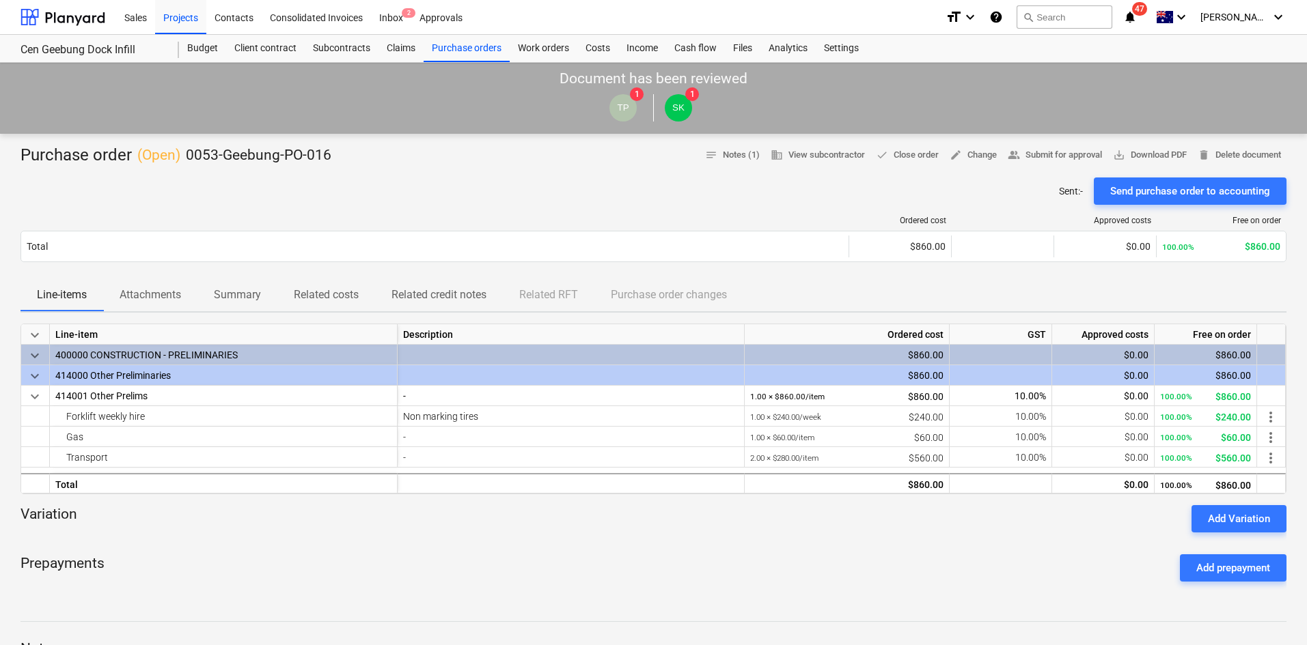
click at [167, 285] on span "Attachments" at bounding box center [150, 295] width 94 height 25
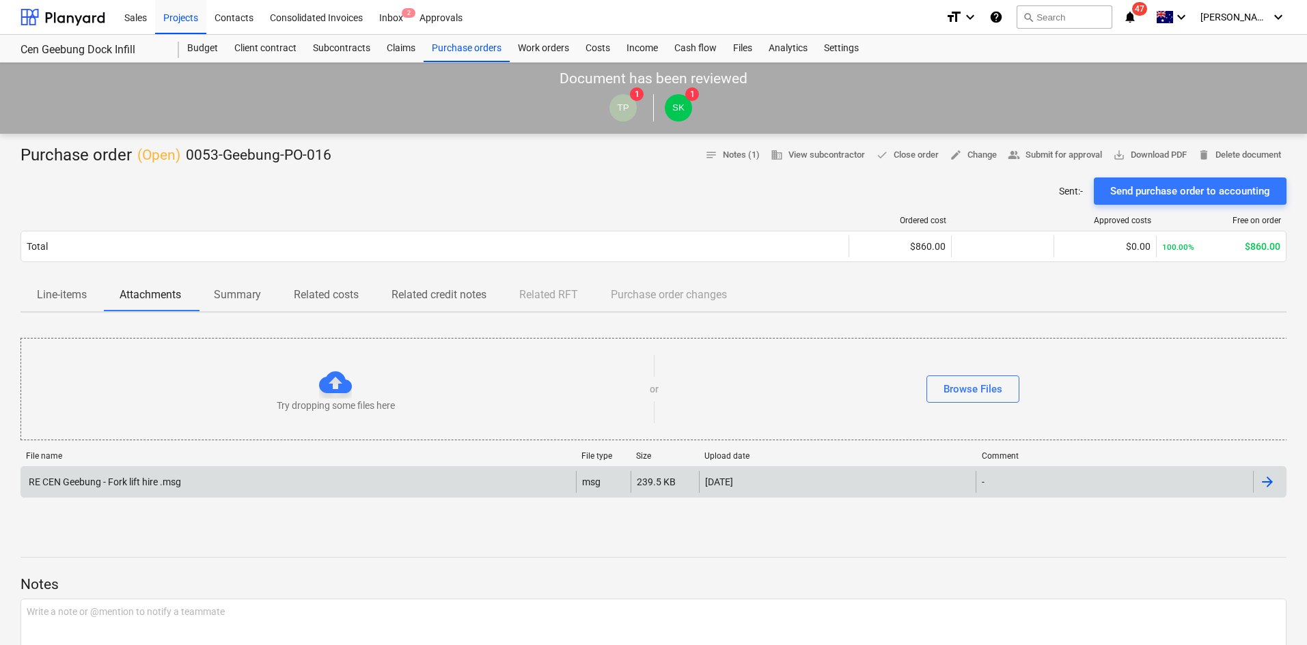
click at [266, 491] on div "RE CEN Geebung - Fork lift hire .msg" at bounding box center [298, 482] width 555 height 22
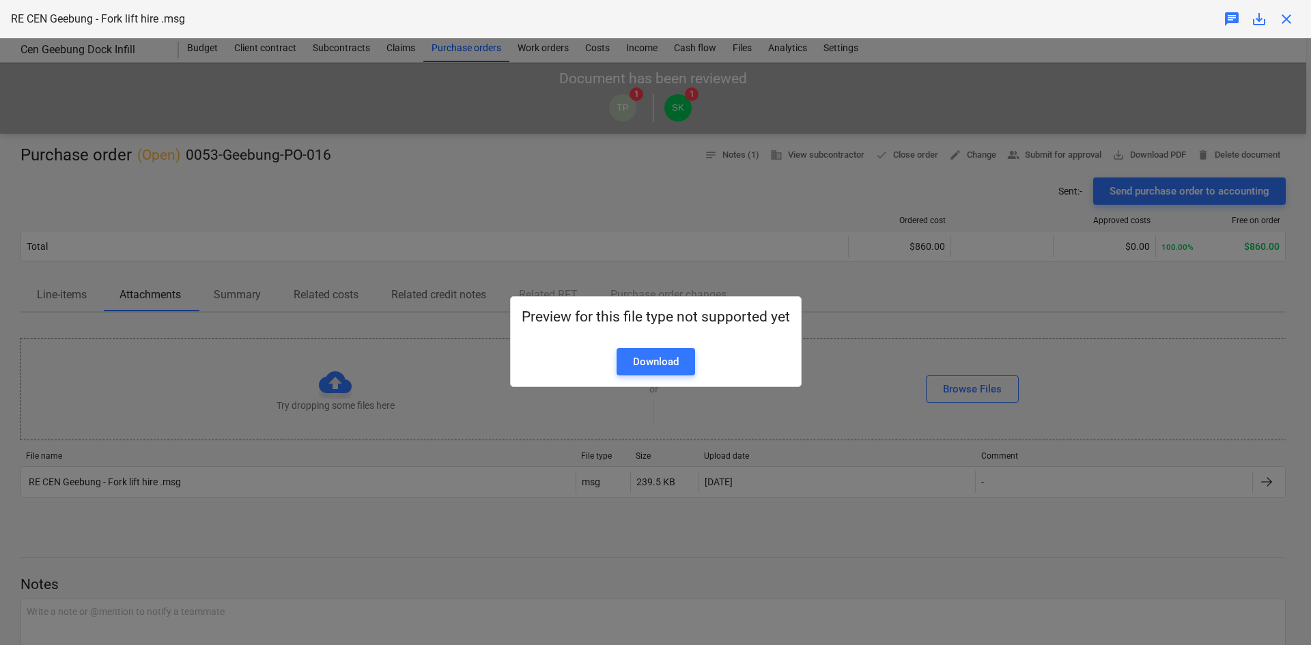
click at [391, 464] on div "Preview for this file type not supported yet Download" at bounding box center [655, 341] width 1311 height 607
click at [1063, 360] on div "Preview for this file type not supported yet Download" at bounding box center [655, 341] width 1311 height 607
click at [1290, 14] on span "close" at bounding box center [1287, 19] width 16 height 16
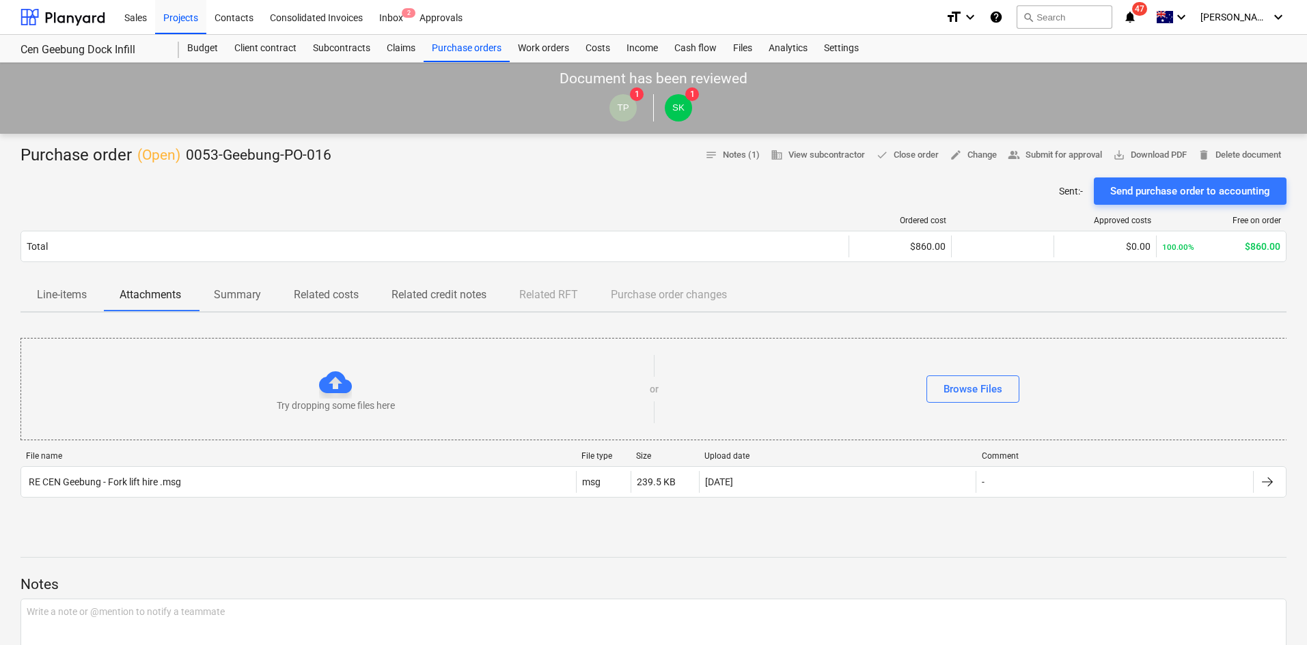
click at [537, 201] on div "Sent : - Send purchase order to accounting" at bounding box center [653, 191] width 1266 height 27
click at [74, 305] on span "Line-items" at bounding box center [61, 295] width 83 height 25
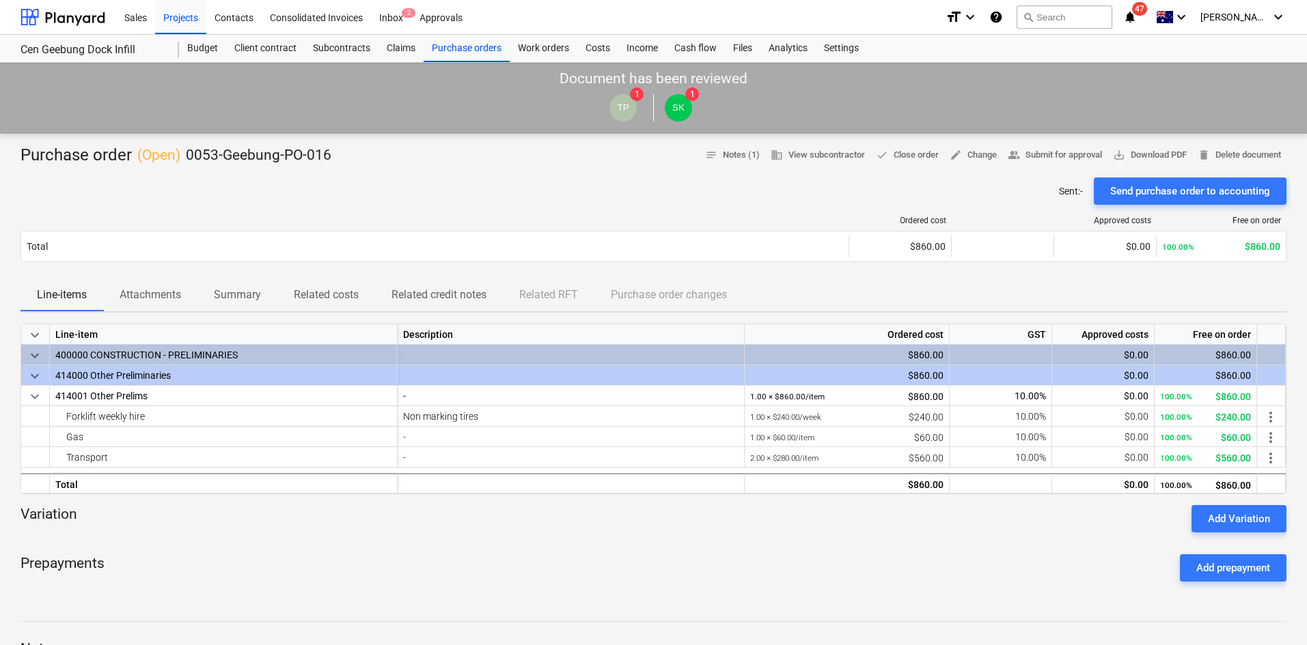
click at [242, 193] on div "Sent : - Send purchase order to accounting" at bounding box center [653, 191] width 1266 height 27
click at [173, 23] on div "Projects" at bounding box center [180, 16] width 51 height 35
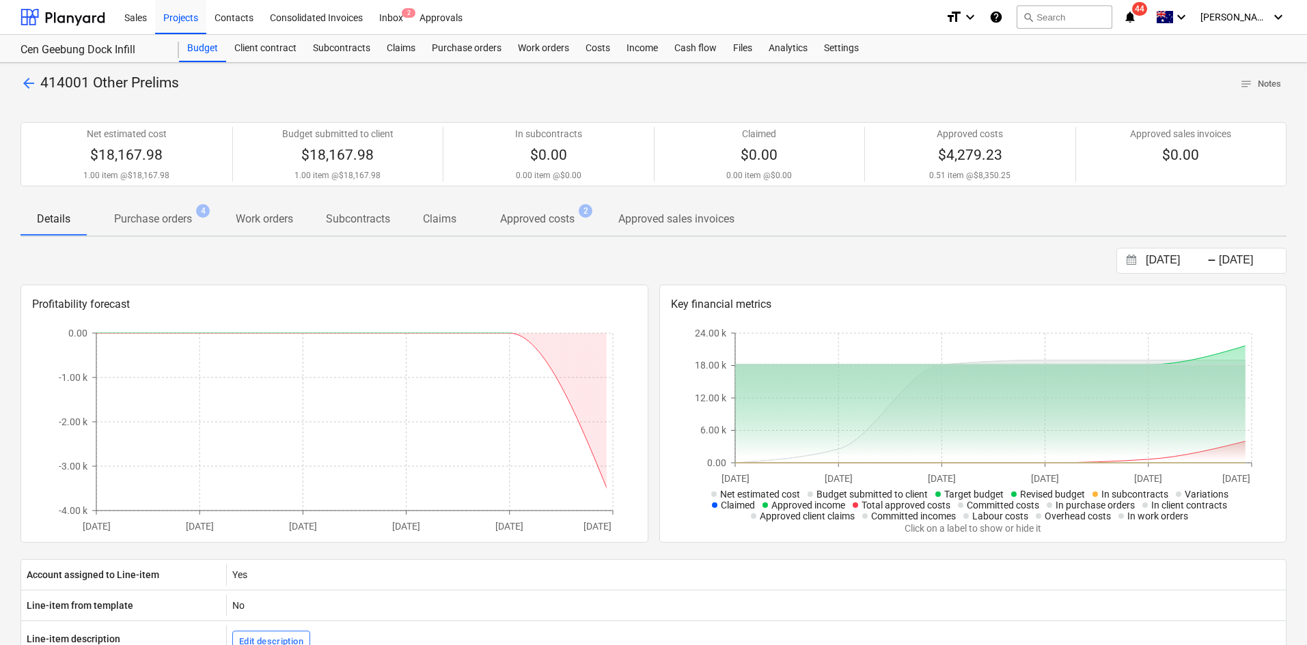
click at [171, 218] on p "Purchase orders" at bounding box center [153, 219] width 78 height 16
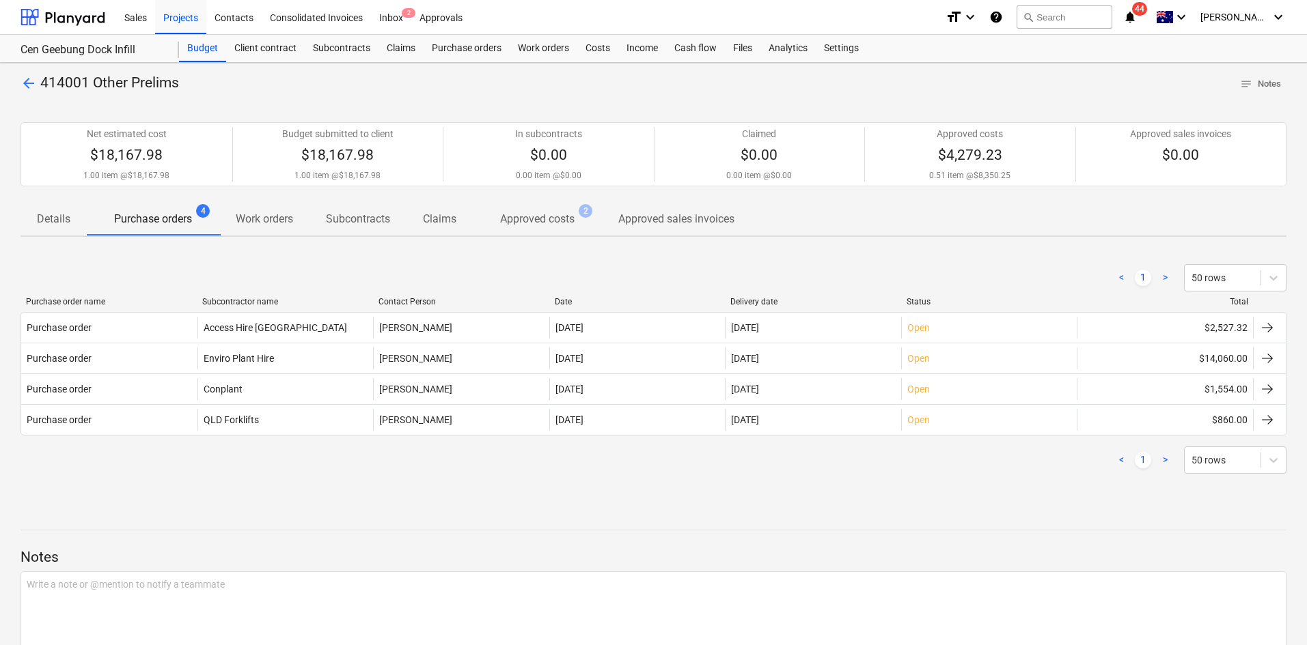
click at [532, 223] on p "Approved costs" at bounding box center [537, 219] width 74 height 16
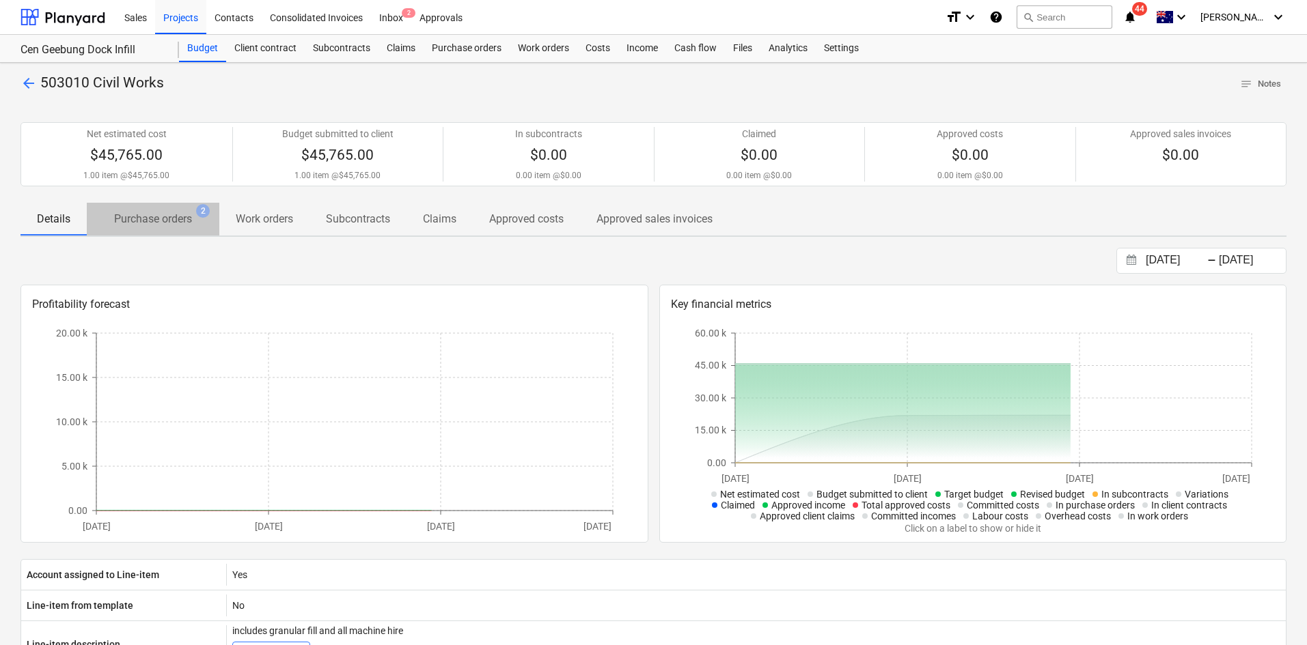
click at [191, 216] on p "Purchase orders" at bounding box center [153, 219] width 78 height 16
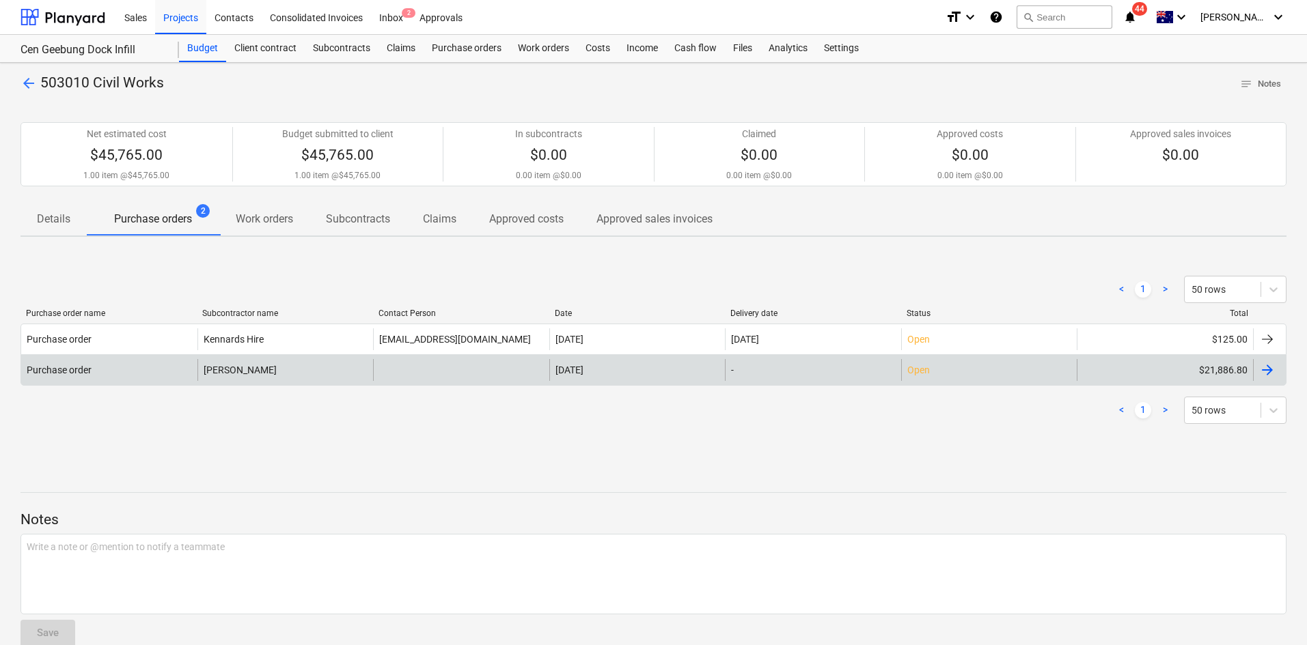
click at [182, 379] on div "Purchase order" at bounding box center [109, 370] width 176 height 22
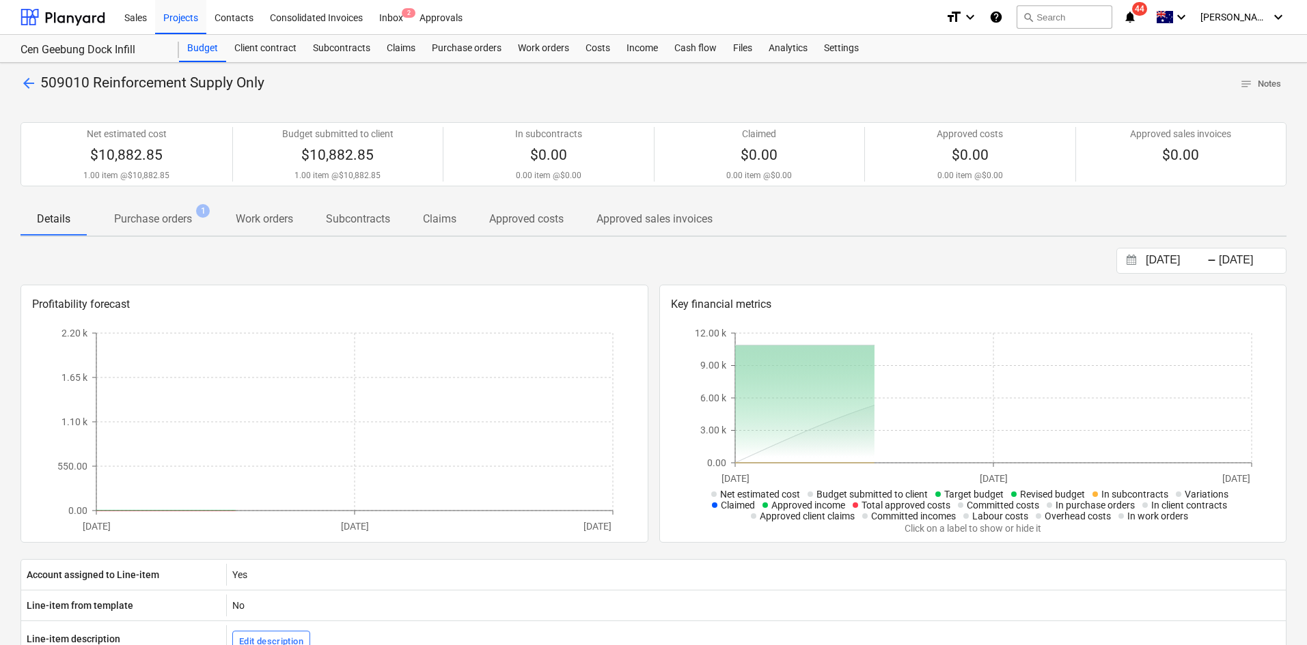
click at [184, 219] on p "Purchase orders" at bounding box center [153, 219] width 78 height 16
